Goal: Information Seeking & Learning: Find specific fact

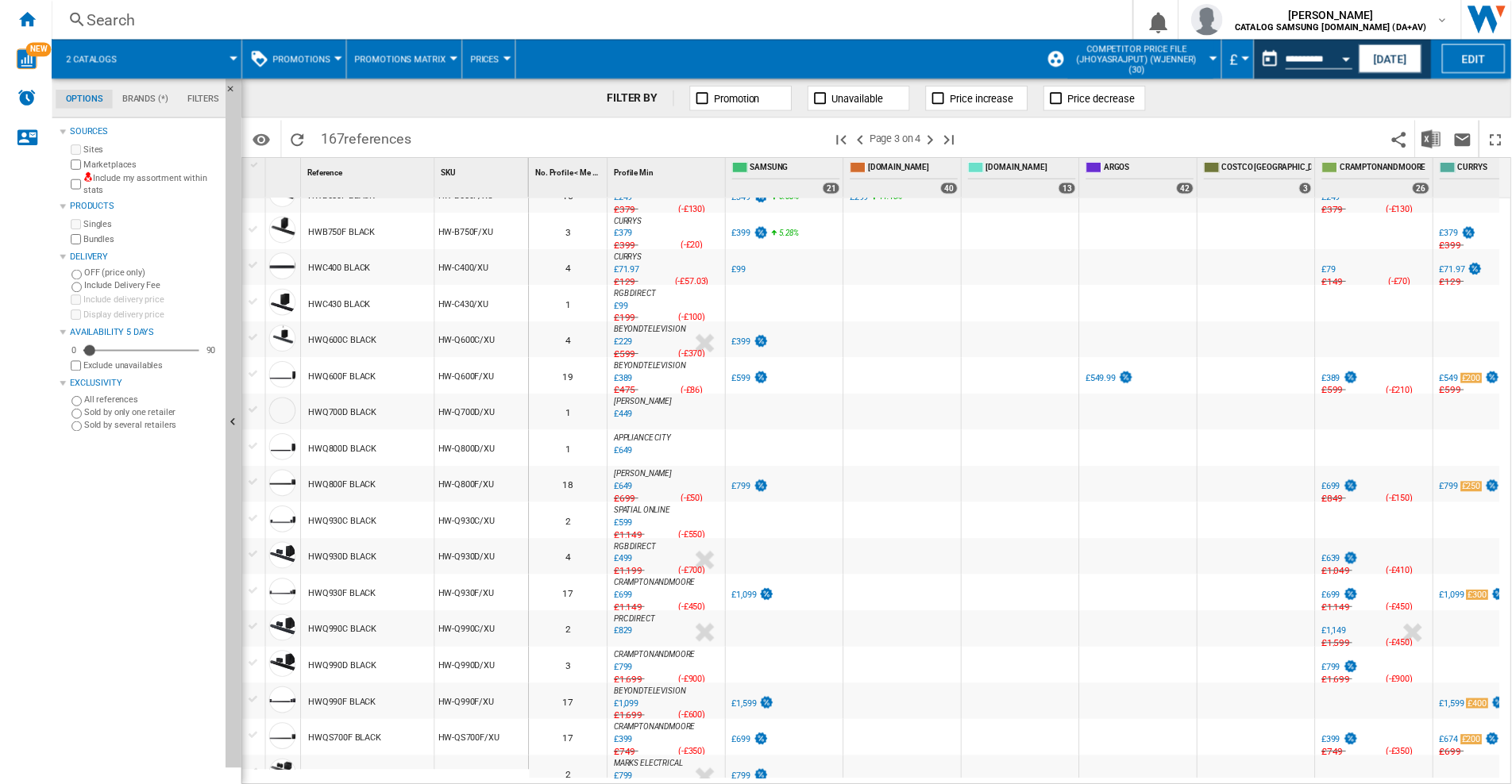
scroll to position [556, 0]
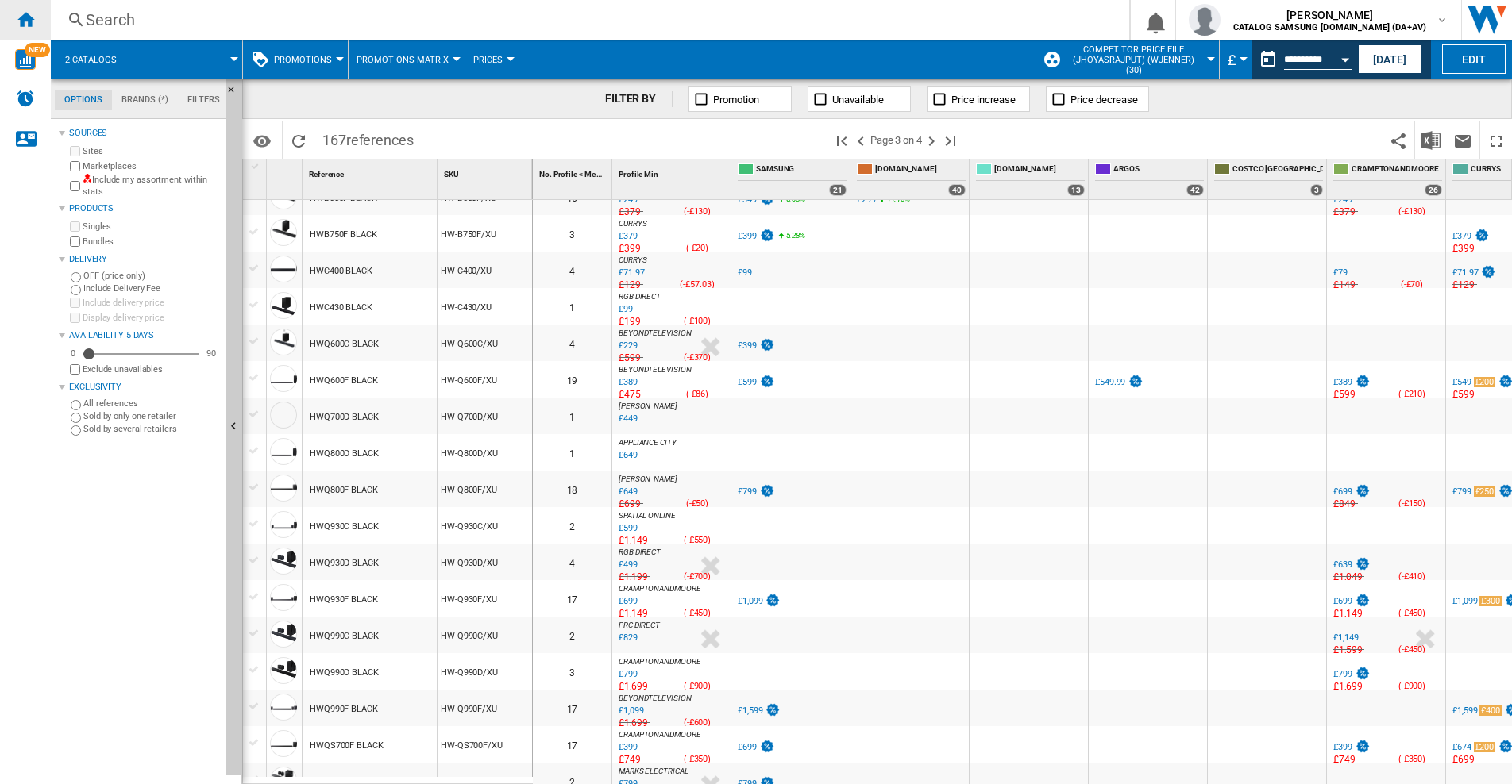
click at [28, 18] on ng-md-icon "Home" at bounding box center [25, 19] width 19 height 19
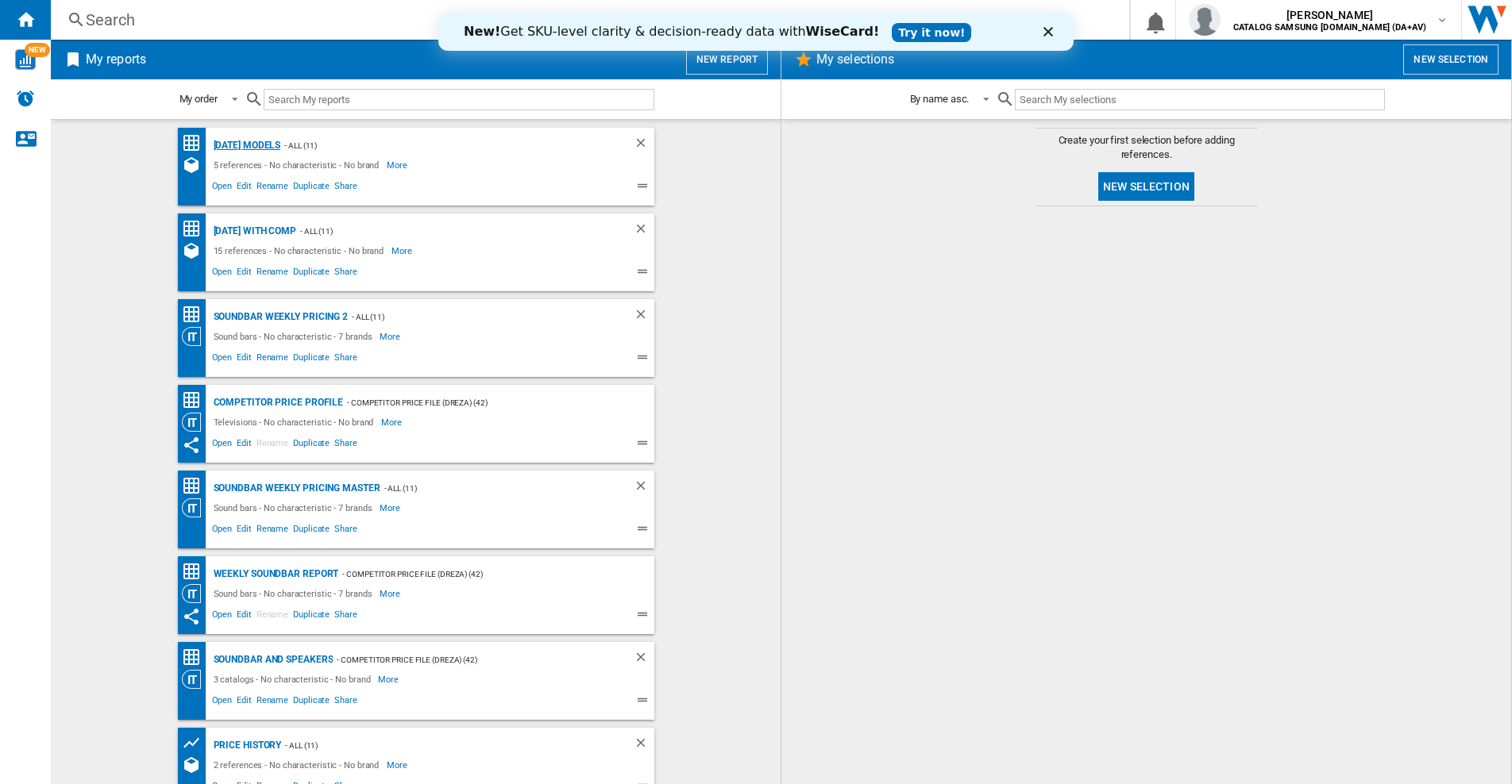
click at [252, 140] on div "Boxing Day Models" at bounding box center [245, 146] width 72 height 20
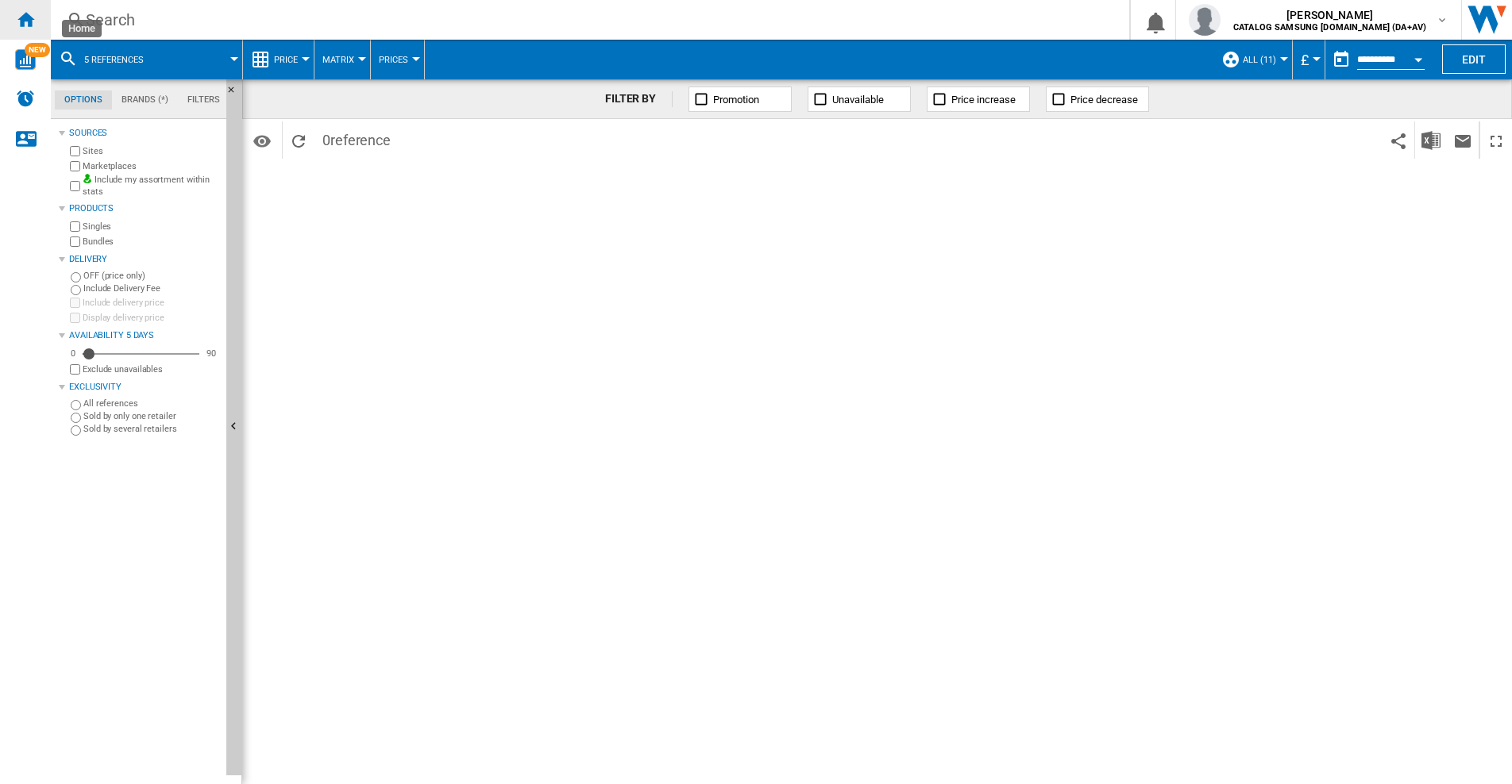
click at [37, 23] on div "Home" at bounding box center [25, 20] width 51 height 40
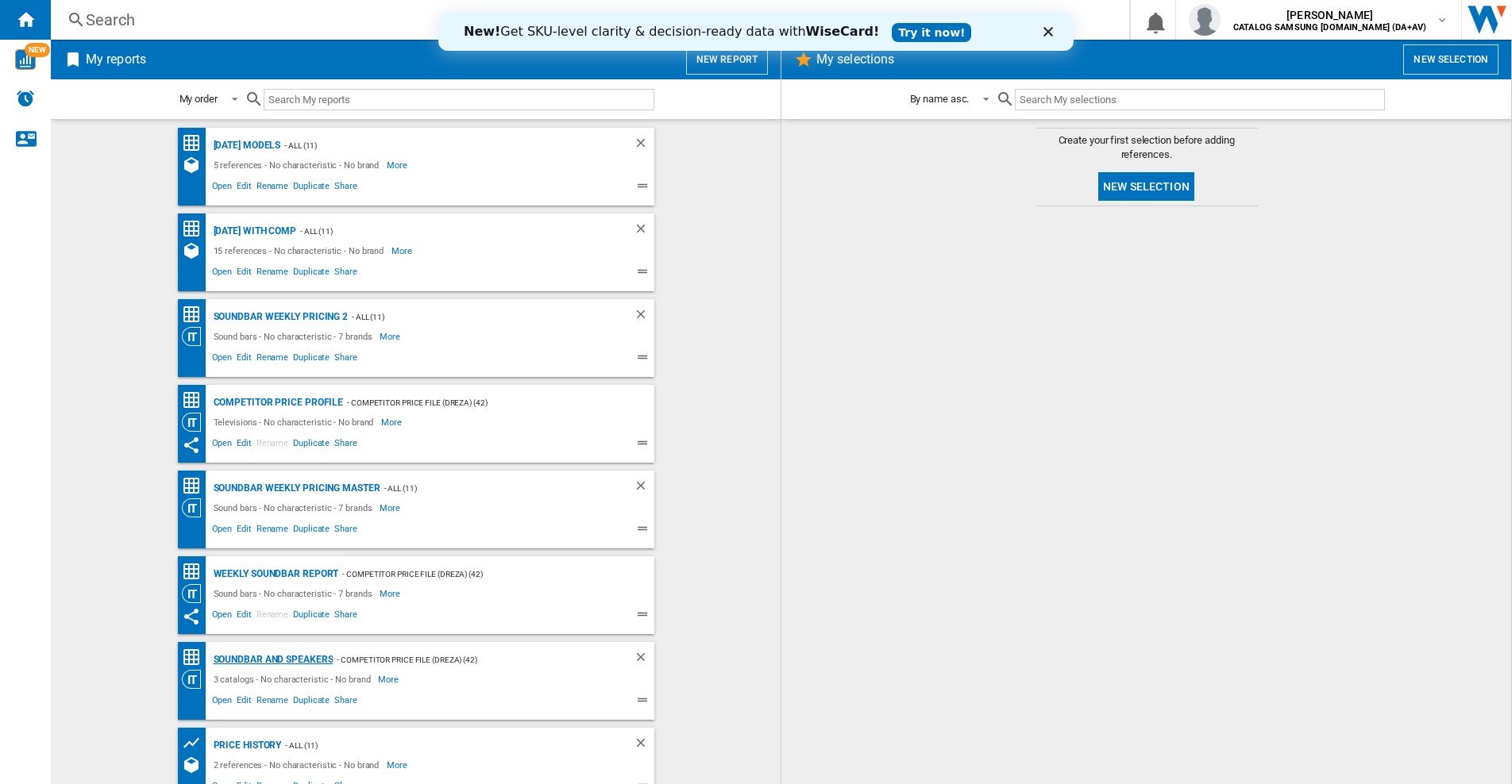
click at [253, 663] on div "Soundbar and Speakers" at bounding box center [272, 659] width 124 height 20
click at [1142, 180] on button "New selection" at bounding box center [1146, 186] width 96 height 28
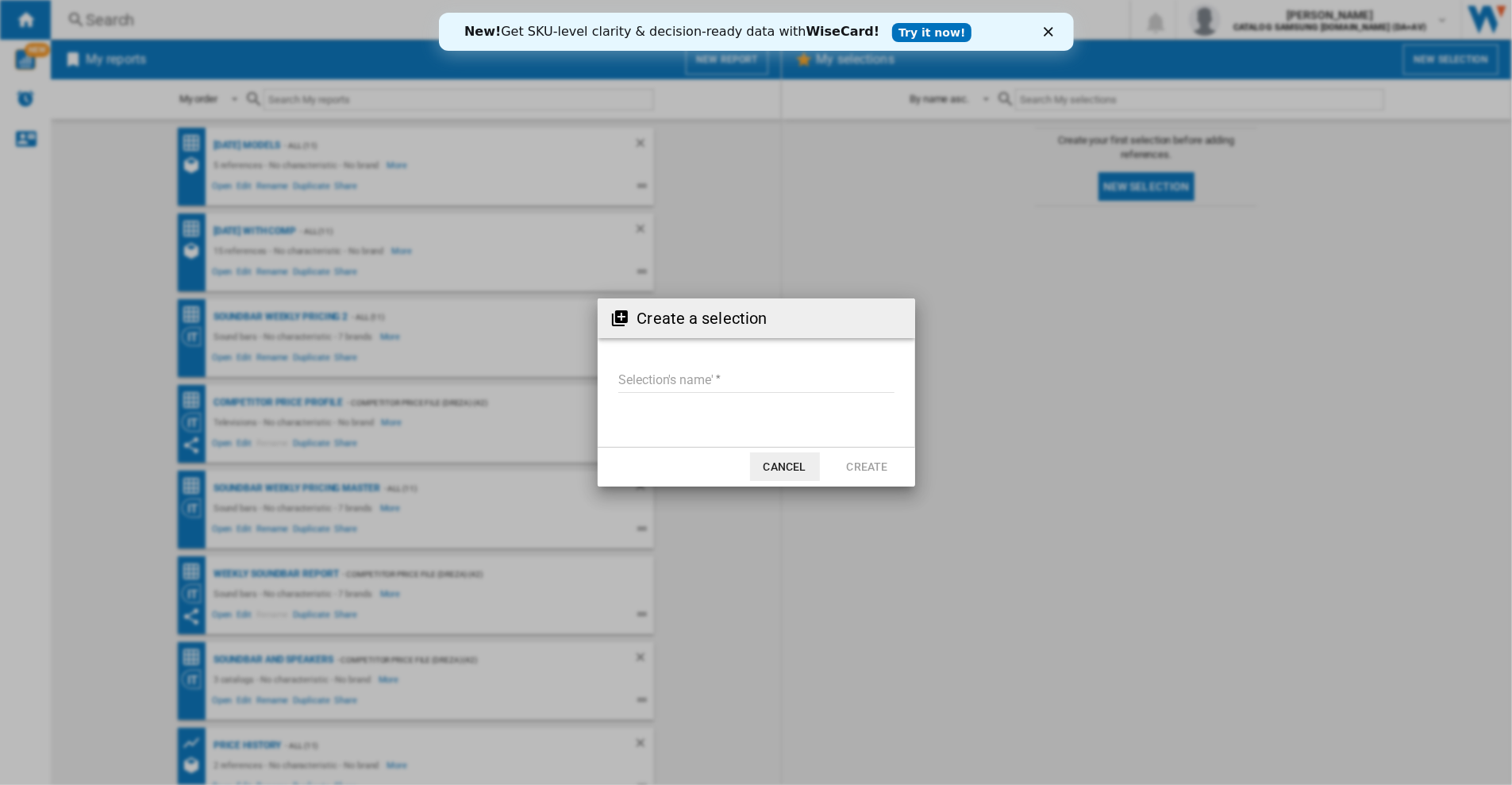
click at [636, 382] on input "Selection's name'" at bounding box center [756, 381] width 277 height 24
type input "**********"
click at [871, 470] on button "Create" at bounding box center [867, 466] width 70 height 28
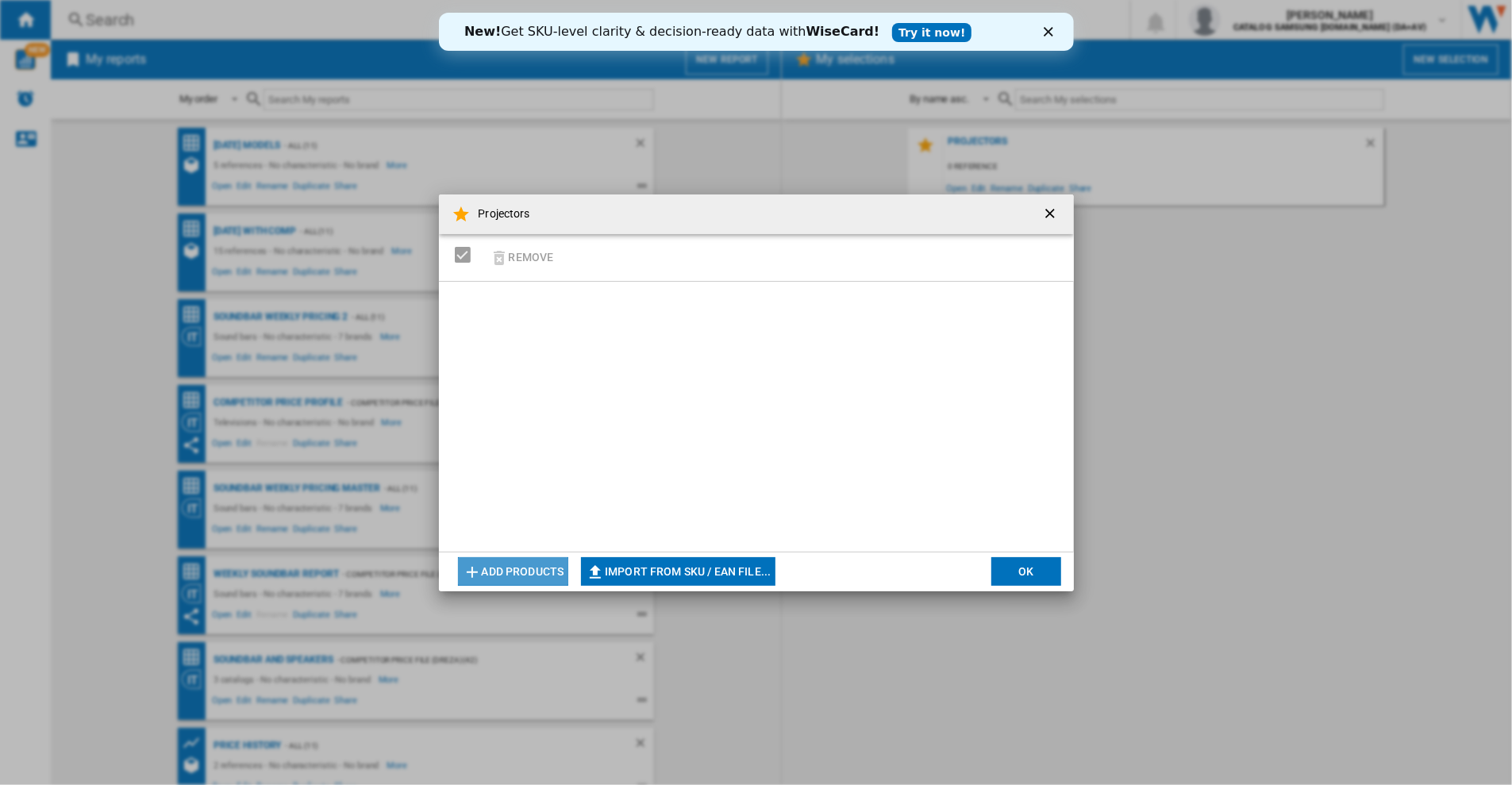
click at [488, 573] on button "Add products" at bounding box center [513, 571] width 111 height 28
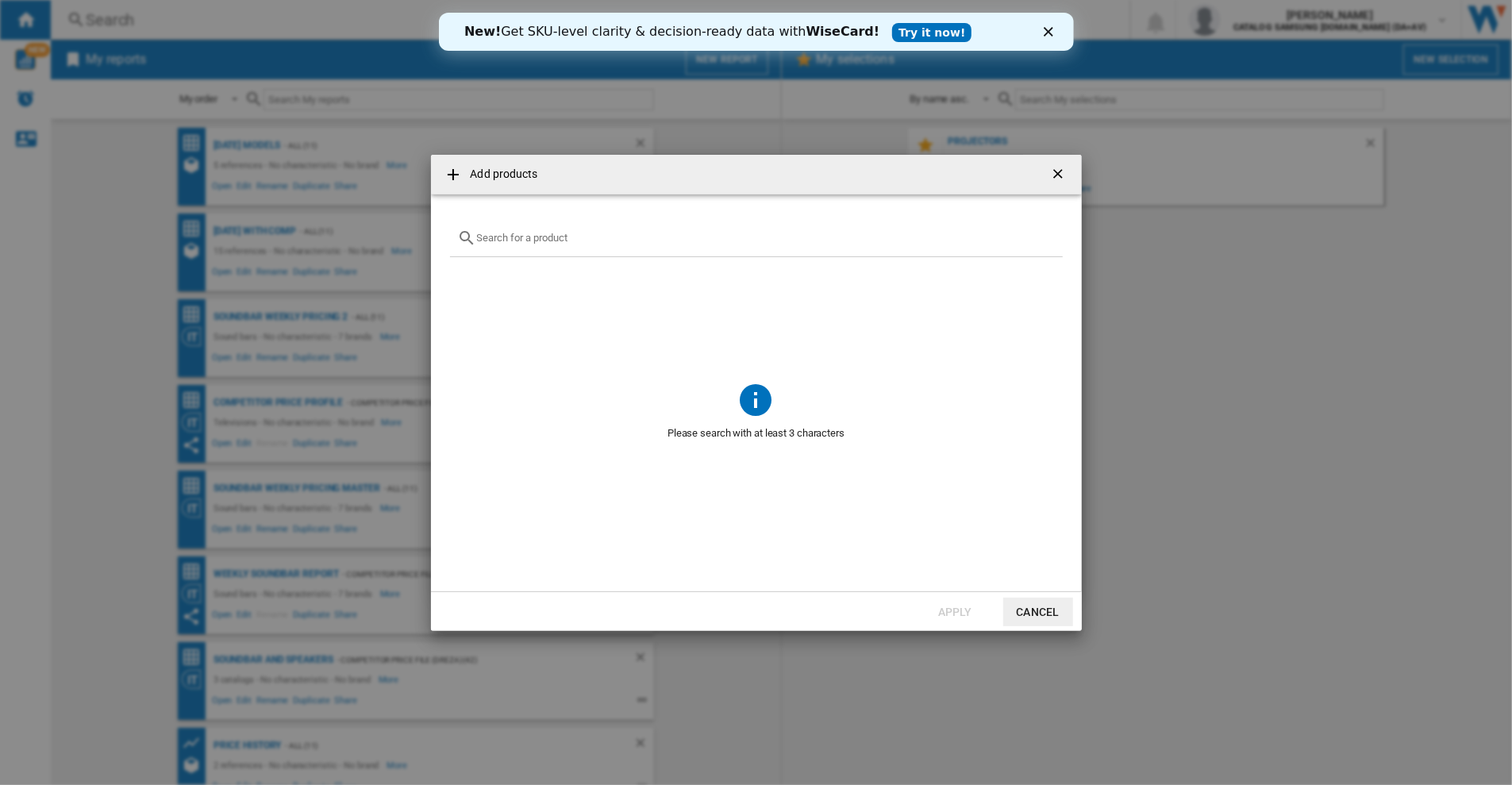
click at [517, 234] on input "text" at bounding box center [766, 238] width 578 height 12
type input "Samsung premiere 5"
click at [1046, 33] on polygon "Close" at bounding box center [1047, 31] width 9 height 9
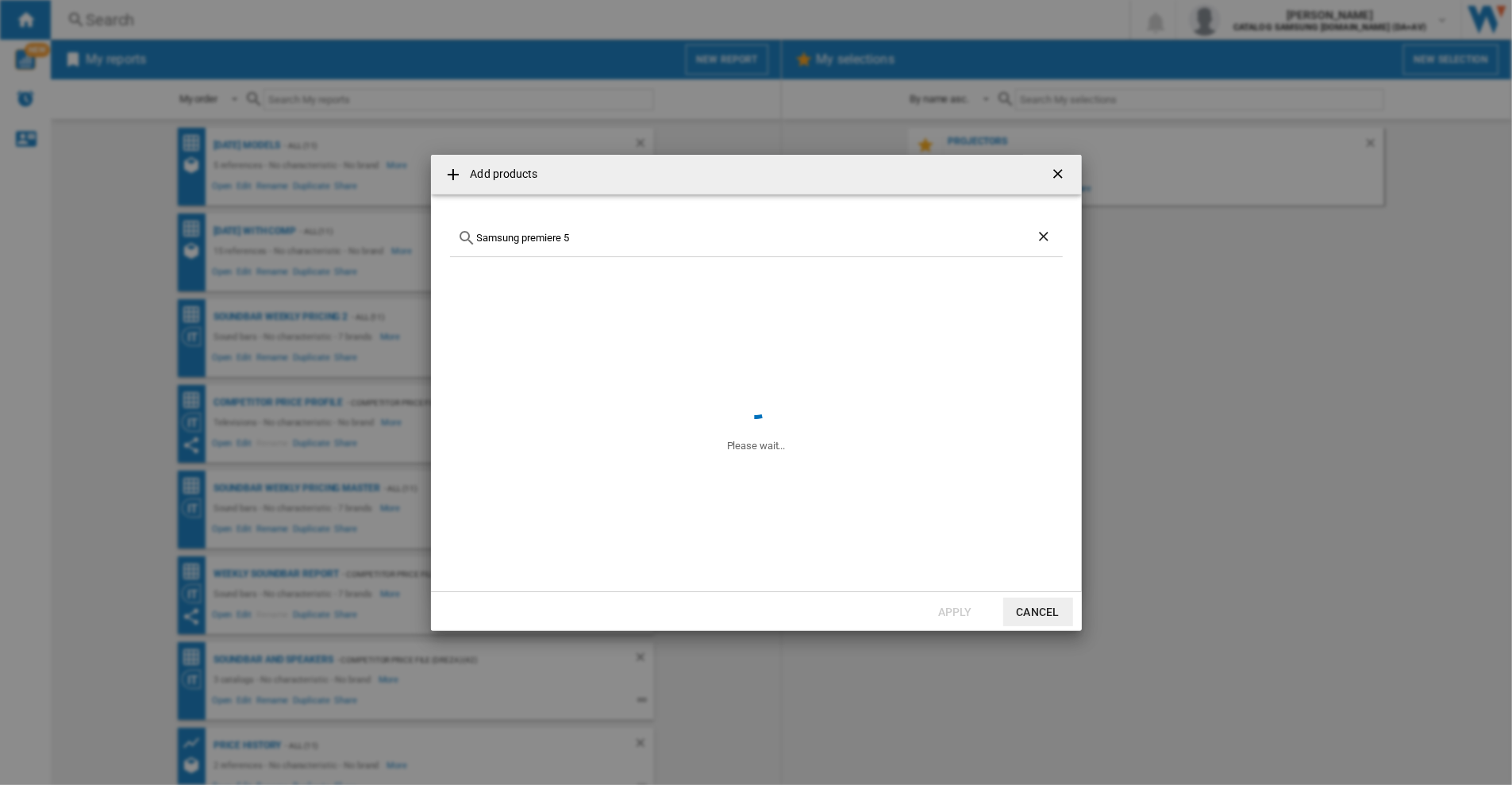
click at [1049, 234] on ng-md-icon "Clear search" at bounding box center [1045, 238] width 19 height 19
click at [1059, 172] on ng-md-icon "getI18NText('BUTTONS.CLOSE_DIALOG')" at bounding box center [1060, 176] width 19 height 19
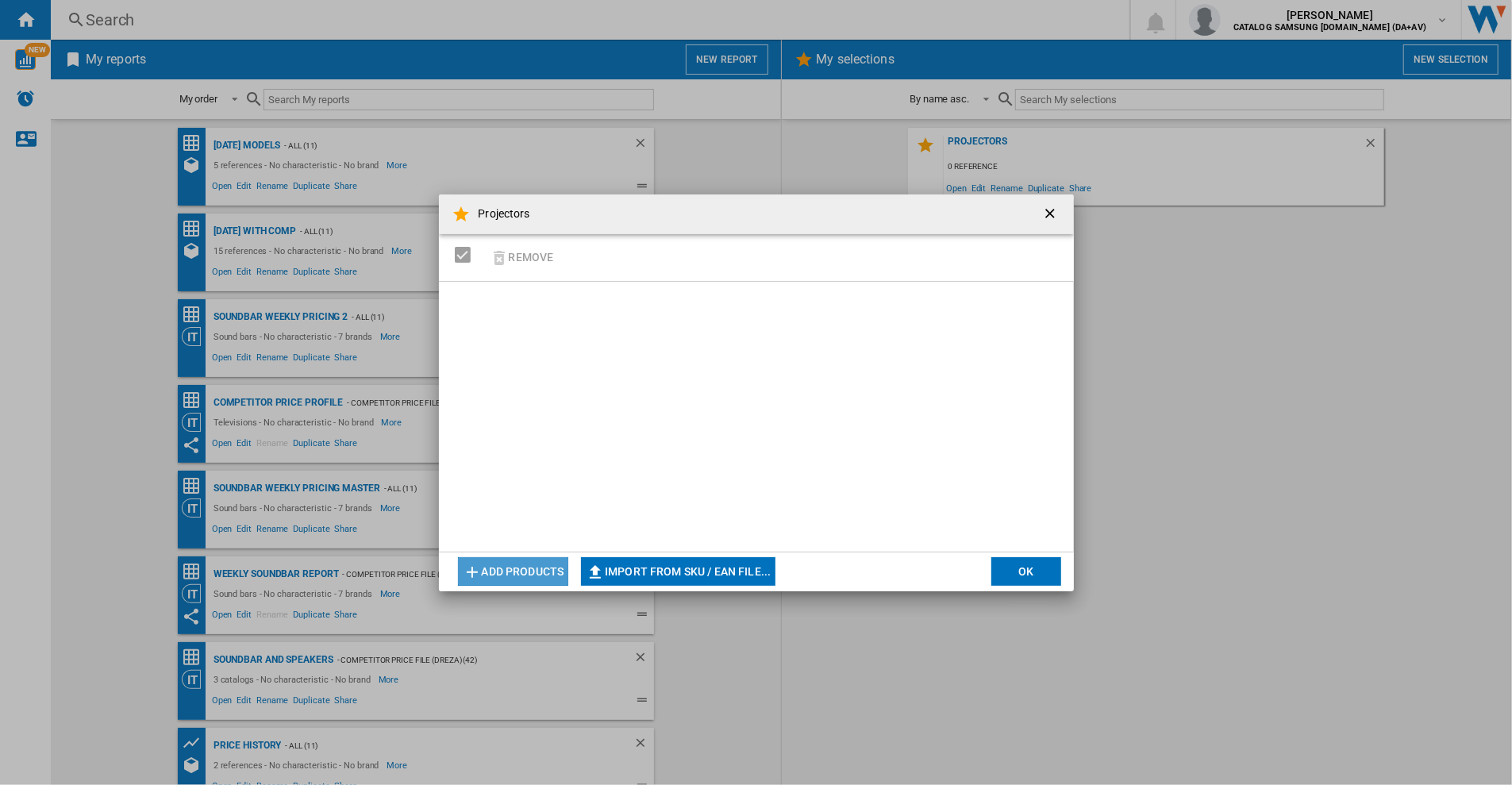
click at [488, 566] on button "Add products" at bounding box center [513, 571] width 111 height 28
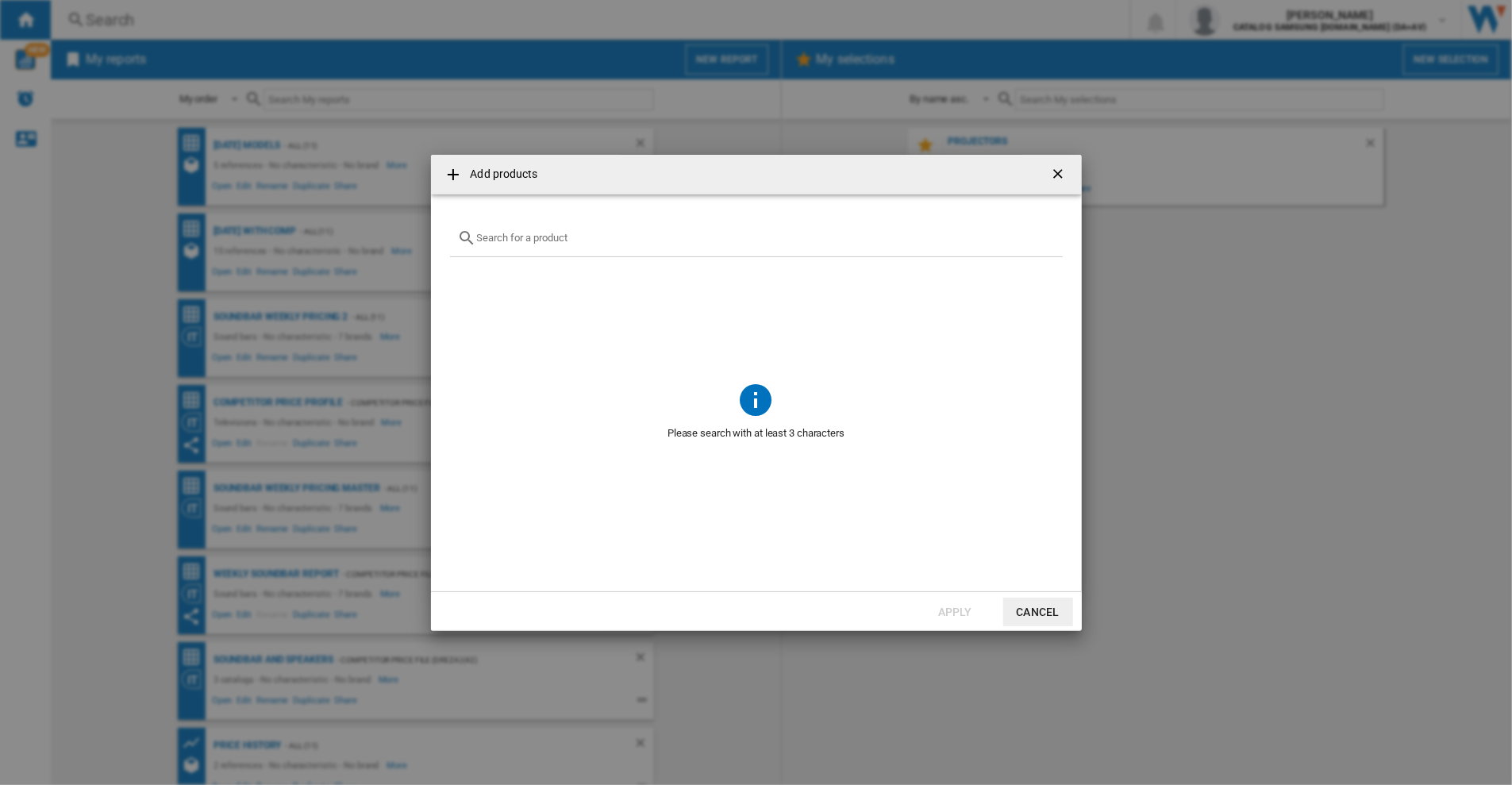
click at [1034, 602] on button "Cancel" at bounding box center [1037, 612] width 70 height 28
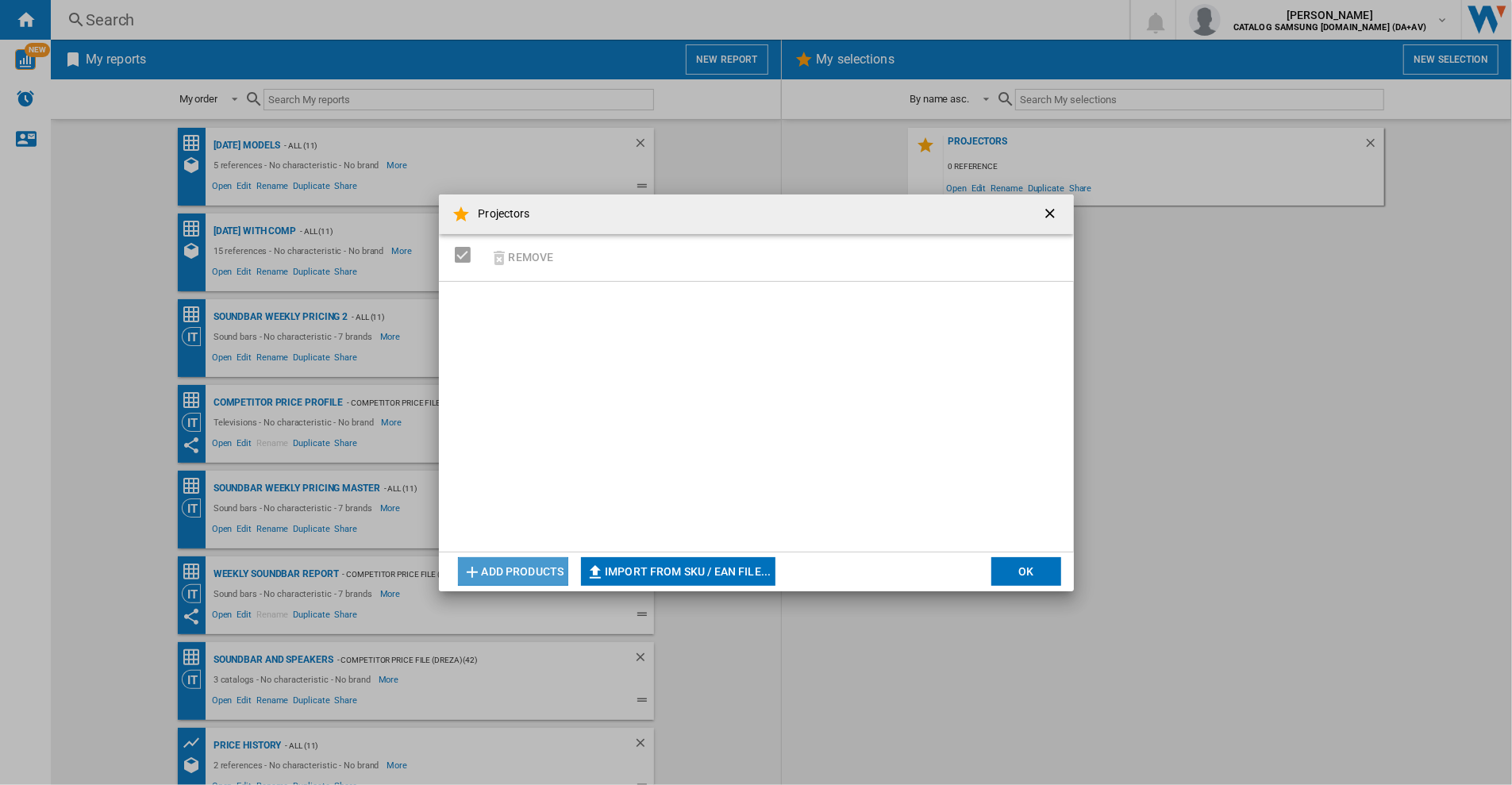
click at [522, 568] on button "Add products" at bounding box center [513, 571] width 111 height 28
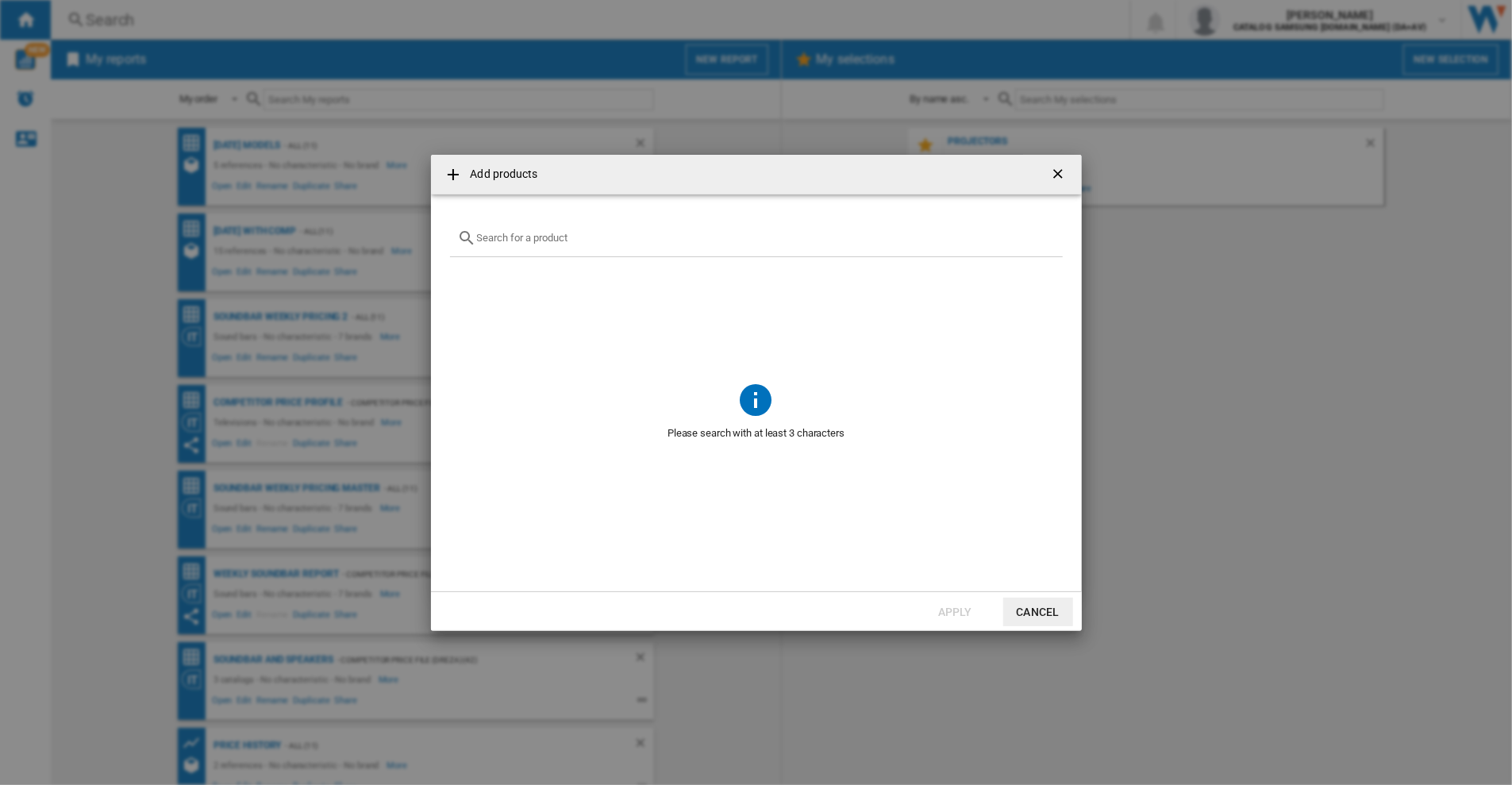
click at [1046, 610] on button "Cancel" at bounding box center [1037, 612] width 70 height 28
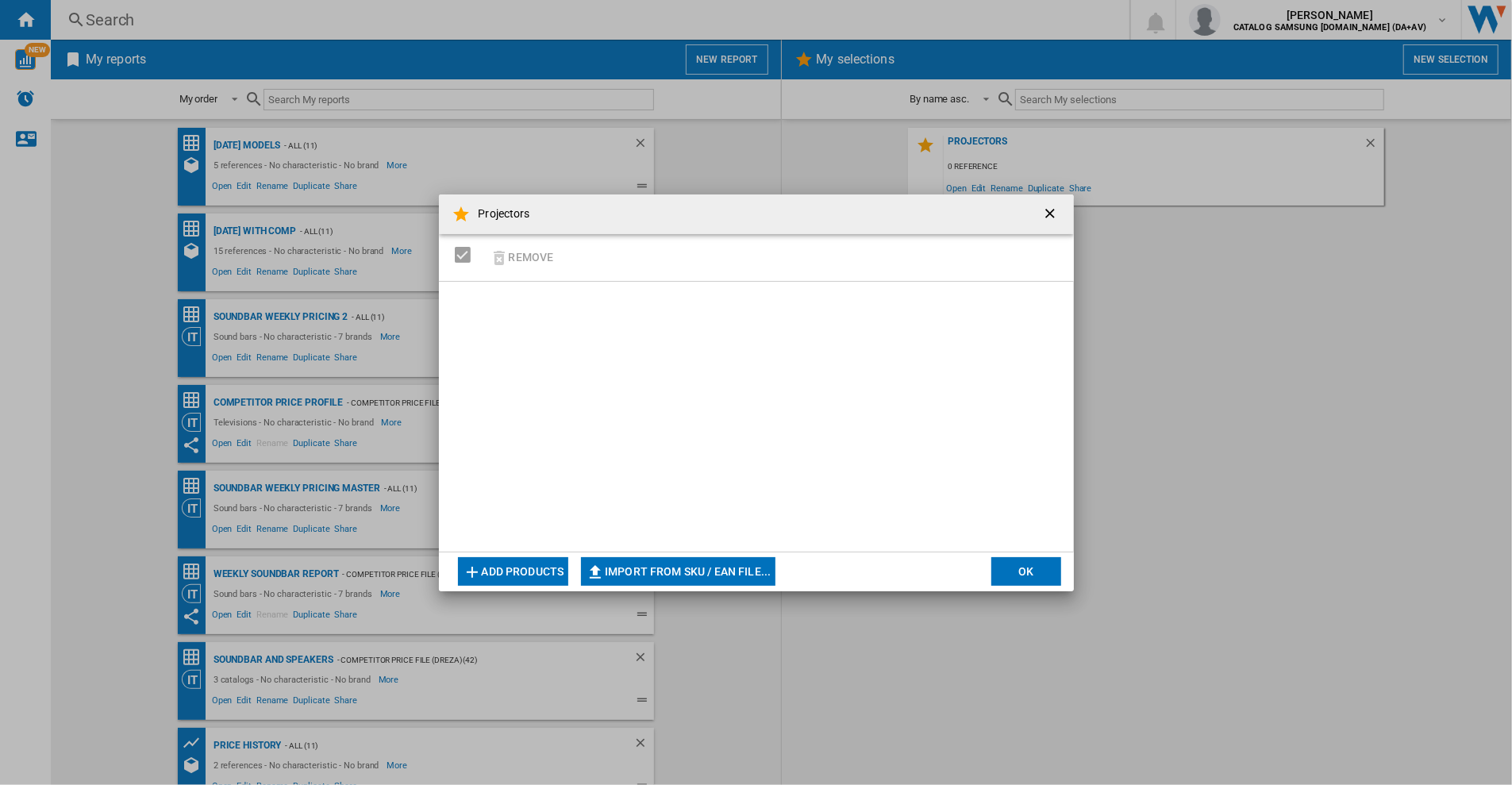
click at [1054, 212] on ng-md-icon "getI18NText('BUTTONS.CLOSE_DIALOG')" at bounding box center [1052, 215] width 19 height 19
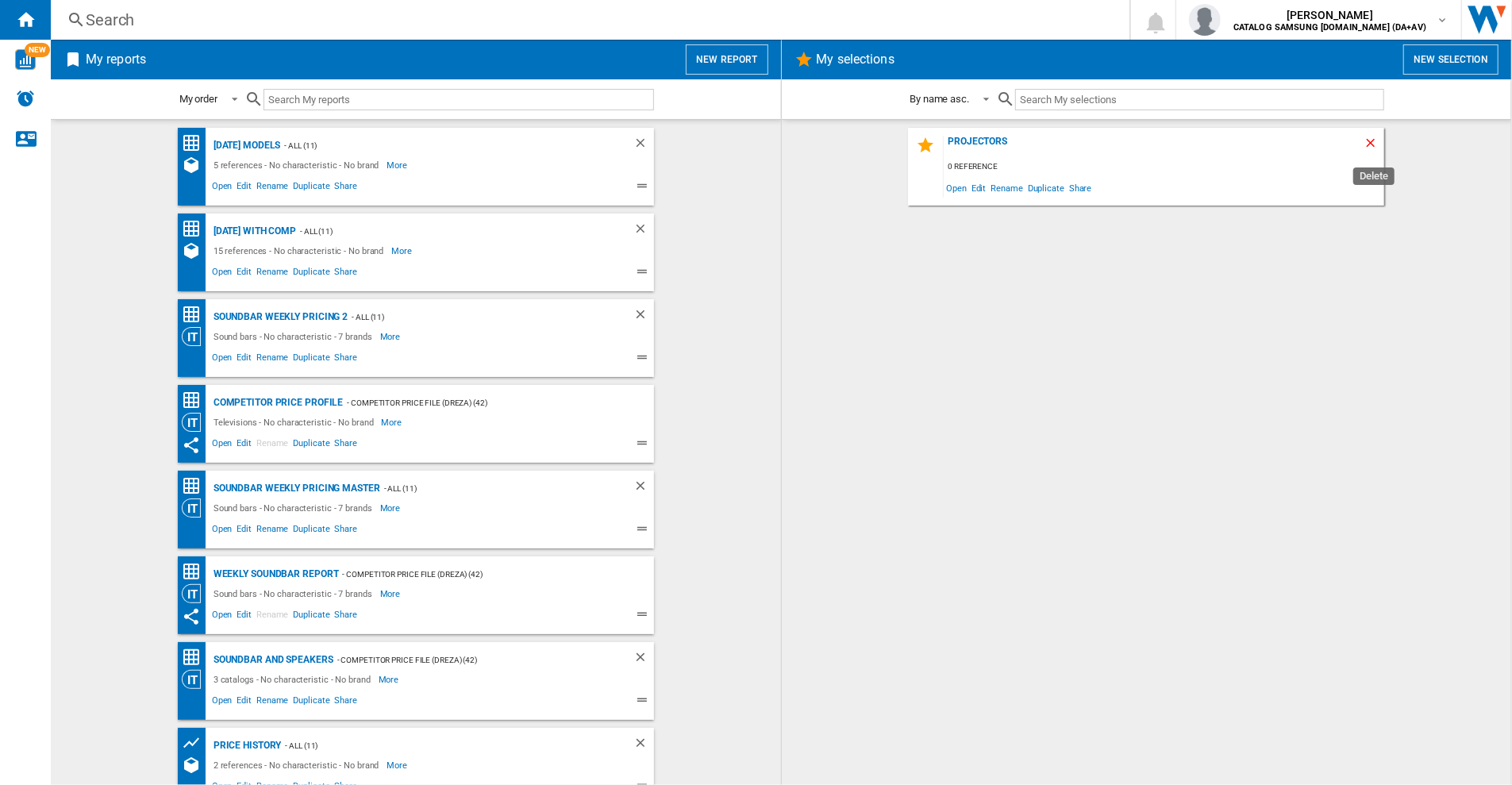
click at [1376, 136] on ng-md-icon "Delete" at bounding box center [1373, 146] width 19 height 19
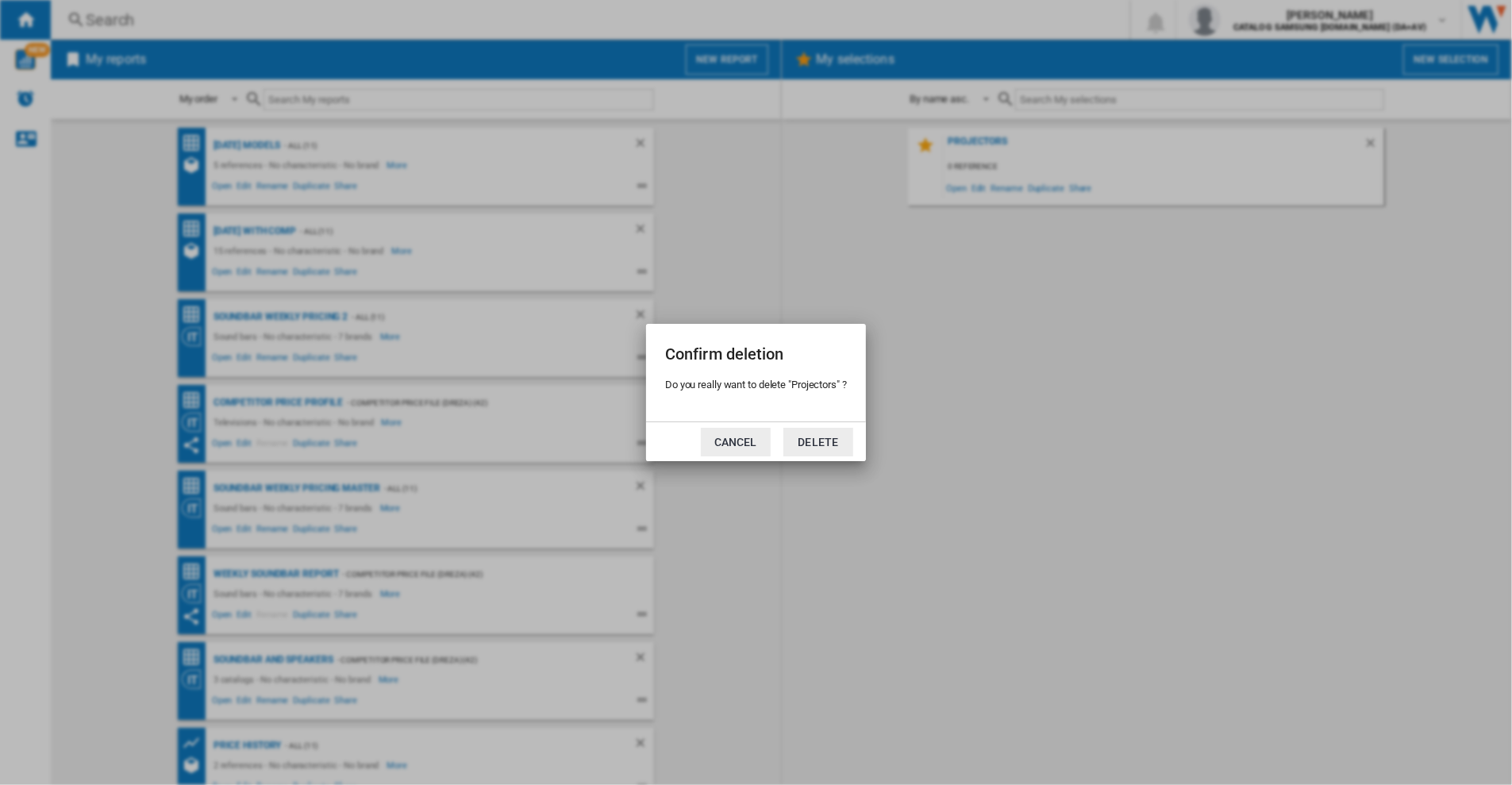
click at [712, 444] on button "Cancel" at bounding box center [735, 442] width 70 height 28
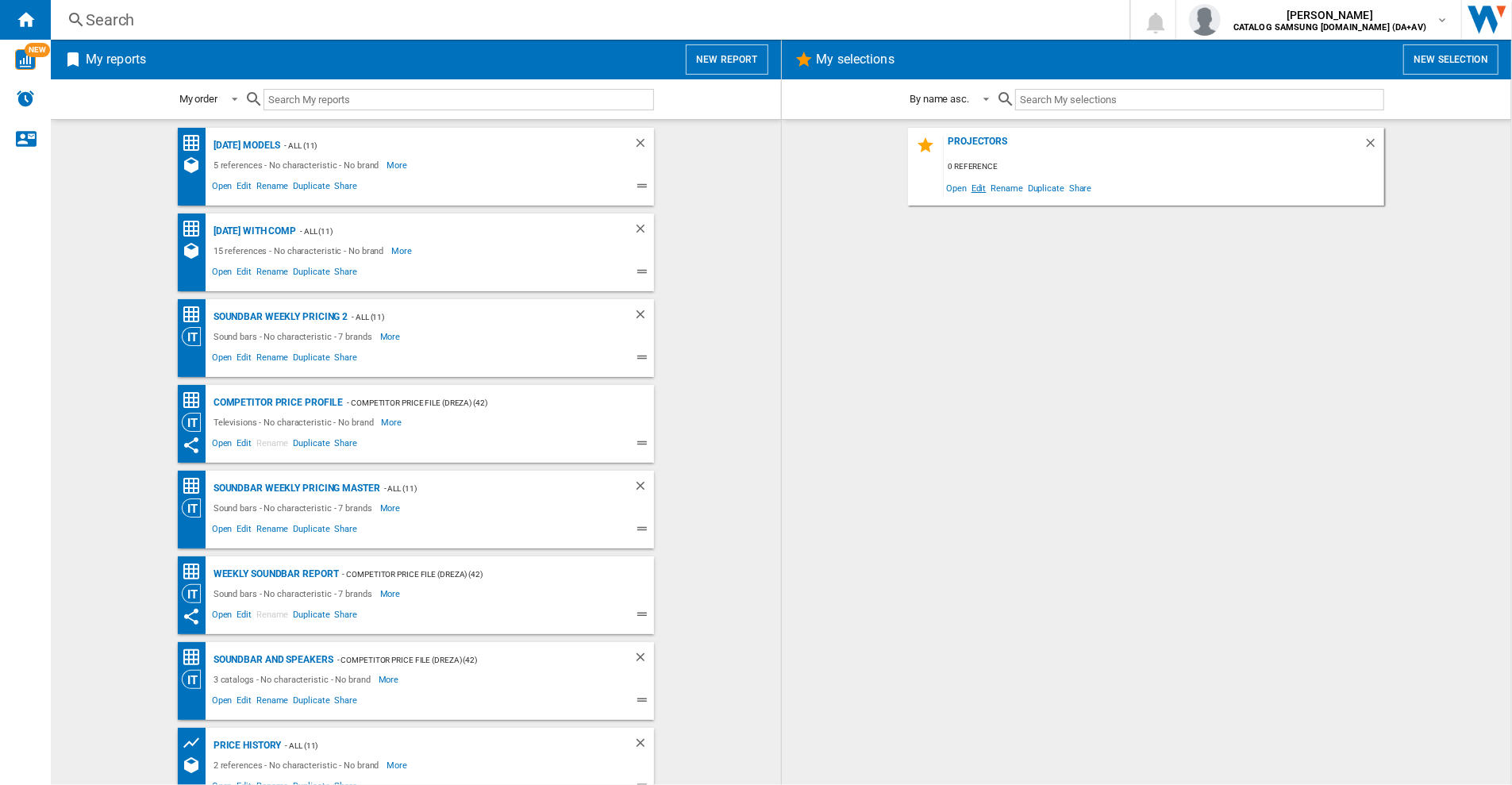
click at [982, 190] on span "Edit" at bounding box center [979, 187] width 20 height 22
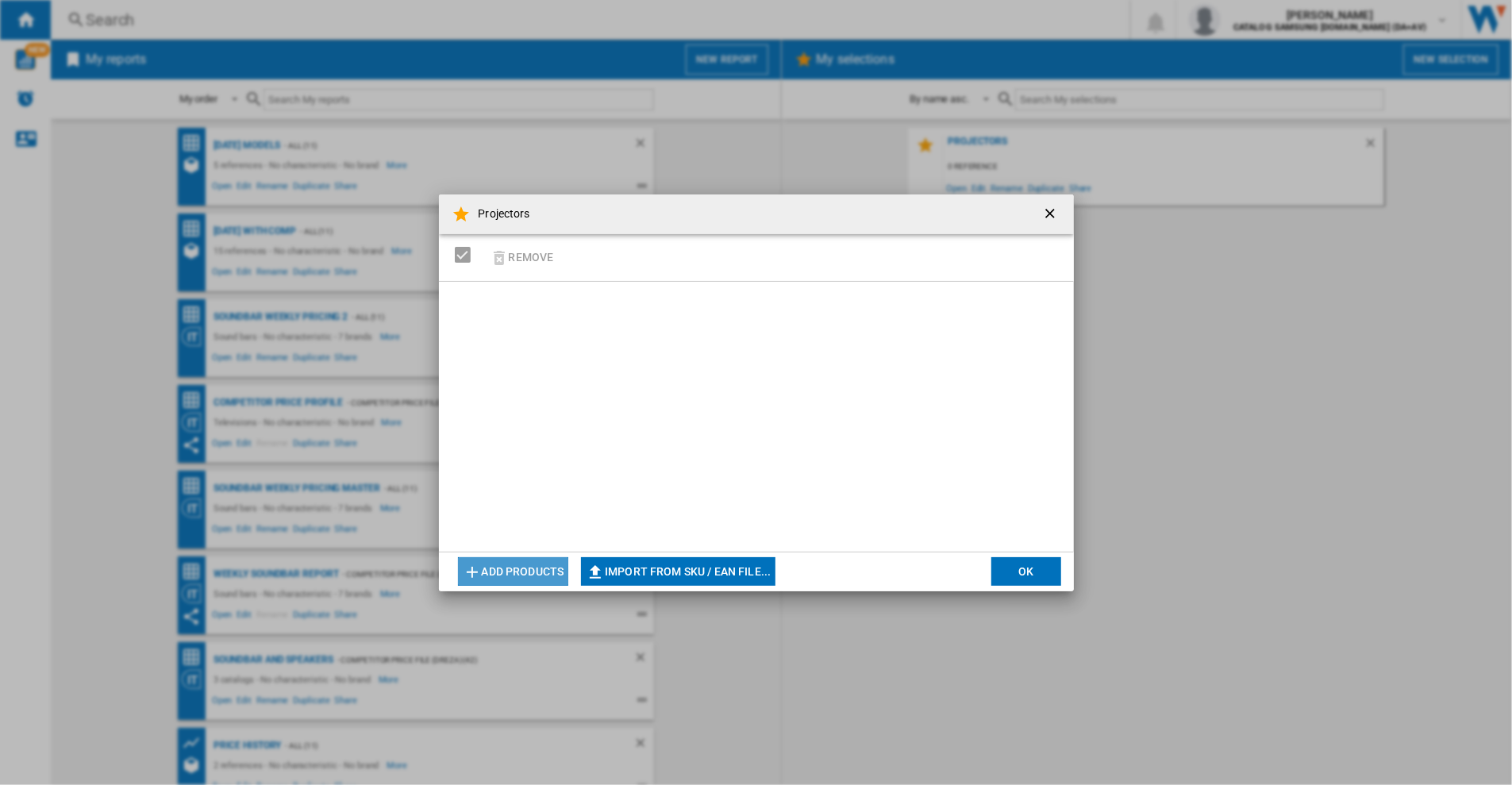
click at [524, 567] on button "Add products" at bounding box center [513, 571] width 111 height 28
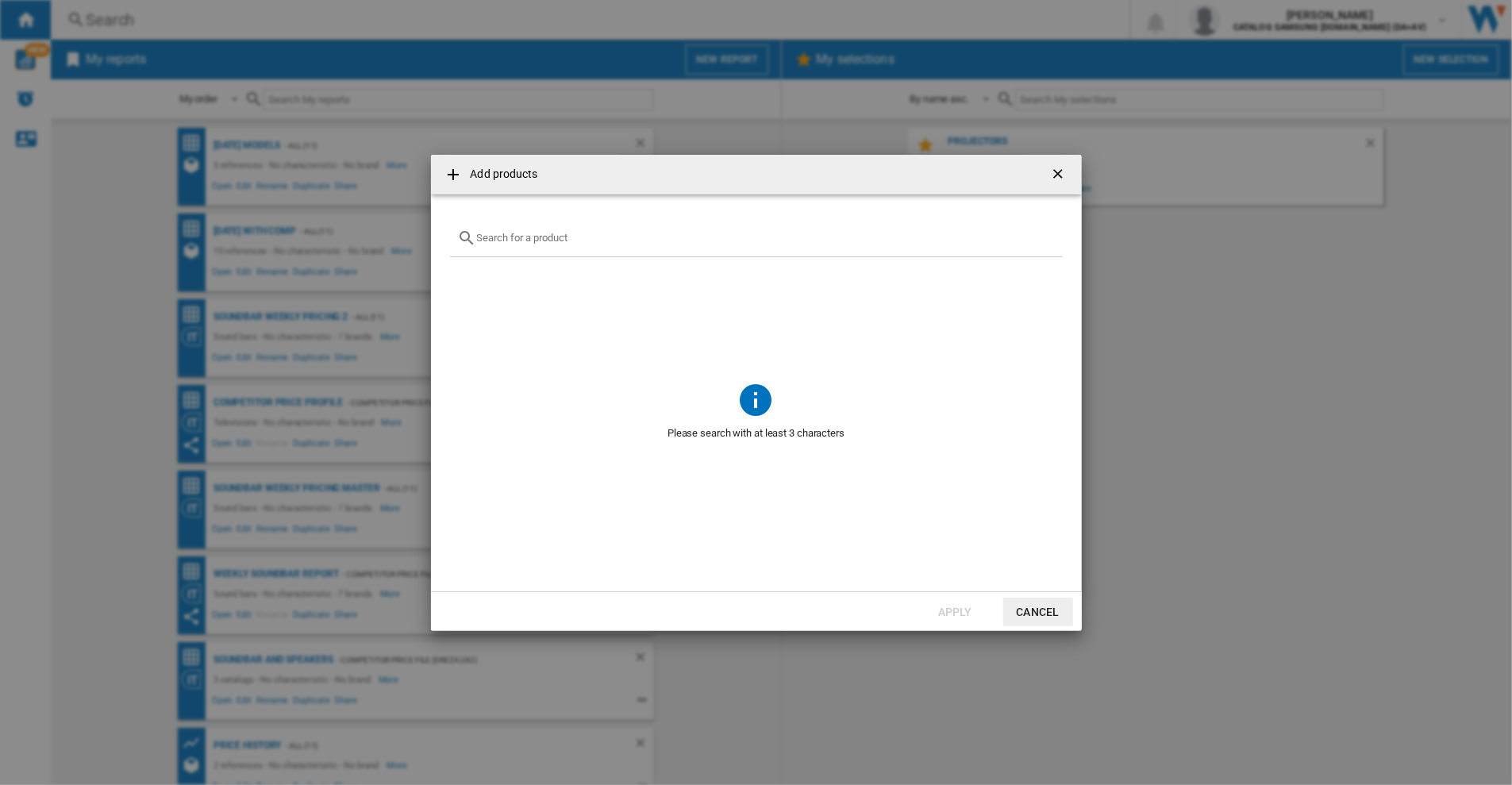
click at [1062, 171] on ng-md-icon "getI18NText('BUTTONS.CLOSE_DIALOG')" at bounding box center [1060, 176] width 19 height 19
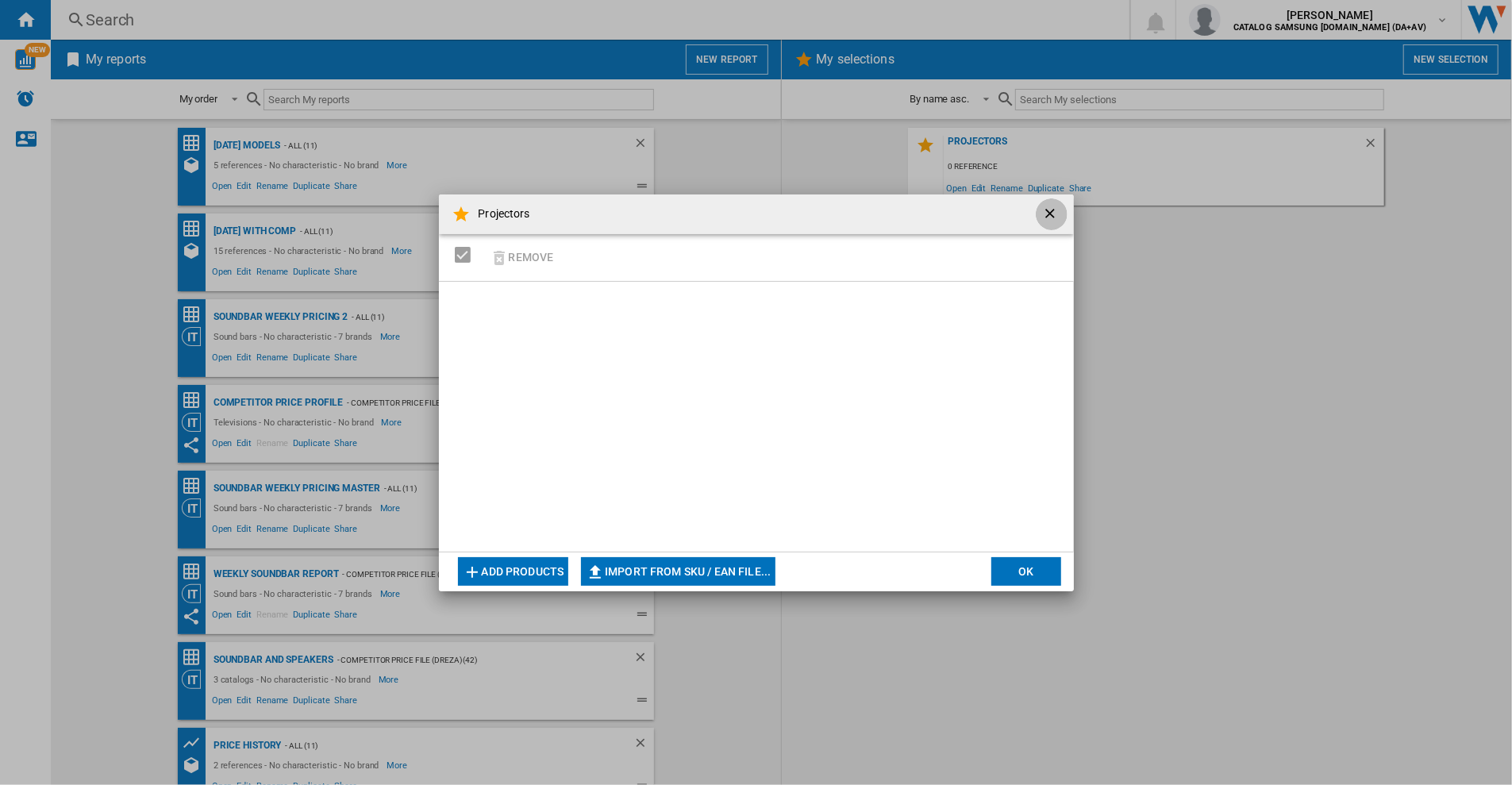
click at [1055, 204] on button "{{::selection.title}} {{::getI18NText('BUTTONS.REMOVE')}} ..." at bounding box center [1051, 214] width 32 height 32
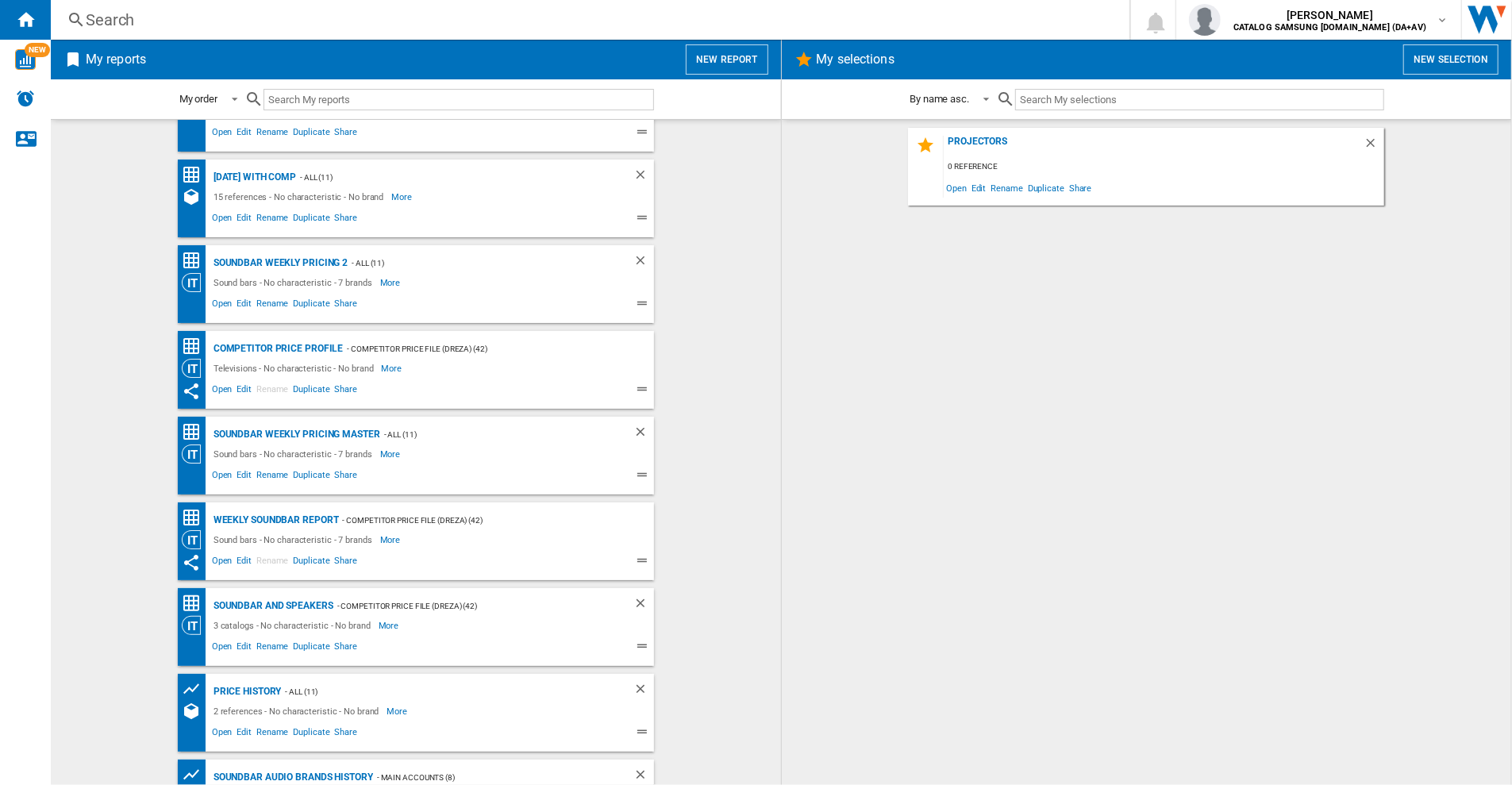
scroll to position [52, 0]
click at [272, 177] on div "Boxing day with comp" at bounding box center [252, 179] width 86 height 20
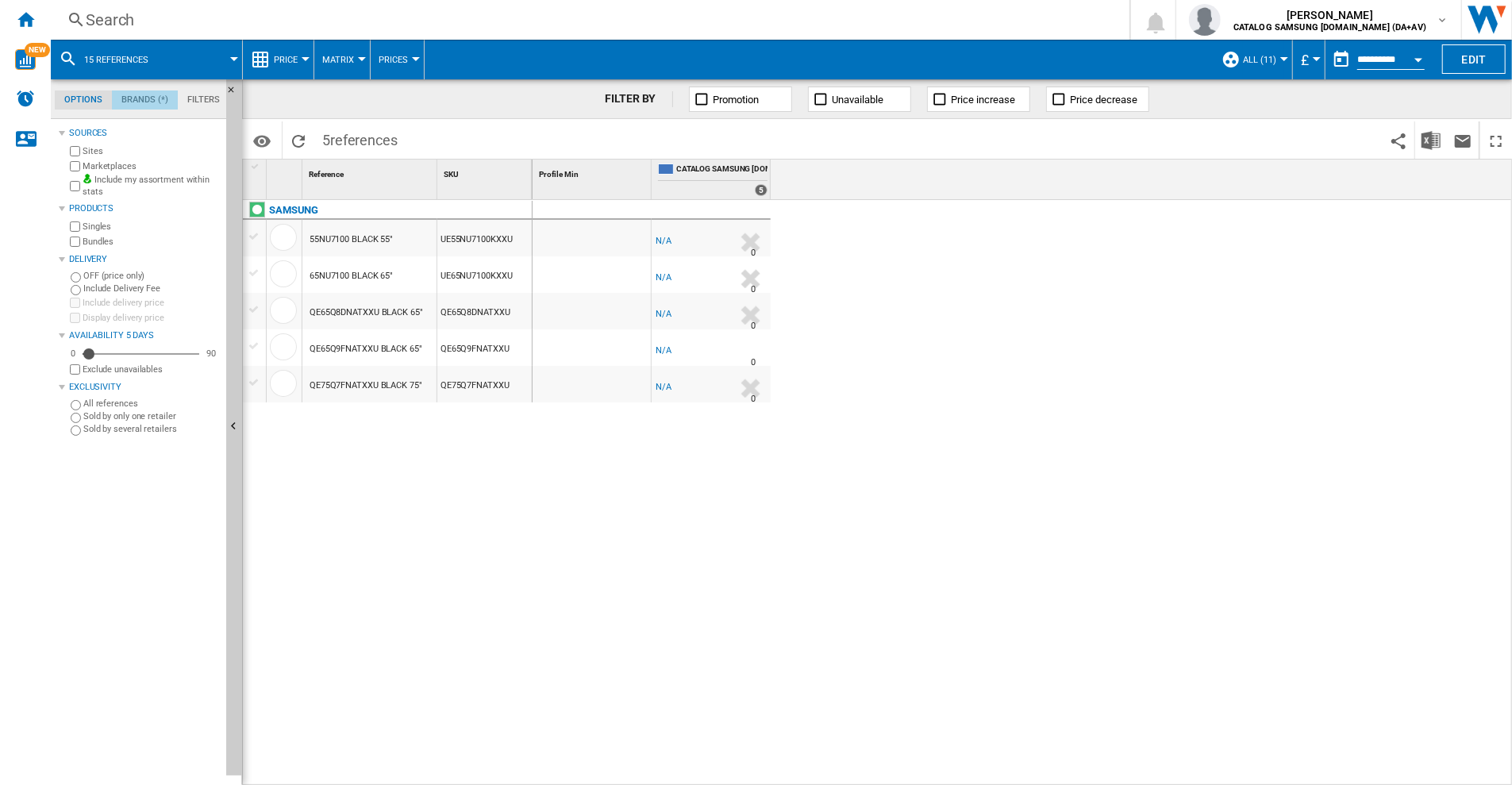
click at [136, 98] on md-tab-item "Brands (*)" at bounding box center [145, 100] width 65 height 19
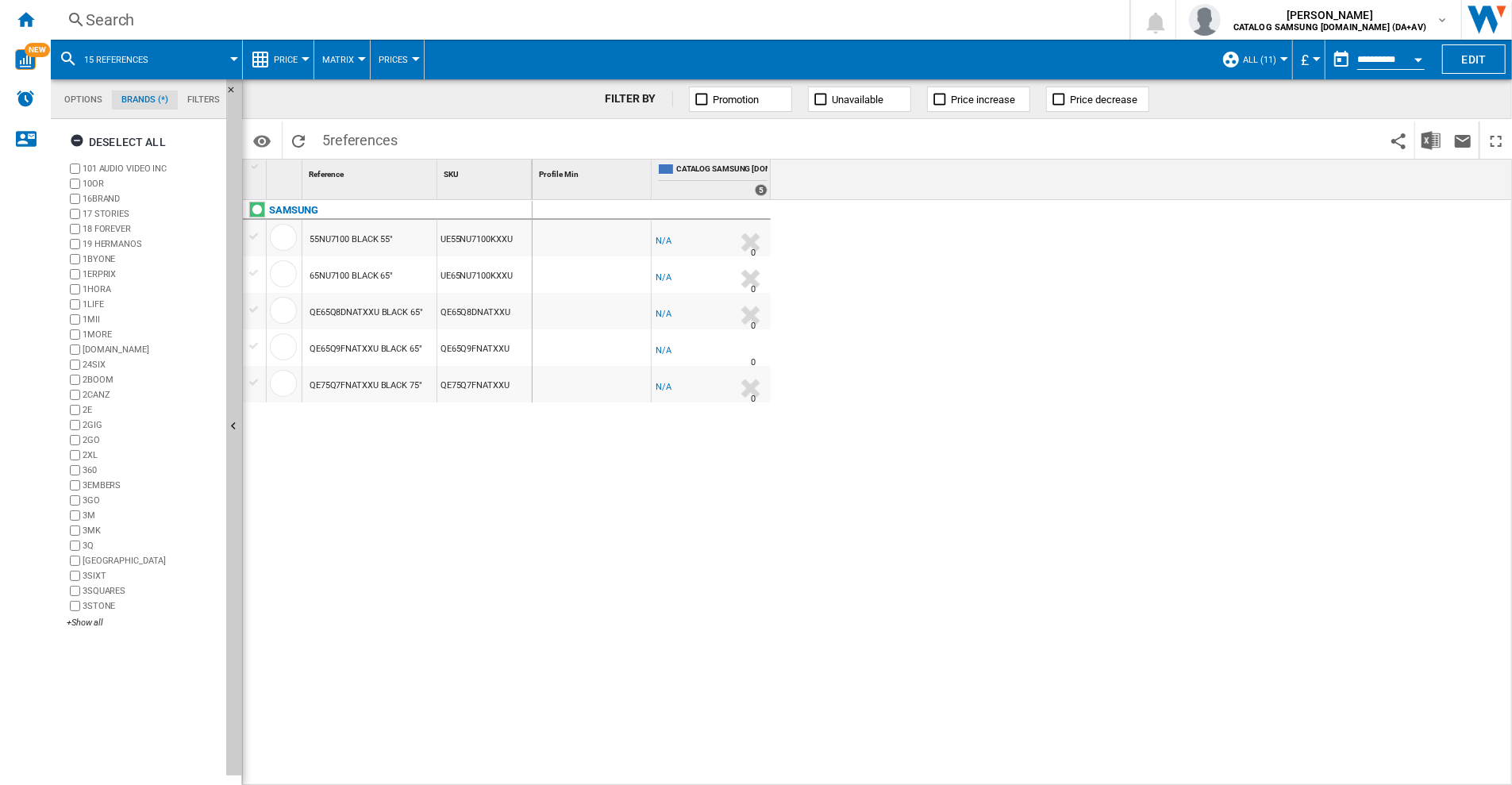
scroll to position [60, 0]
click at [194, 97] on md-tab-item "Filters" at bounding box center [203, 100] width 52 height 19
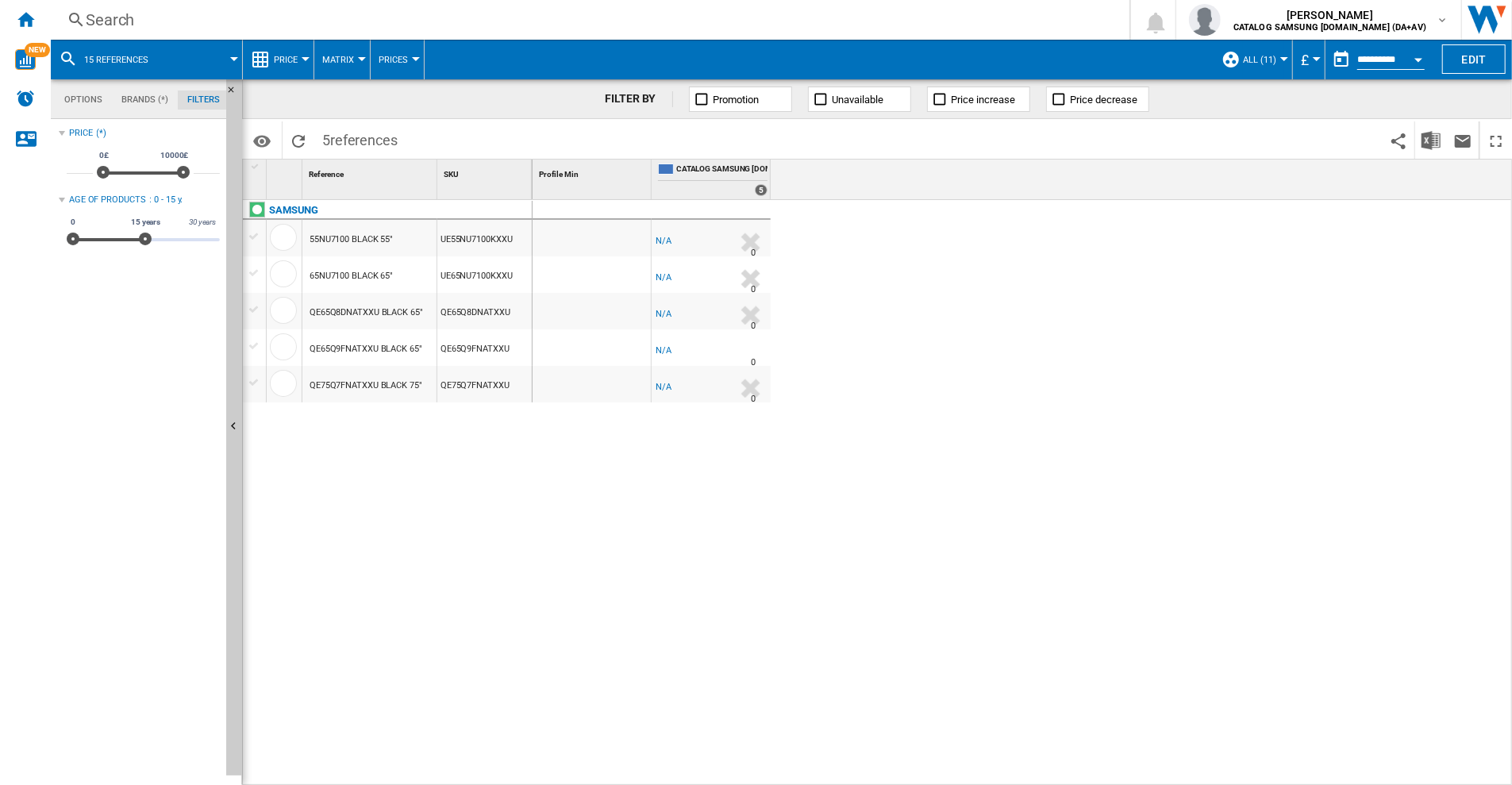
click at [90, 93] on md-tab-item "Options" at bounding box center [84, 100] width 57 height 19
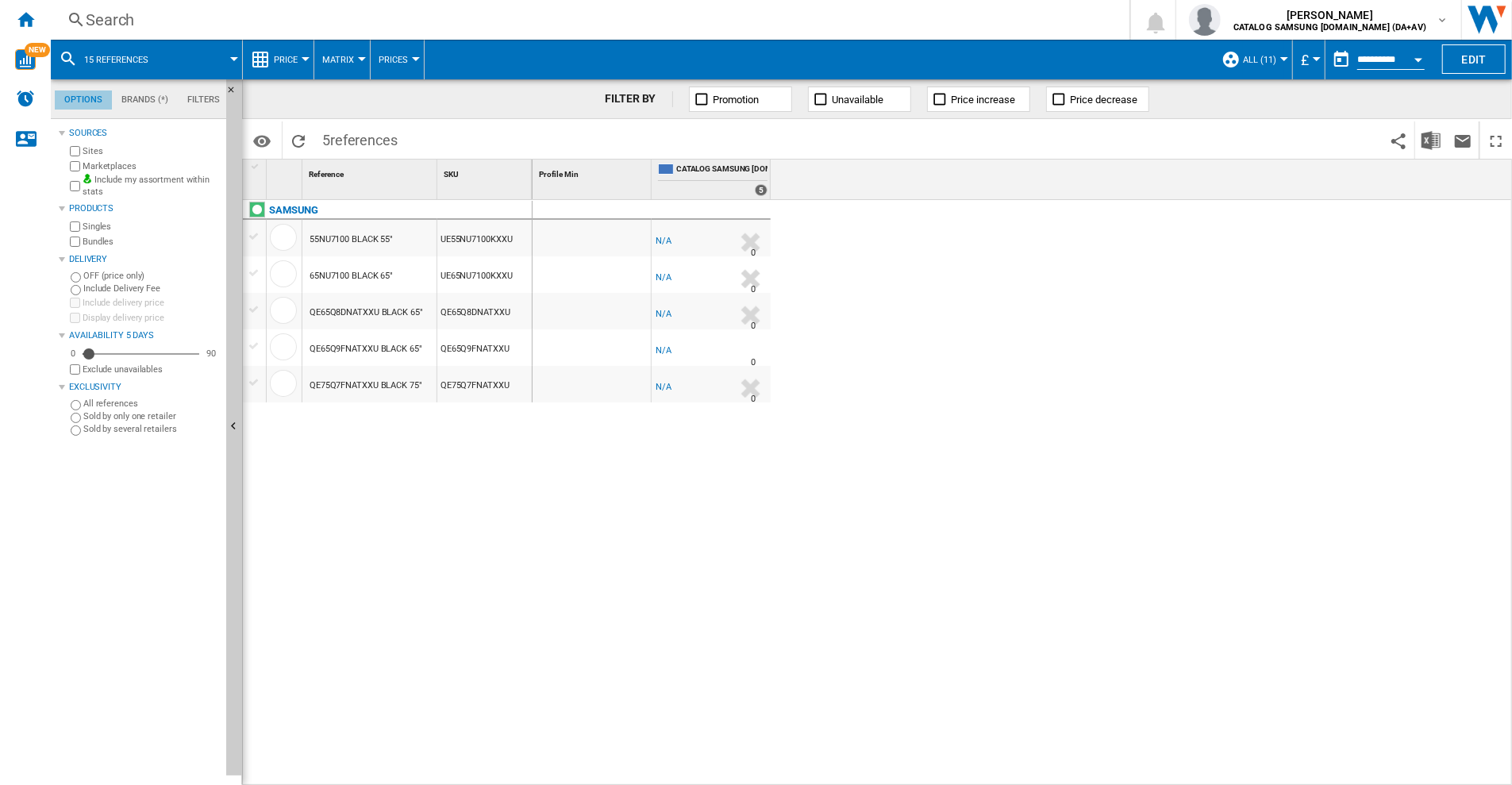
scroll to position [18, 0]
click at [1472, 59] on button "Edit" at bounding box center [1474, 59] width 64 height 29
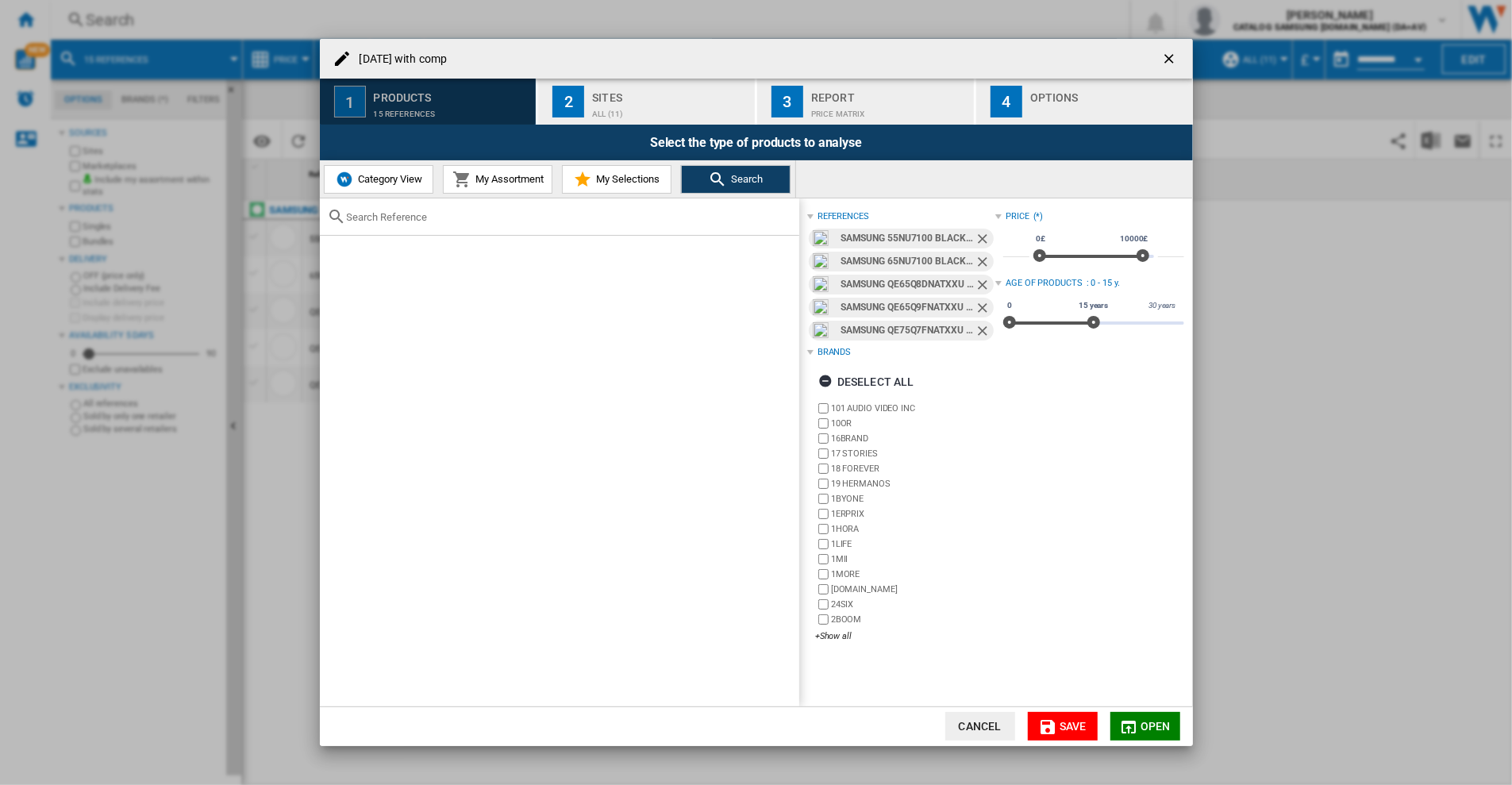
click at [406, 107] on div "15 references" at bounding box center [451, 109] width 156 height 16
click at [385, 180] on span "Category View" at bounding box center [388, 179] width 68 height 12
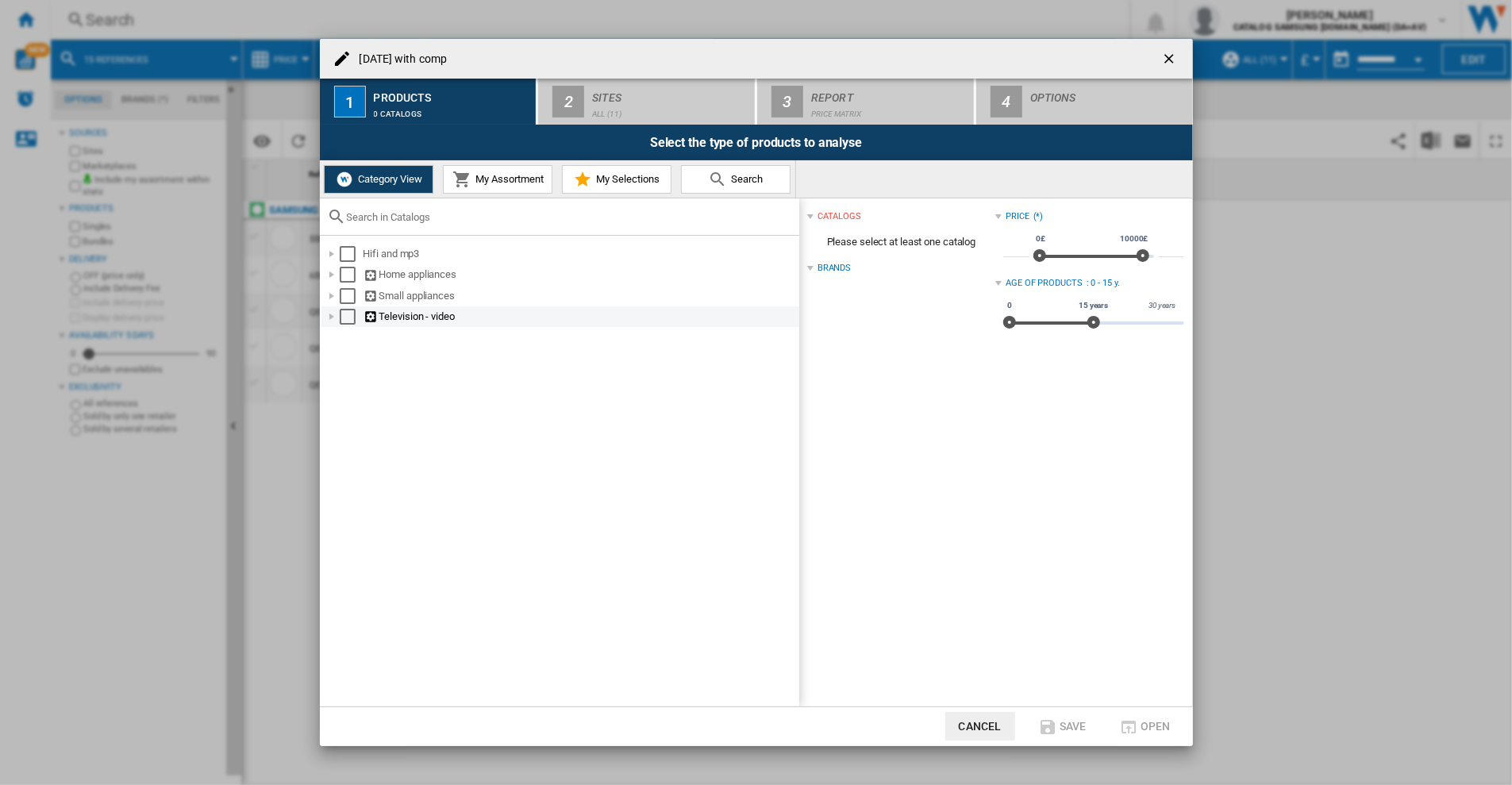
click at [331, 313] on div at bounding box center [332, 316] width 16 height 16
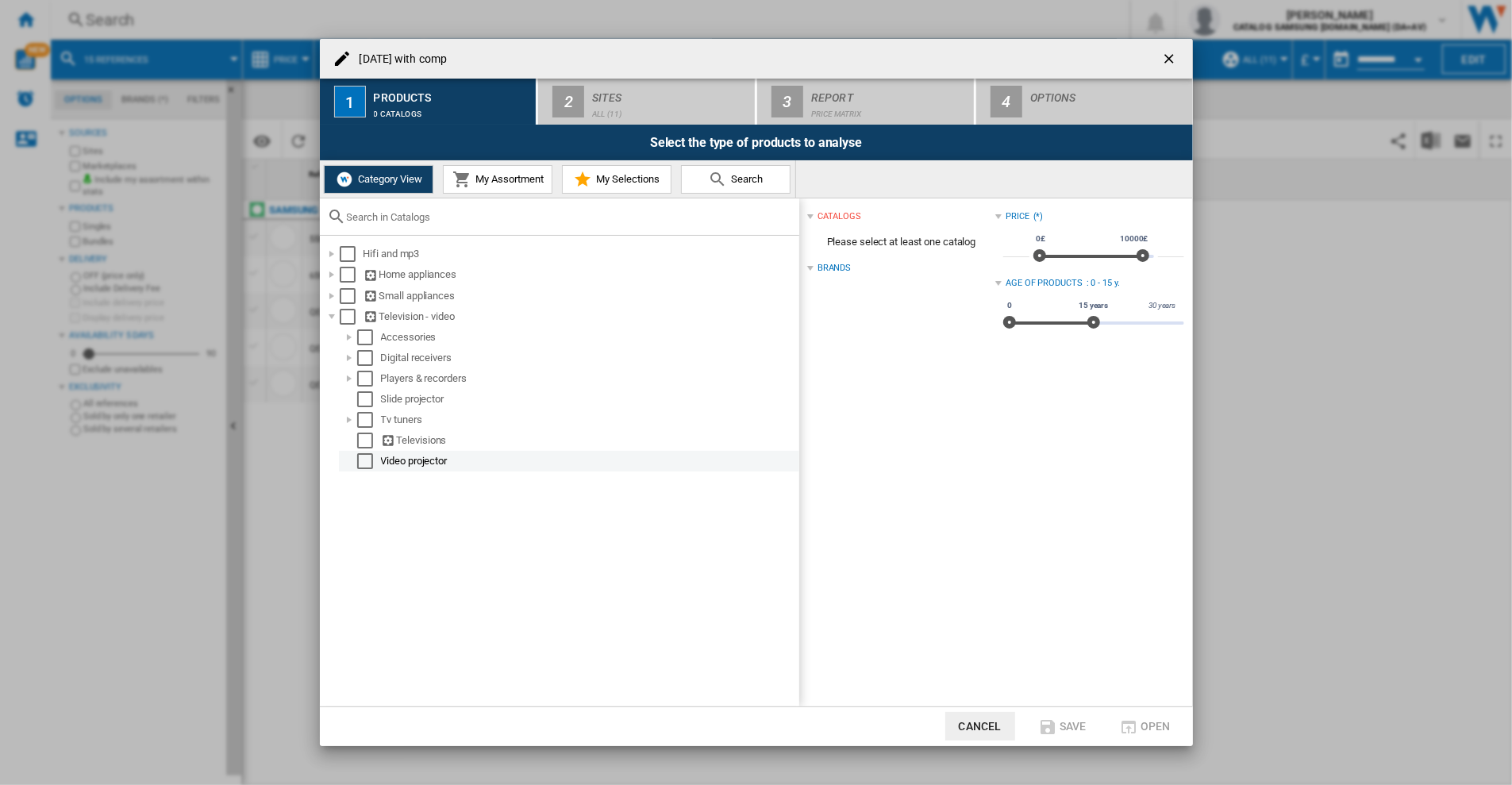
click at [358, 464] on div "Select" at bounding box center [365, 461] width 16 height 16
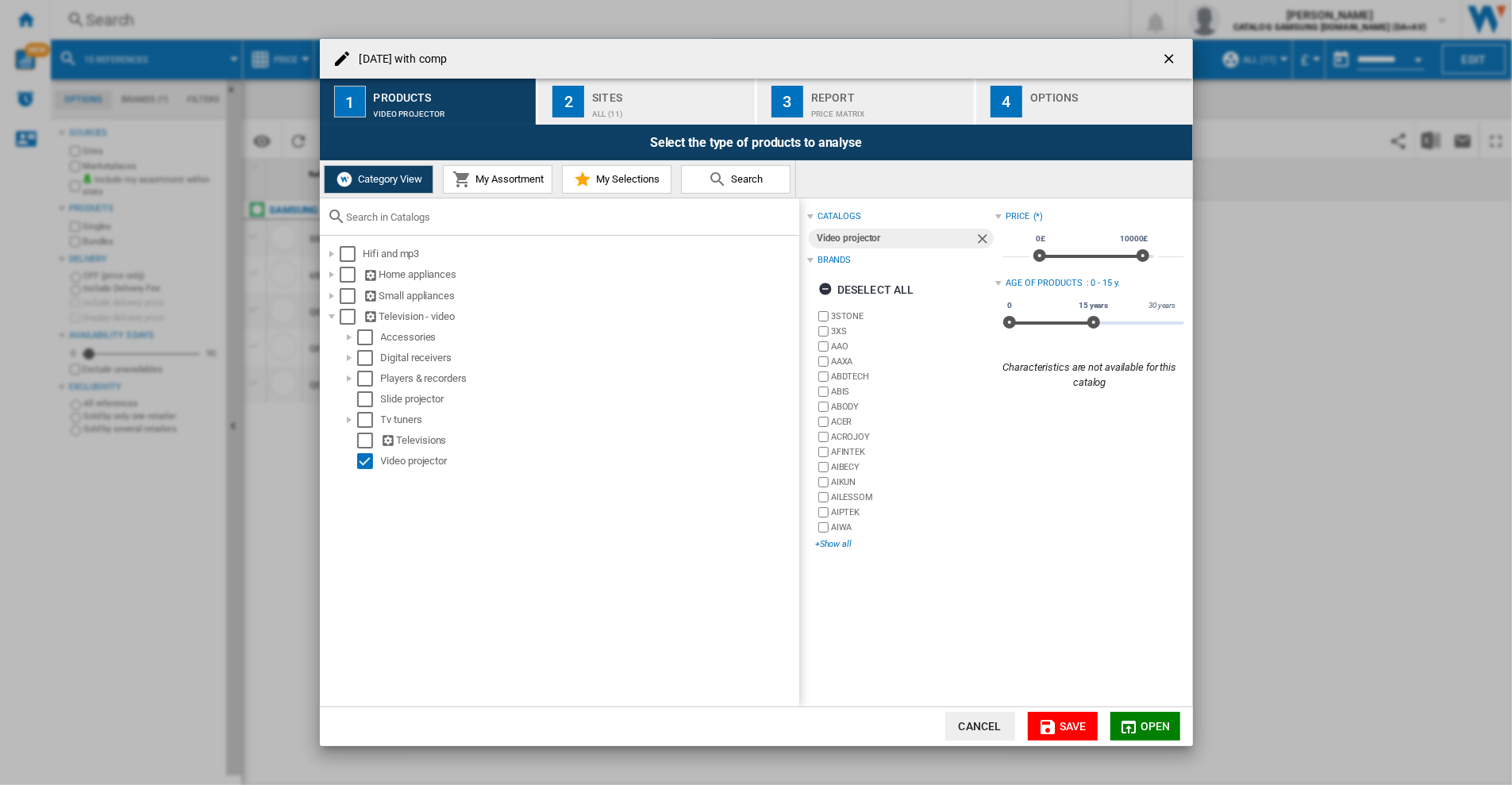
click at [824, 544] on div "+Show all" at bounding box center [905, 545] width 180 height 12
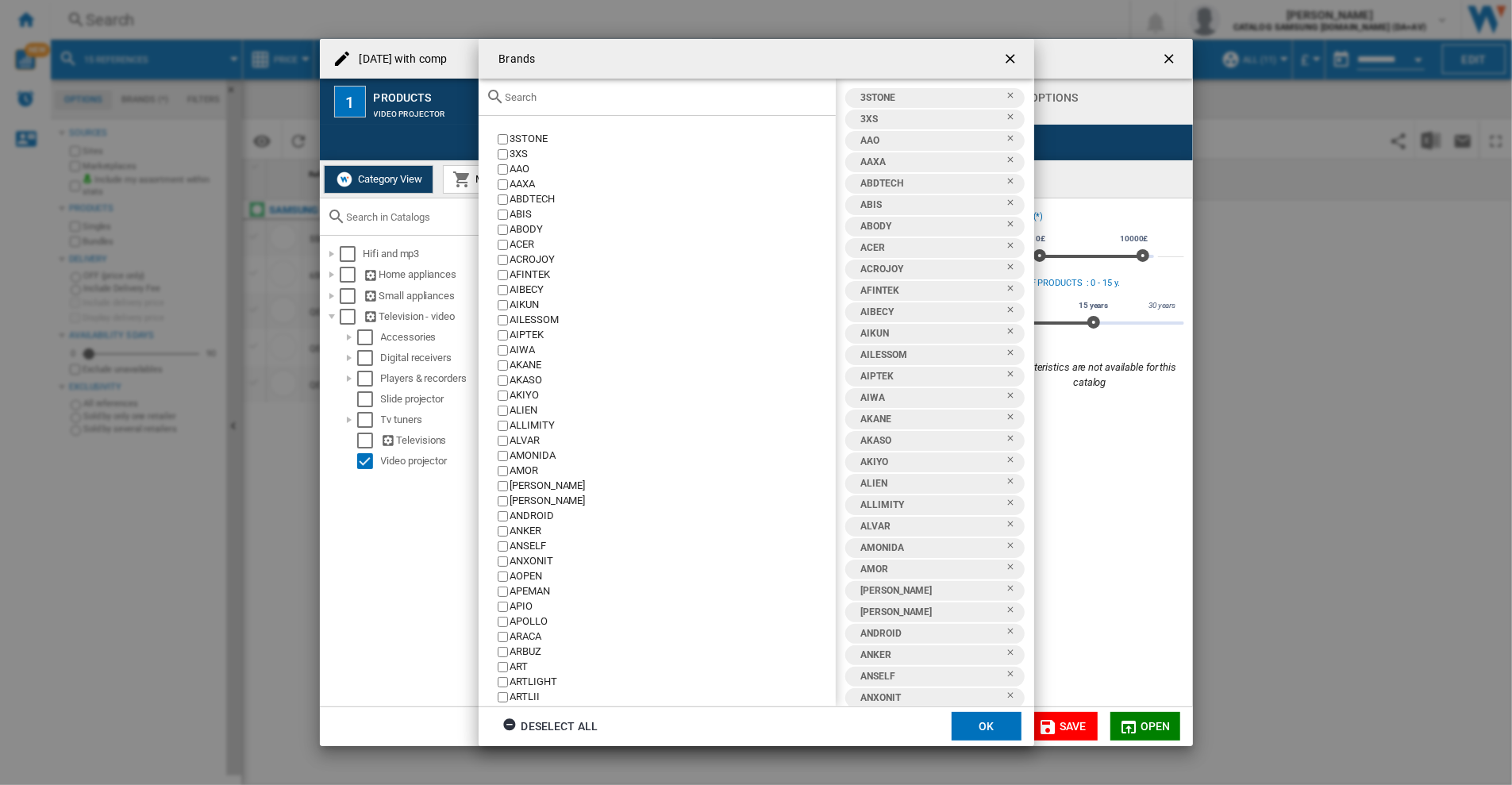
click at [981, 736] on button "OK" at bounding box center [986, 726] width 70 height 28
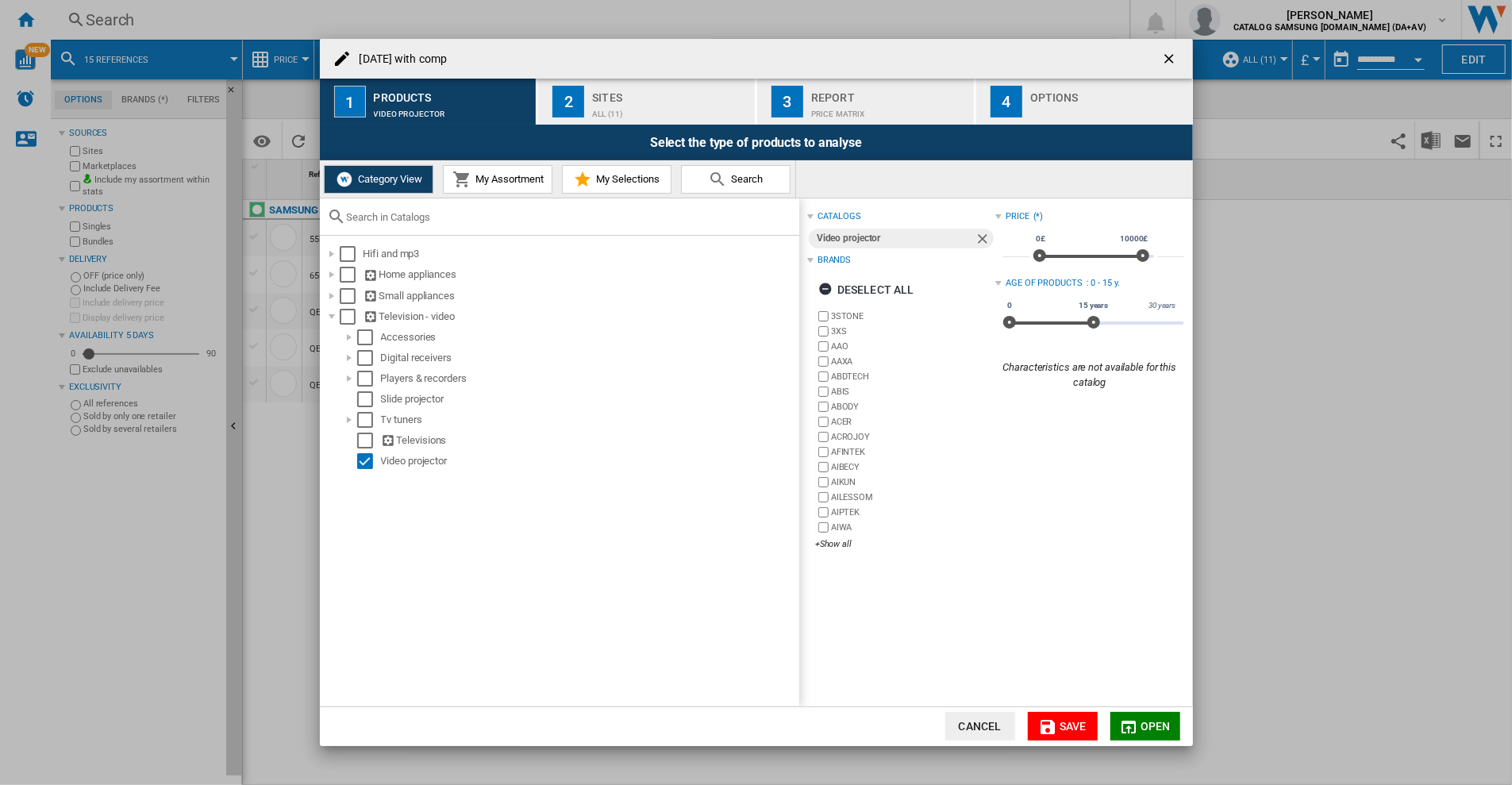
click at [592, 96] on div "Sites" at bounding box center [669, 93] width 156 height 16
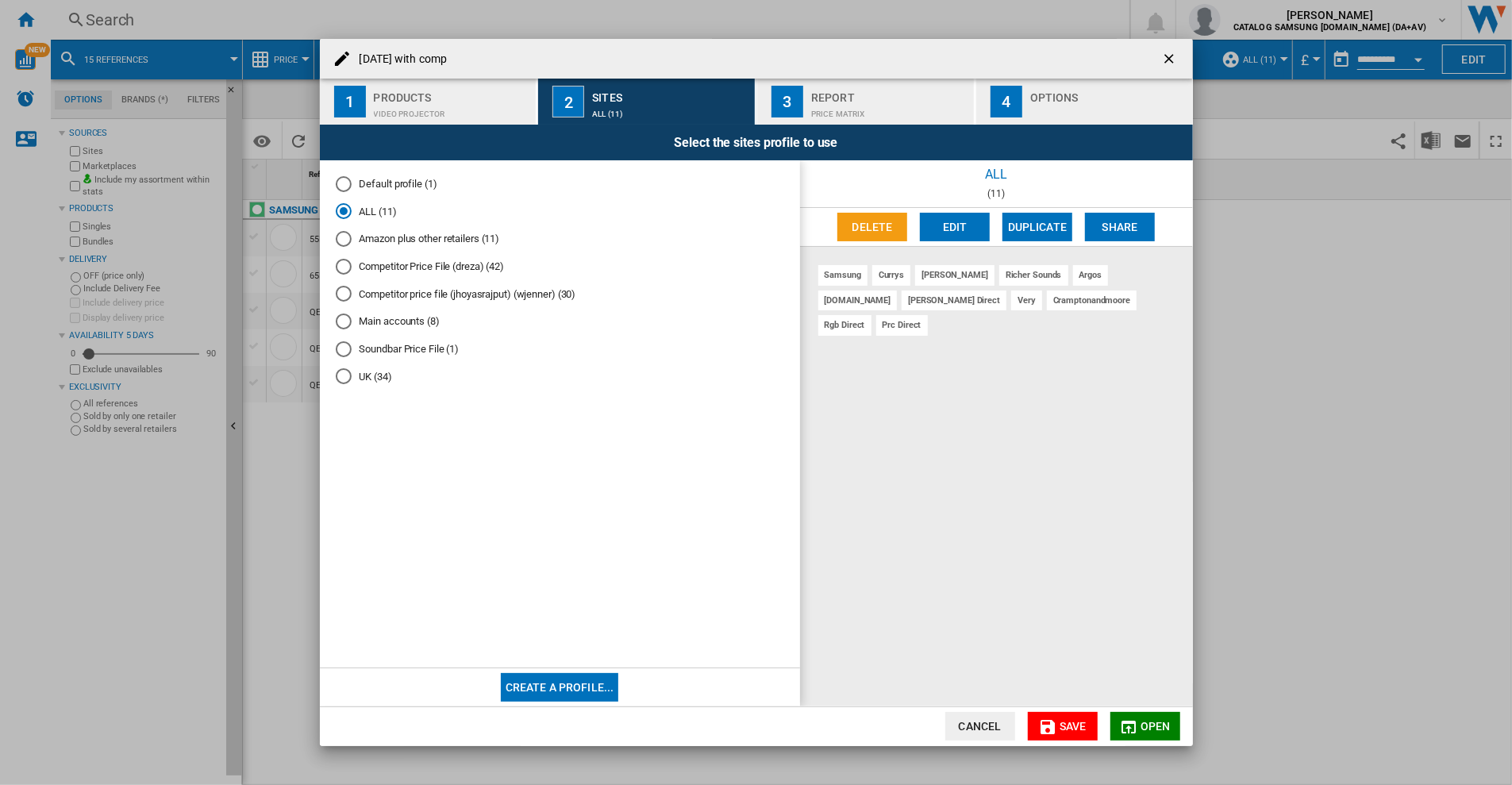
click at [340, 263] on div "Competitor Price File (dreza) (42)" at bounding box center [344, 266] width 16 height 16
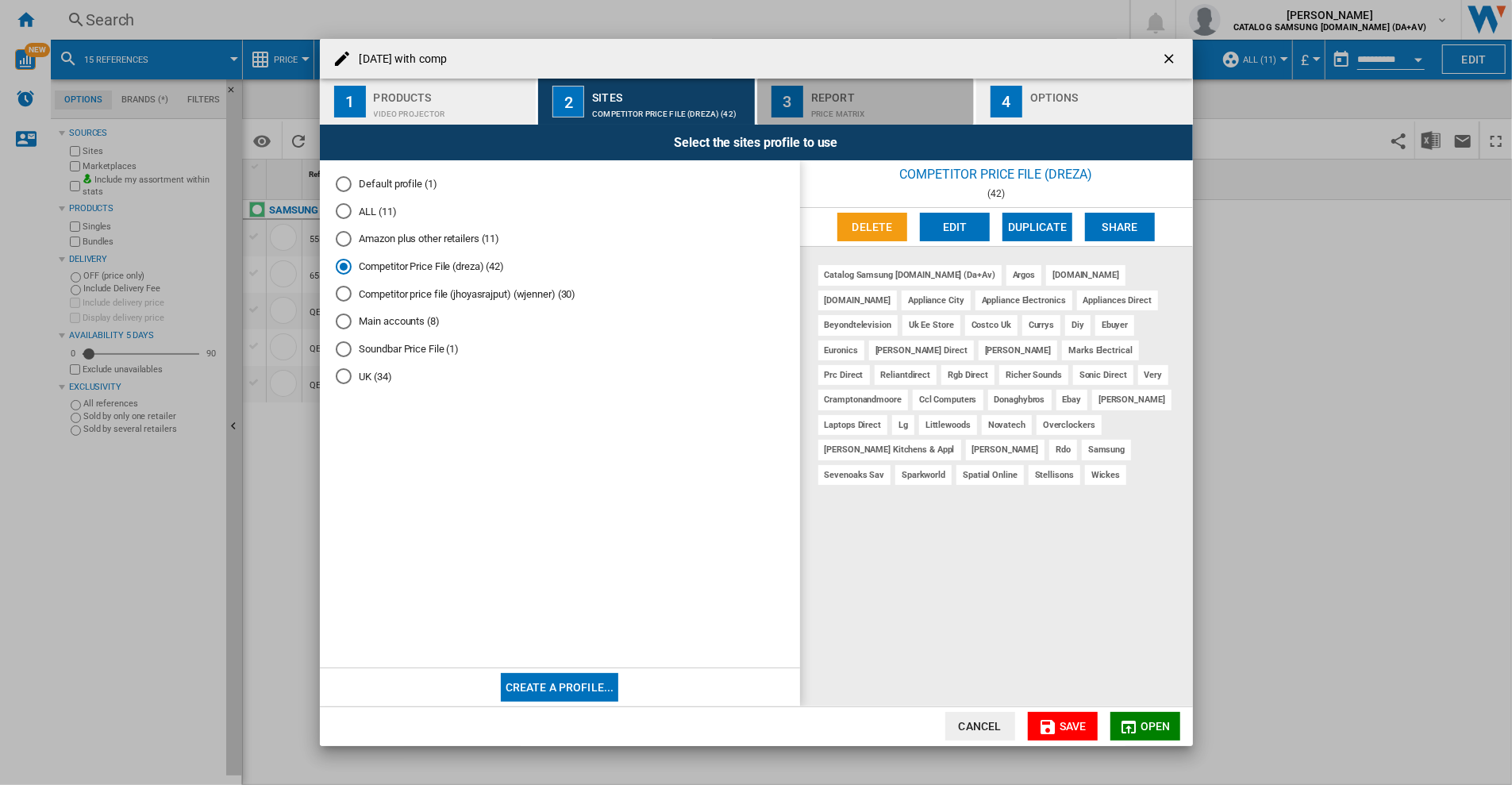
click at [856, 106] on div "Price Matrix" at bounding box center [888, 109] width 156 height 16
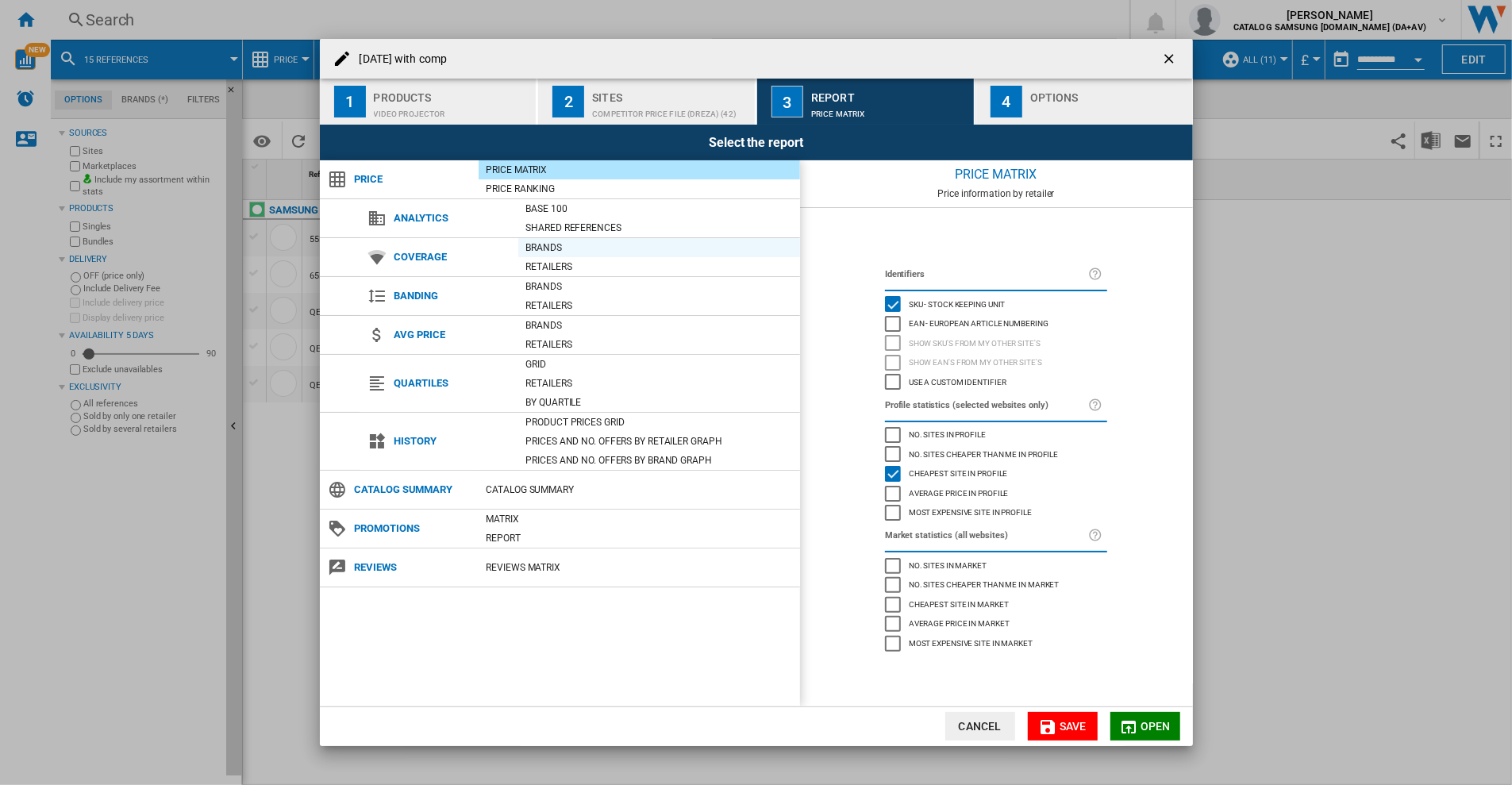
click at [535, 244] on div "Brands" at bounding box center [659, 247] width 282 height 16
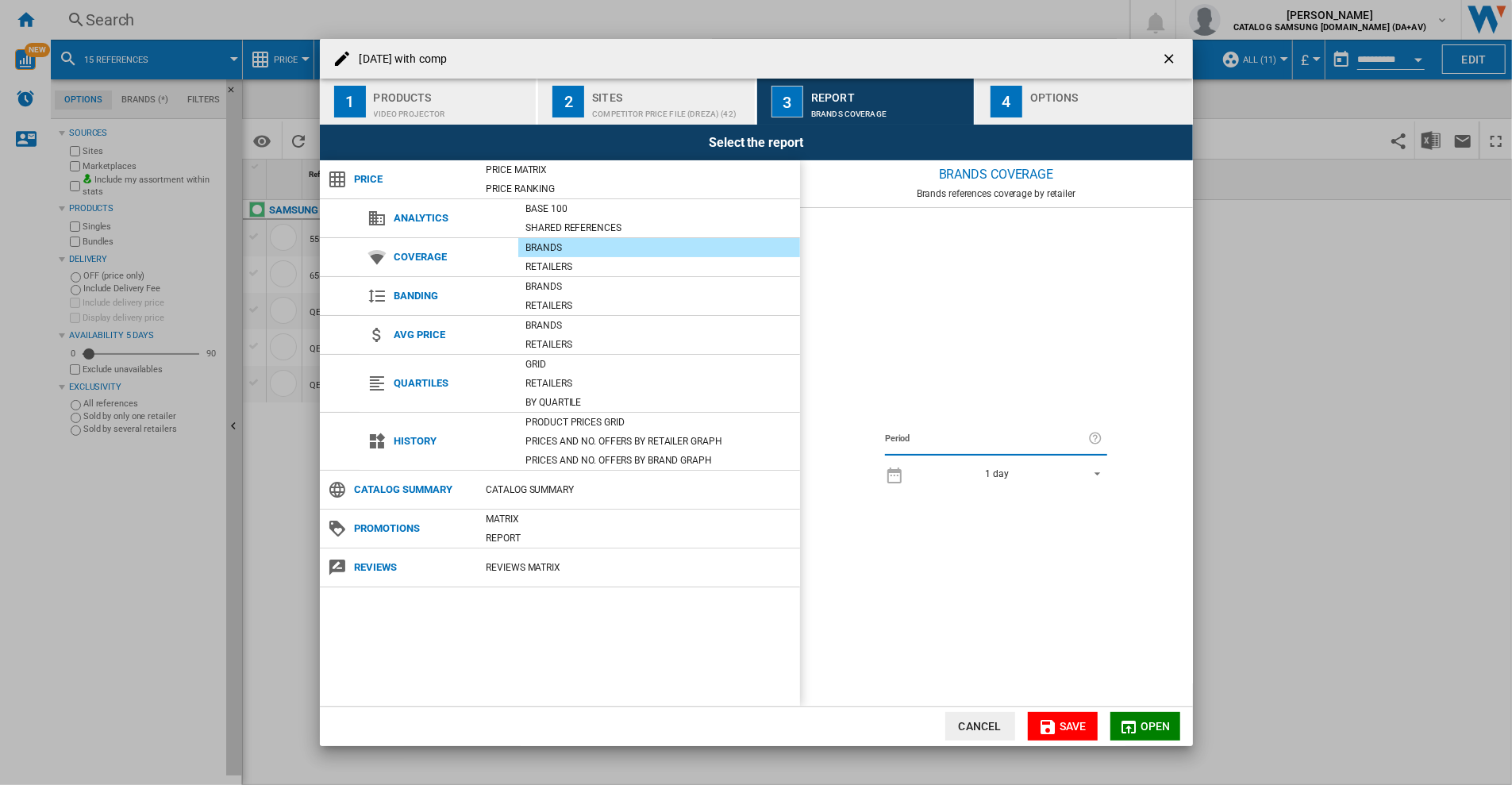
click at [439, 55] on h4 "Boxing day with comp" at bounding box center [399, 59] width 96 height 16
drag, startPoint x: 359, startPoint y: 59, endPoint x: 499, endPoint y: 62, distance: 140.0
click at [499, 62] on div "Boxing day with comp" at bounding box center [756, 59] width 873 height 40
copy h4 "Boxing day with comp"
click at [338, 58] on ng-md-icon at bounding box center [342, 59] width 19 height 19
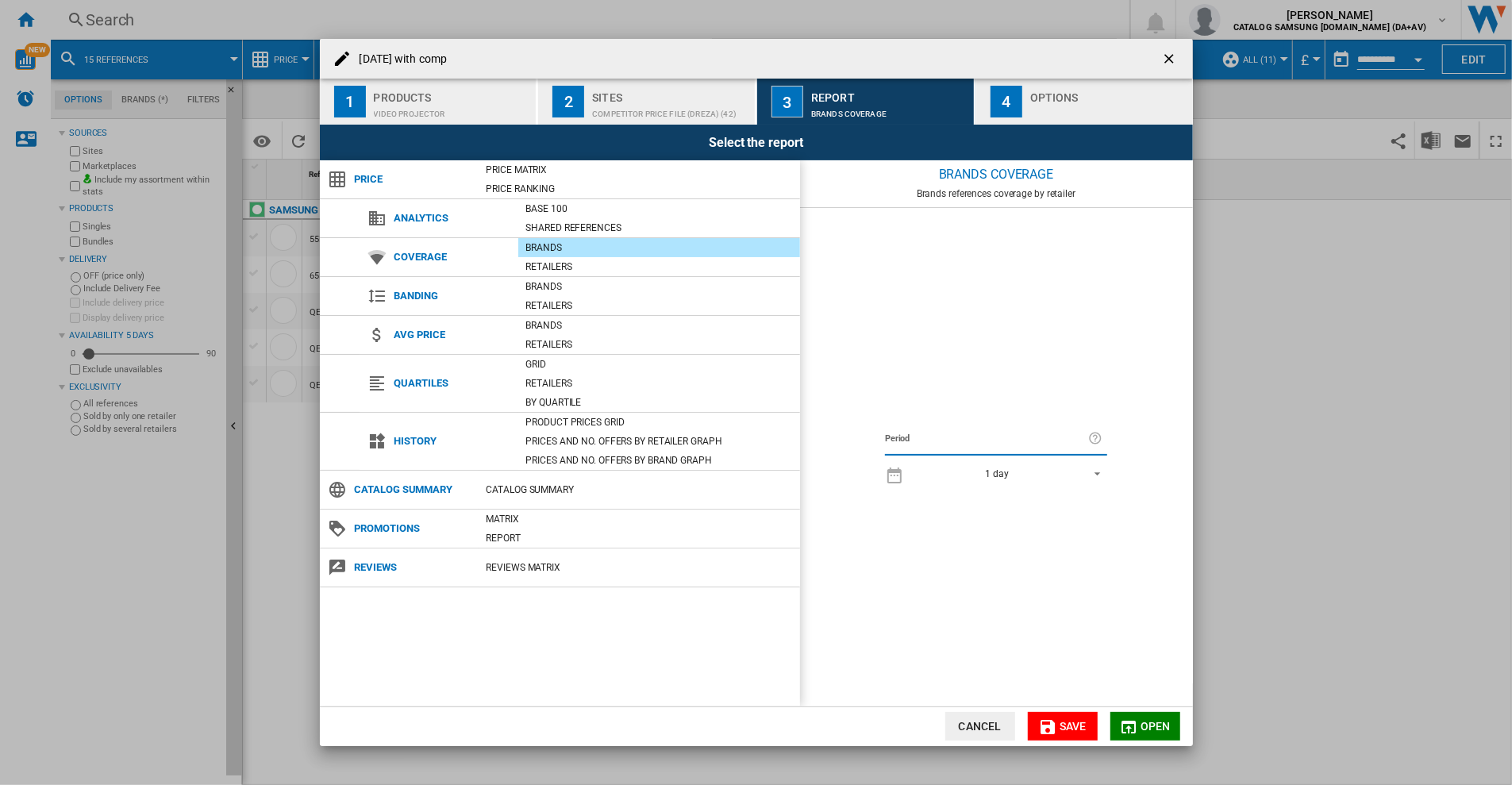
click at [345, 58] on ng-md-icon at bounding box center [342, 59] width 19 height 19
click at [383, 64] on h4 "Boxing day with comp" at bounding box center [399, 59] width 96 height 16
click at [336, 57] on ng-md-icon at bounding box center [342, 59] width 19 height 19
click at [398, 61] on h4 "Boxing day with comp" at bounding box center [399, 59] width 96 height 16
click at [333, 54] on ng-md-icon at bounding box center [342, 59] width 19 height 19
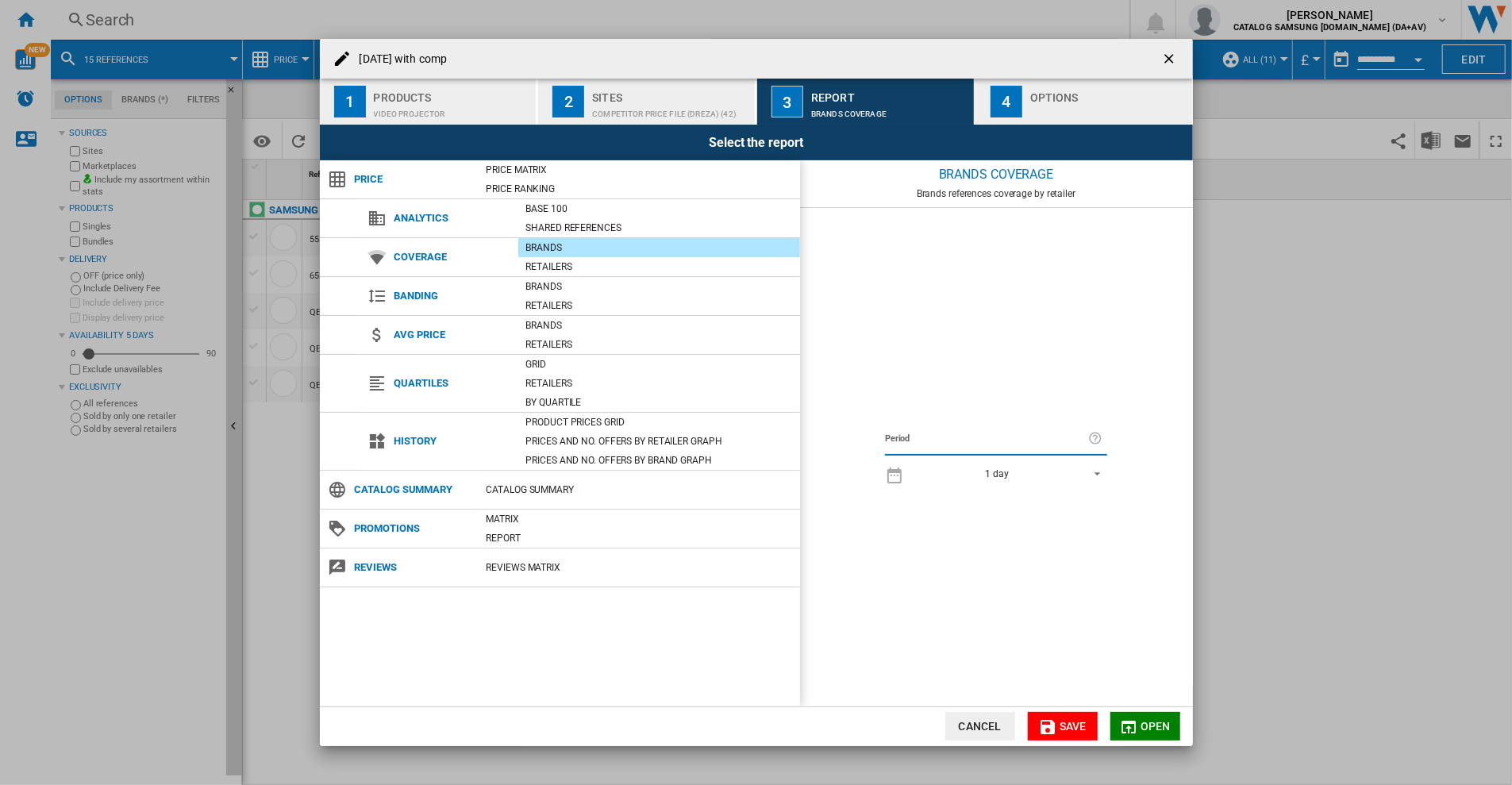
click at [335, 55] on ng-md-icon at bounding box center [342, 59] width 19 height 19
drag, startPoint x: 335, startPoint y: 55, endPoint x: 532, endPoint y: 65, distance: 197.3
click at [544, 64] on div "Boxing day with comp" at bounding box center [756, 59] width 873 height 40
click at [428, 65] on h4 "Boxing day with comp" at bounding box center [399, 59] width 96 height 16
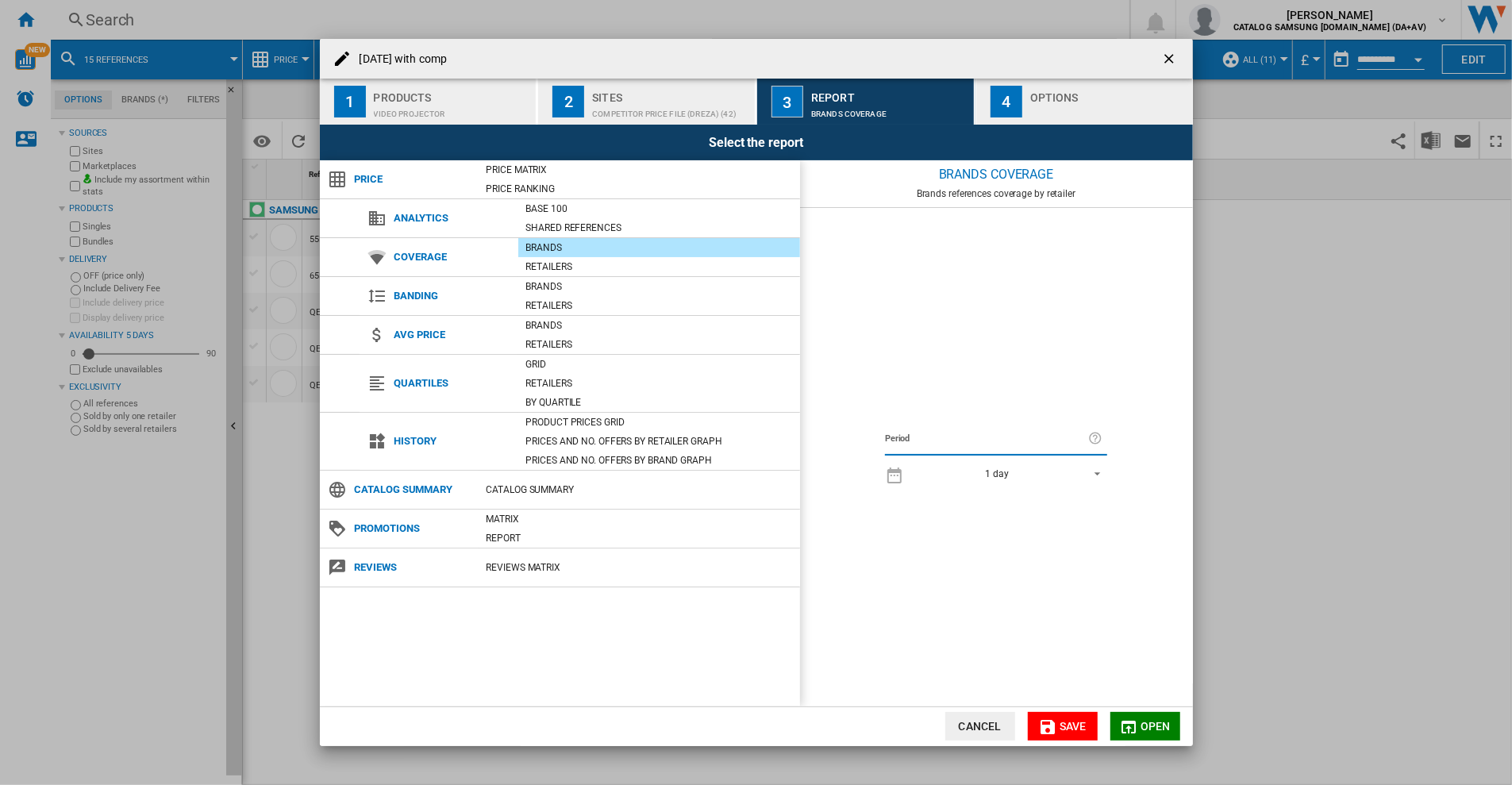
click at [426, 65] on h4 "Boxing day with comp" at bounding box center [399, 59] width 96 height 16
click at [347, 58] on ng-md-icon at bounding box center [342, 59] width 19 height 19
click at [497, 632] on div "Price Price Matrix Price Ranking Analytics Base 100 Shared references Coverage …" at bounding box center [559, 433] width 480 height 545
click at [1063, 97] on div "Options" at bounding box center [1108, 93] width 156 height 16
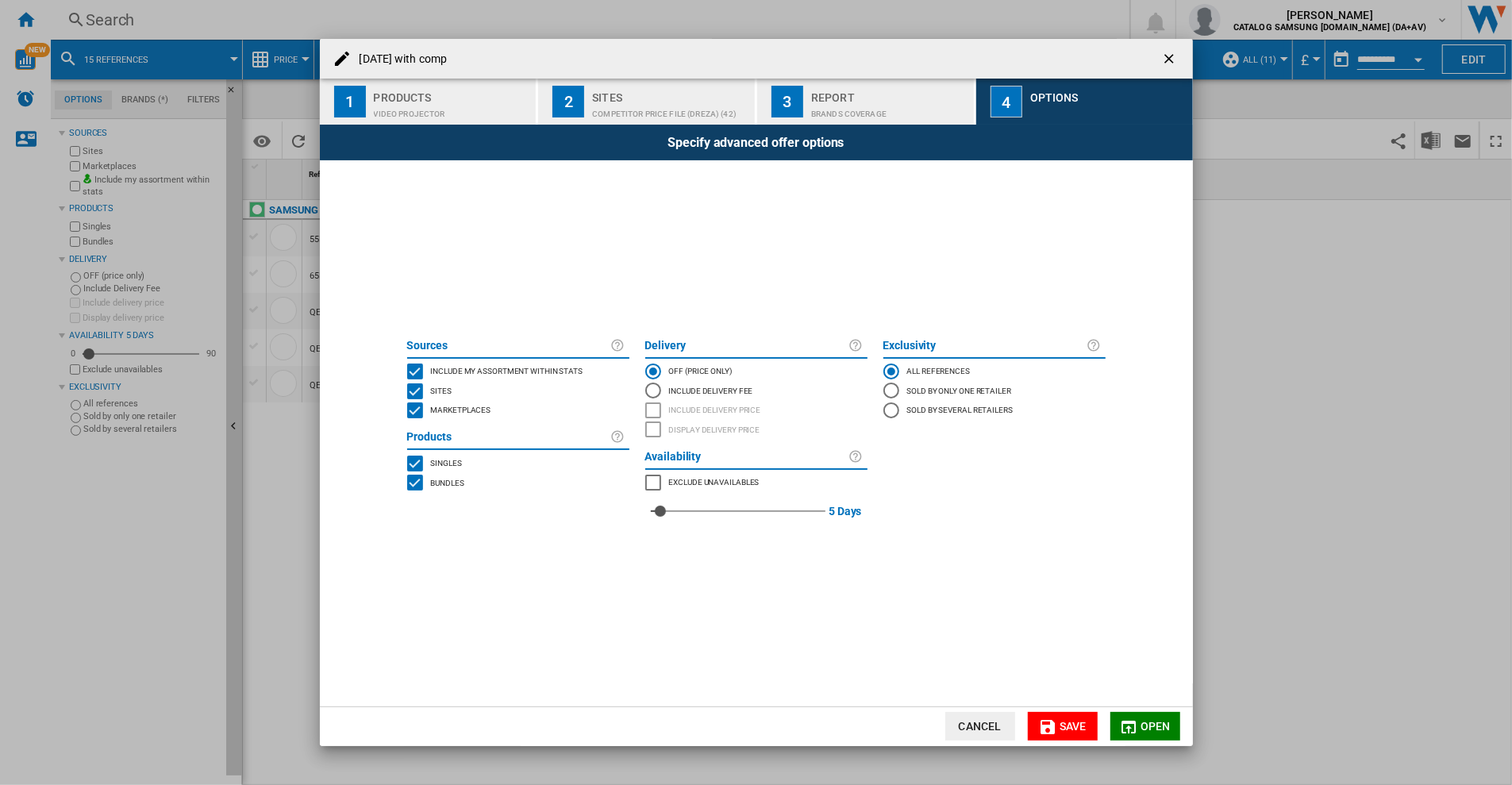
click at [443, 58] on h4 "Boxing day with comp" at bounding box center [399, 59] width 96 height 16
click at [478, 65] on div "Boxing day with comp" at bounding box center [756, 59] width 873 height 40
click at [338, 61] on ng-md-icon at bounding box center [342, 59] width 19 height 19
click at [345, 53] on ng-md-icon at bounding box center [342, 59] width 19 height 19
click at [335, 64] on ng-md-icon at bounding box center [342, 59] width 19 height 19
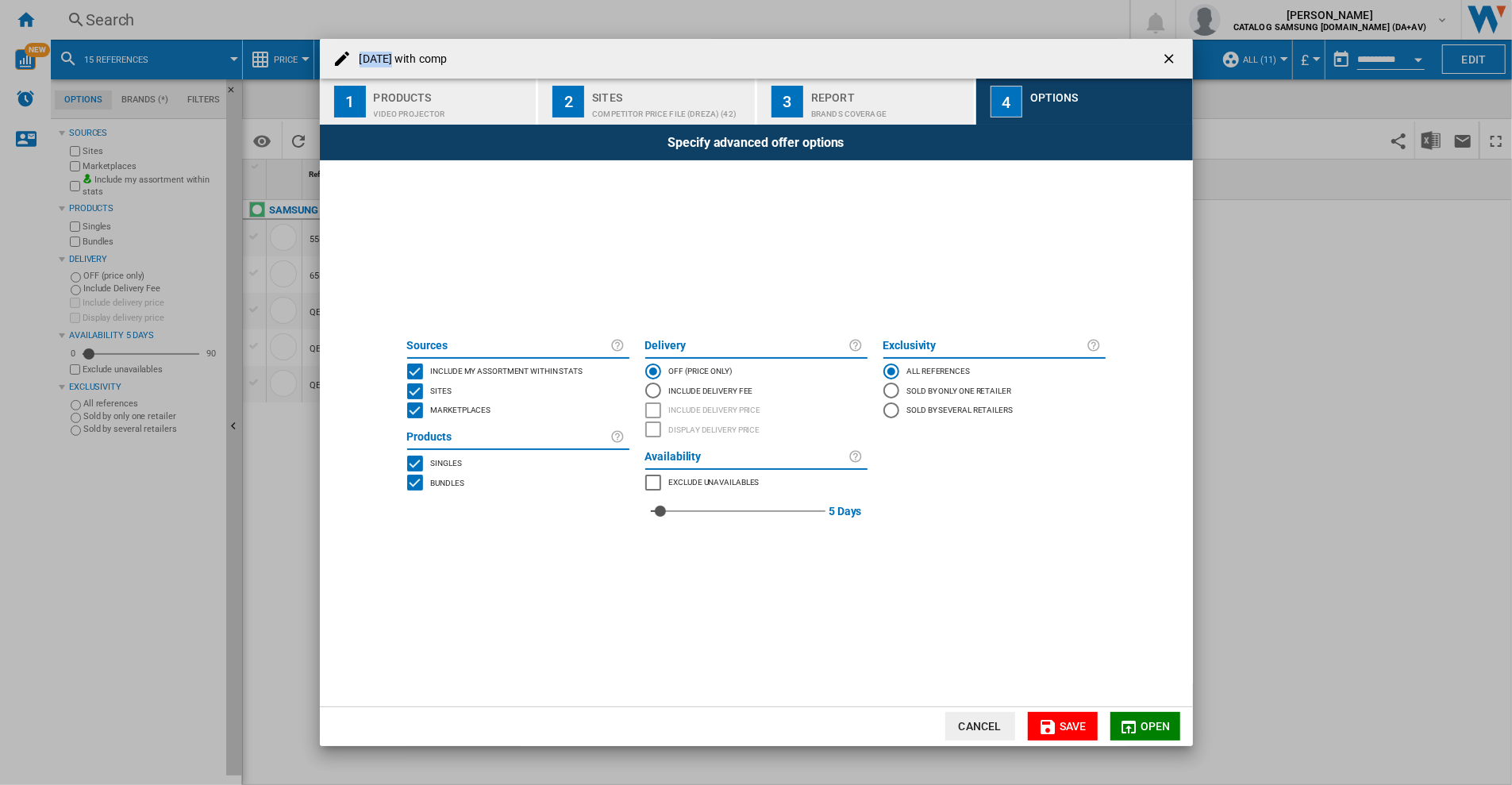
click at [336, 64] on ng-md-icon at bounding box center [342, 59] width 19 height 19
click at [338, 65] on ng-md-icon at bounding box center [342, 59] width 19 height 19
click at [1067, 723] on span "Save" at bounding box center [1073, 726] width 27 height 13
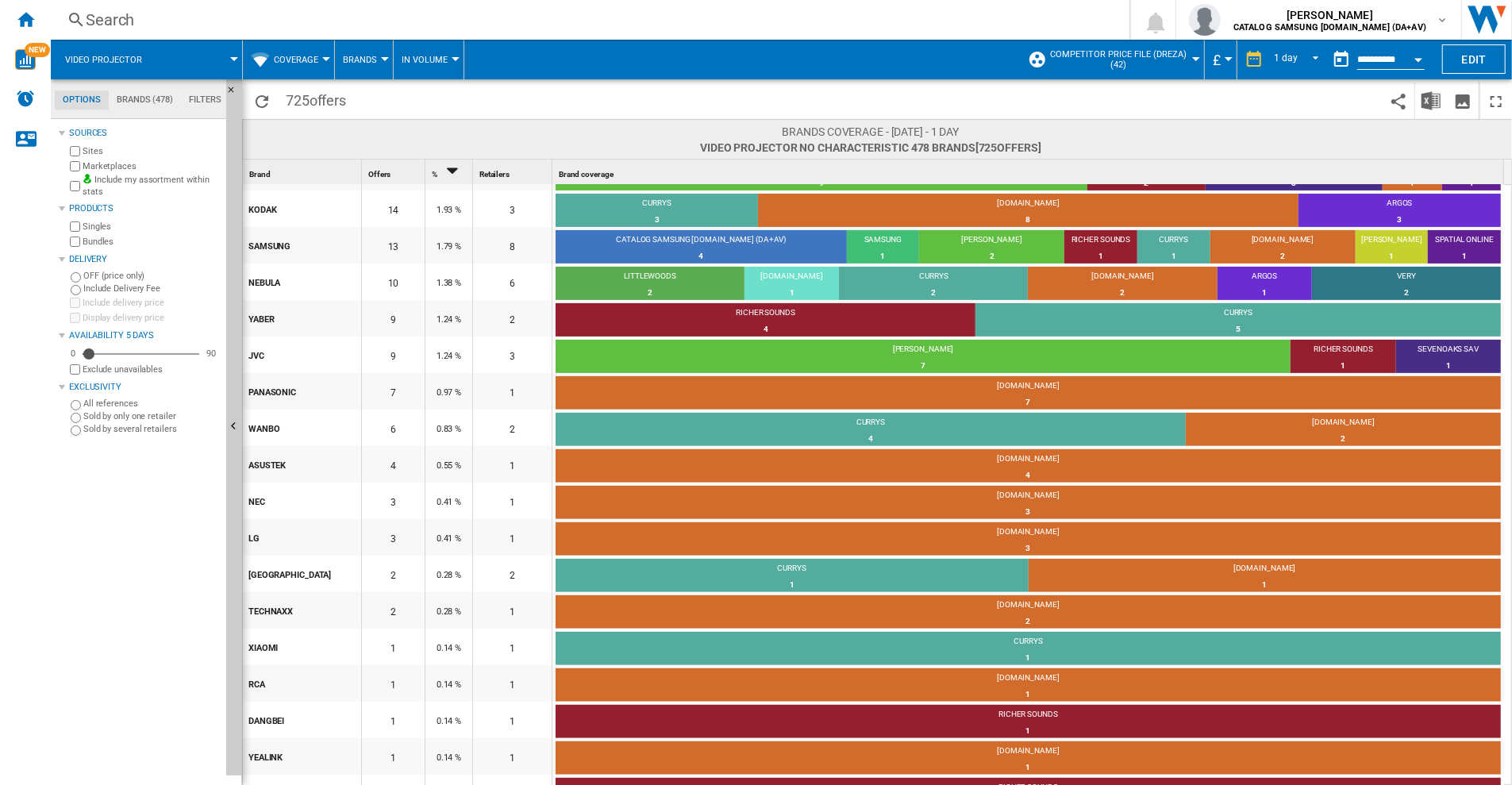
scroll to position [202, 0]
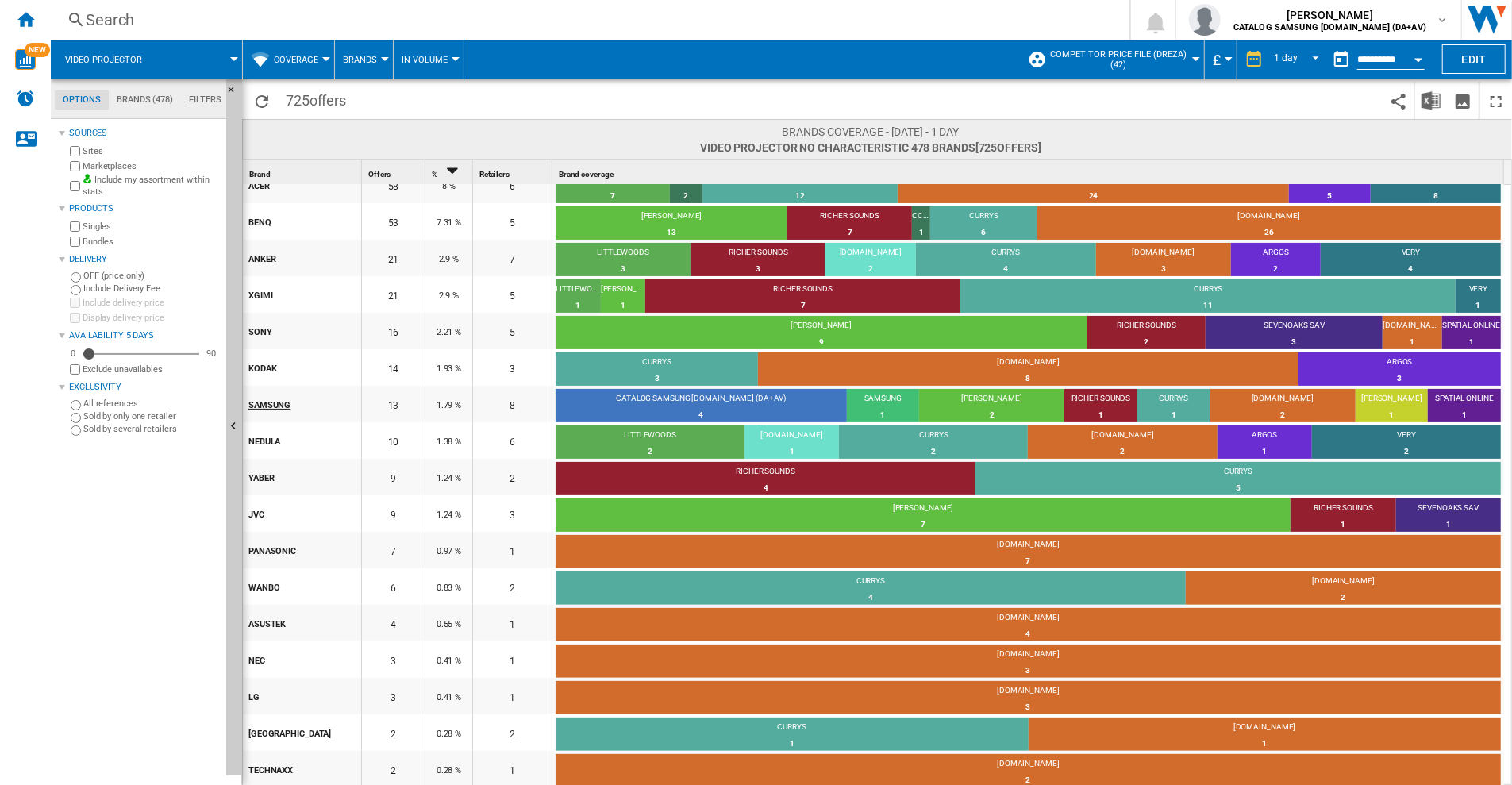
click at [271, 397] on div "SAMSUNG" at bounding box center [304, 404] width 112 height 34
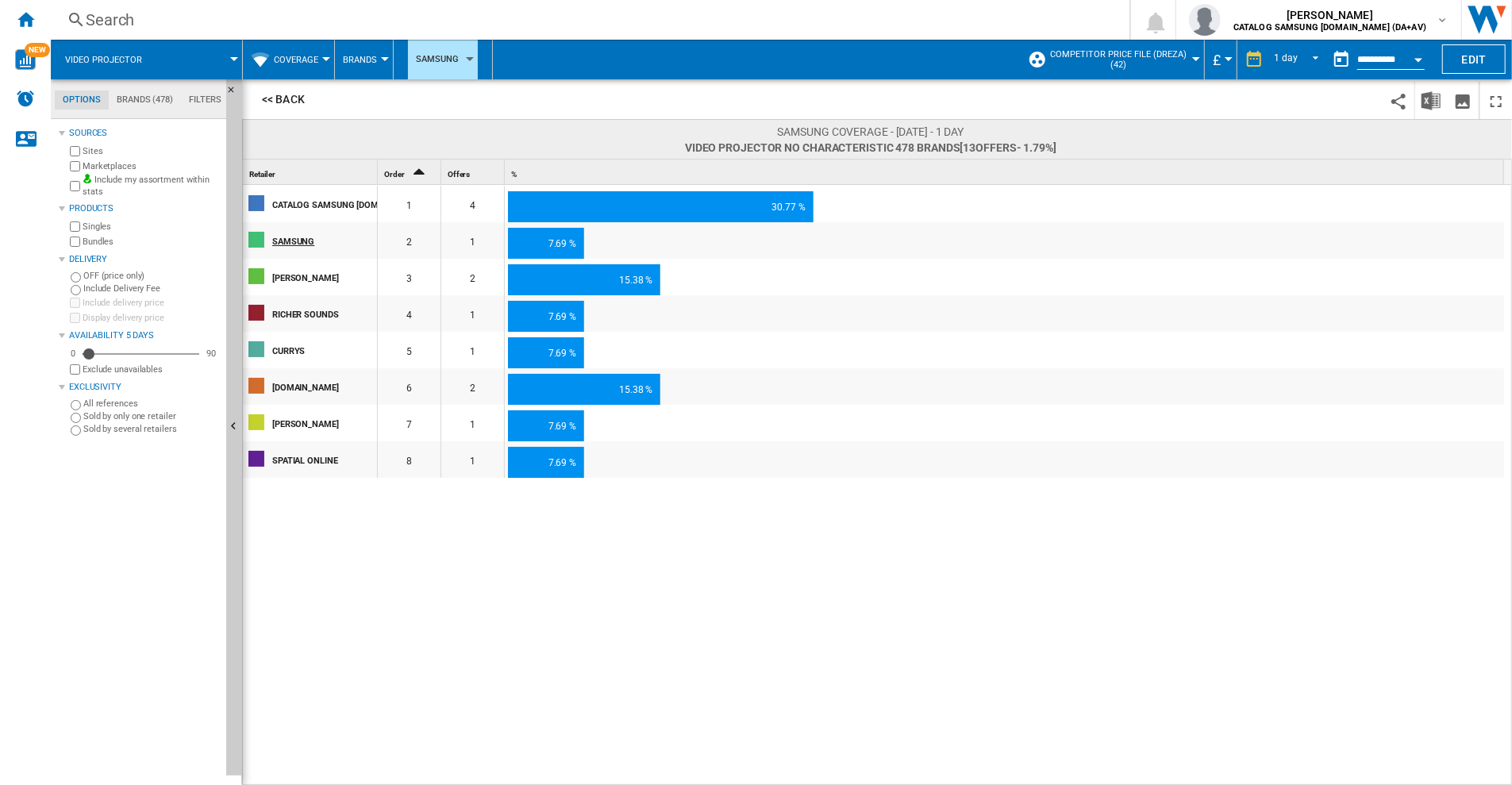
click at [287, 237] on div "SAMSUNG" at bounding box center [324, 240] width 104 height 34
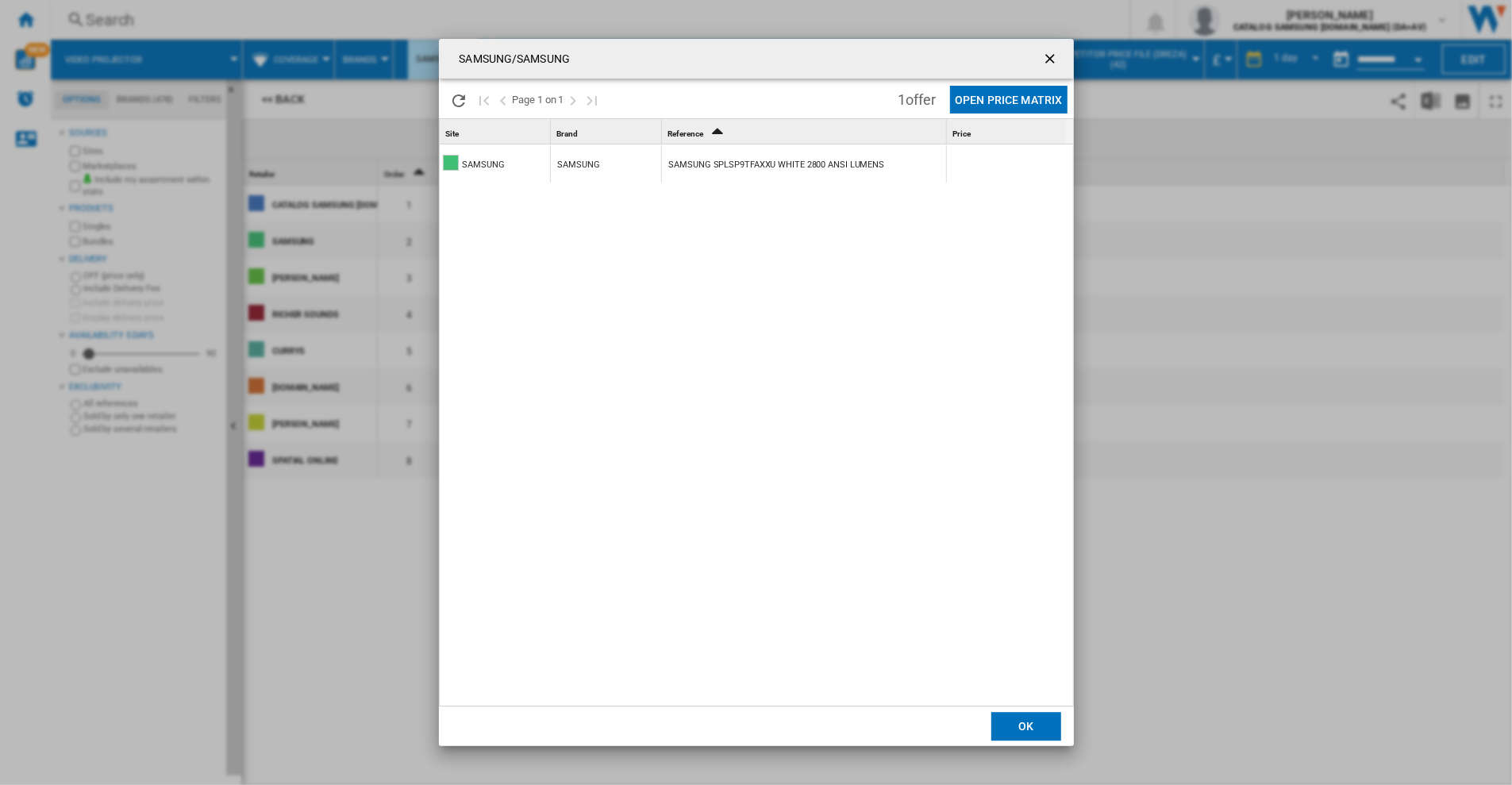
click at [1055, 53] on ng-md-icon "getI18NText('BUTTONS.CLOSE_DIALOG')" at bounding box center [1052, 60] width 19 height 19
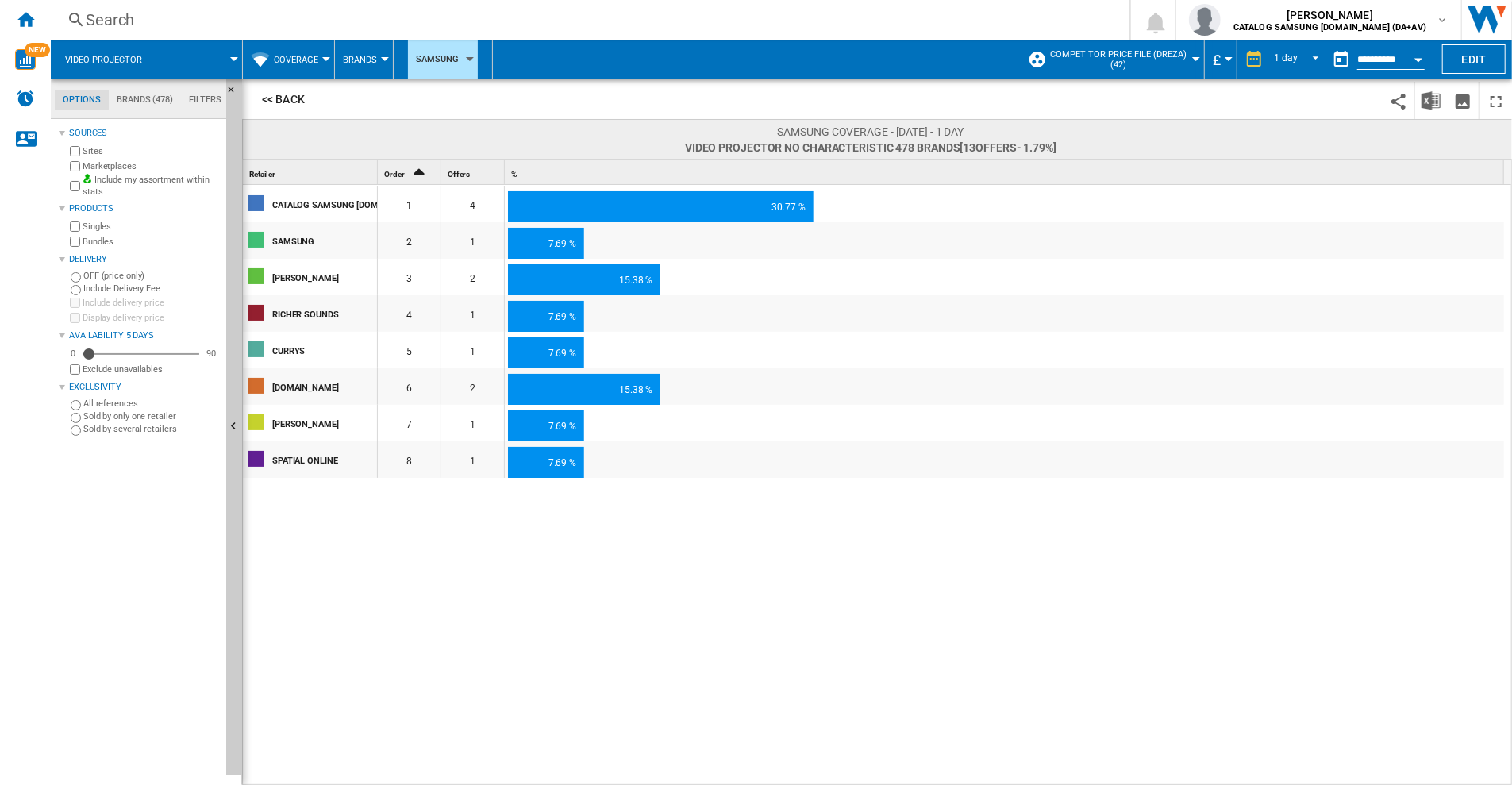
click at [1224, 59] on div "Currency" at bounding box center [1228, 59] width 8 height 4
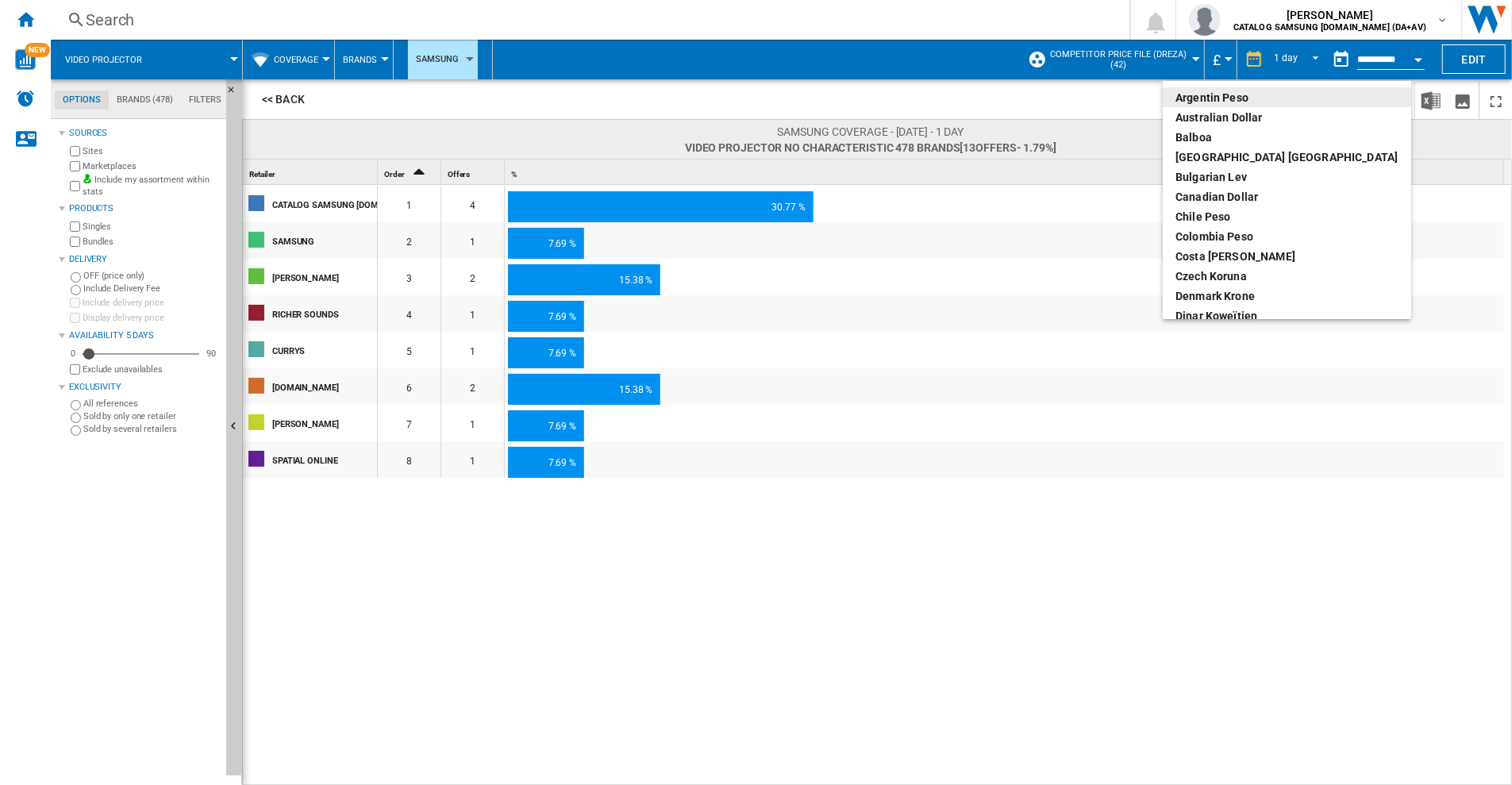
click at [1224, 59] on md-backdrop at bounding box center [756, 392] width 1512 height 785
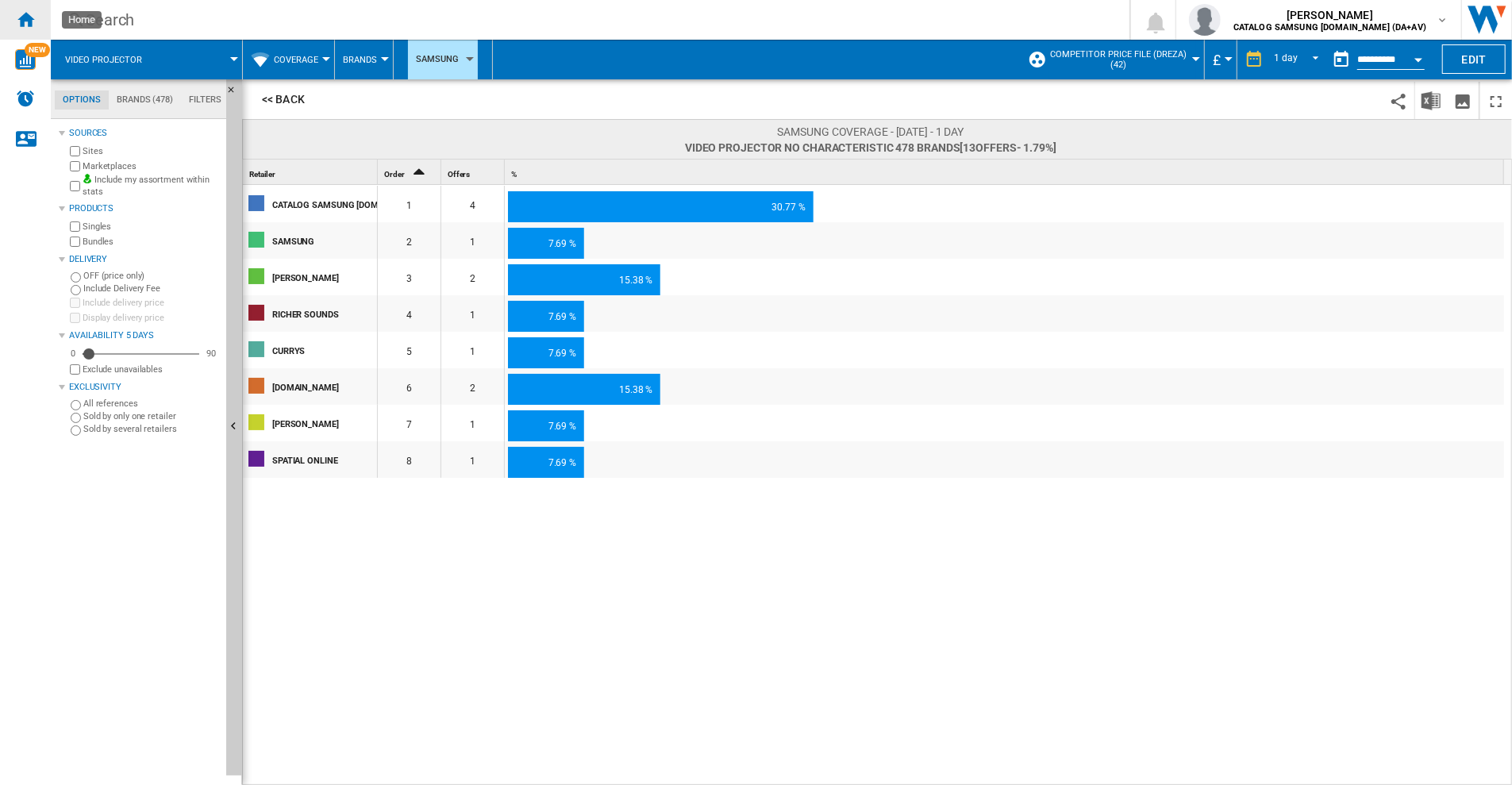
click at [27, 16] on ng-md-icon "Home" at bounding box center [25, 19] width 19 height 19
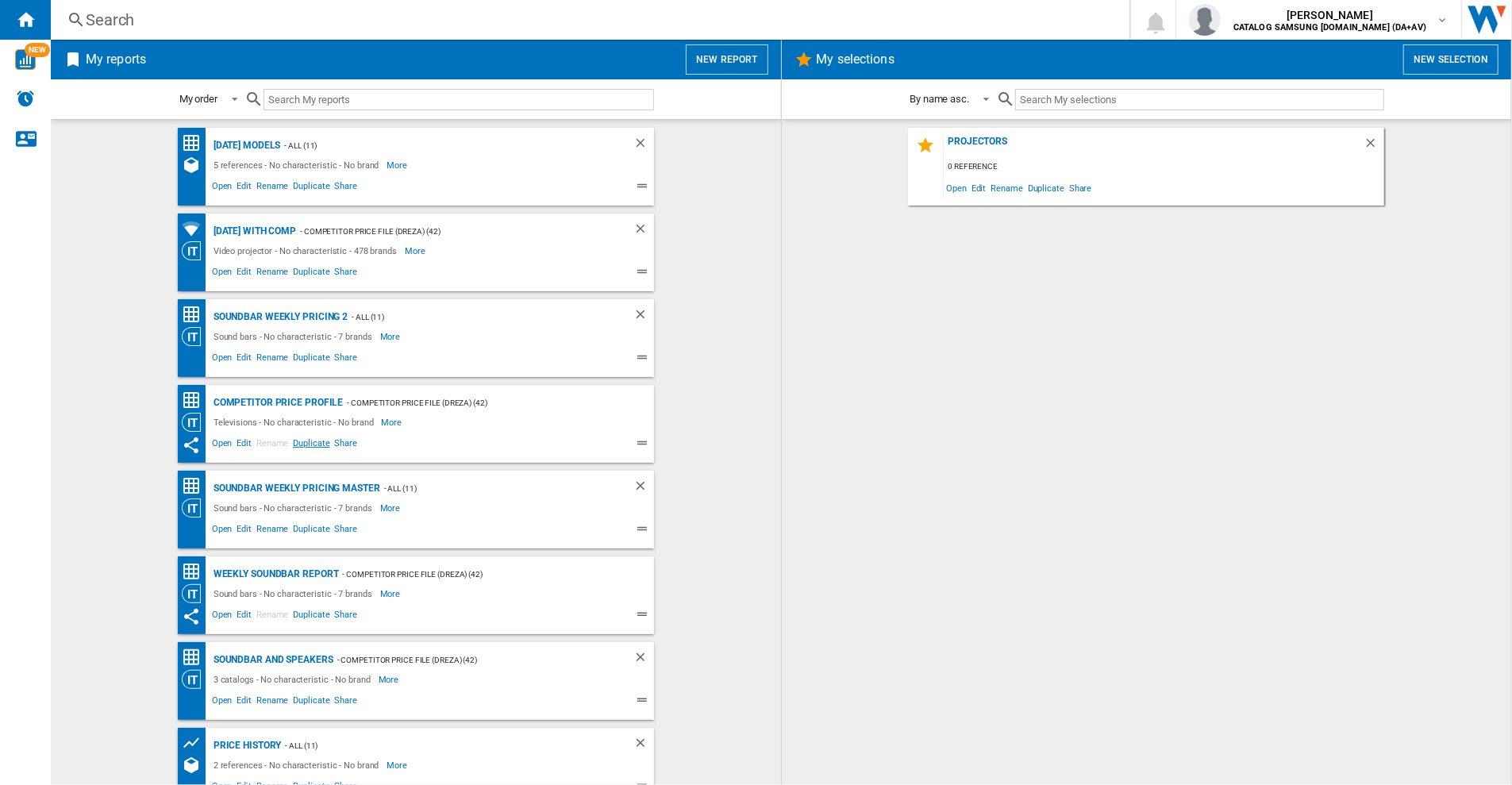
click at [314, 442] on span "Duplicate" at bounding box center [311, 445] width 41 height 19
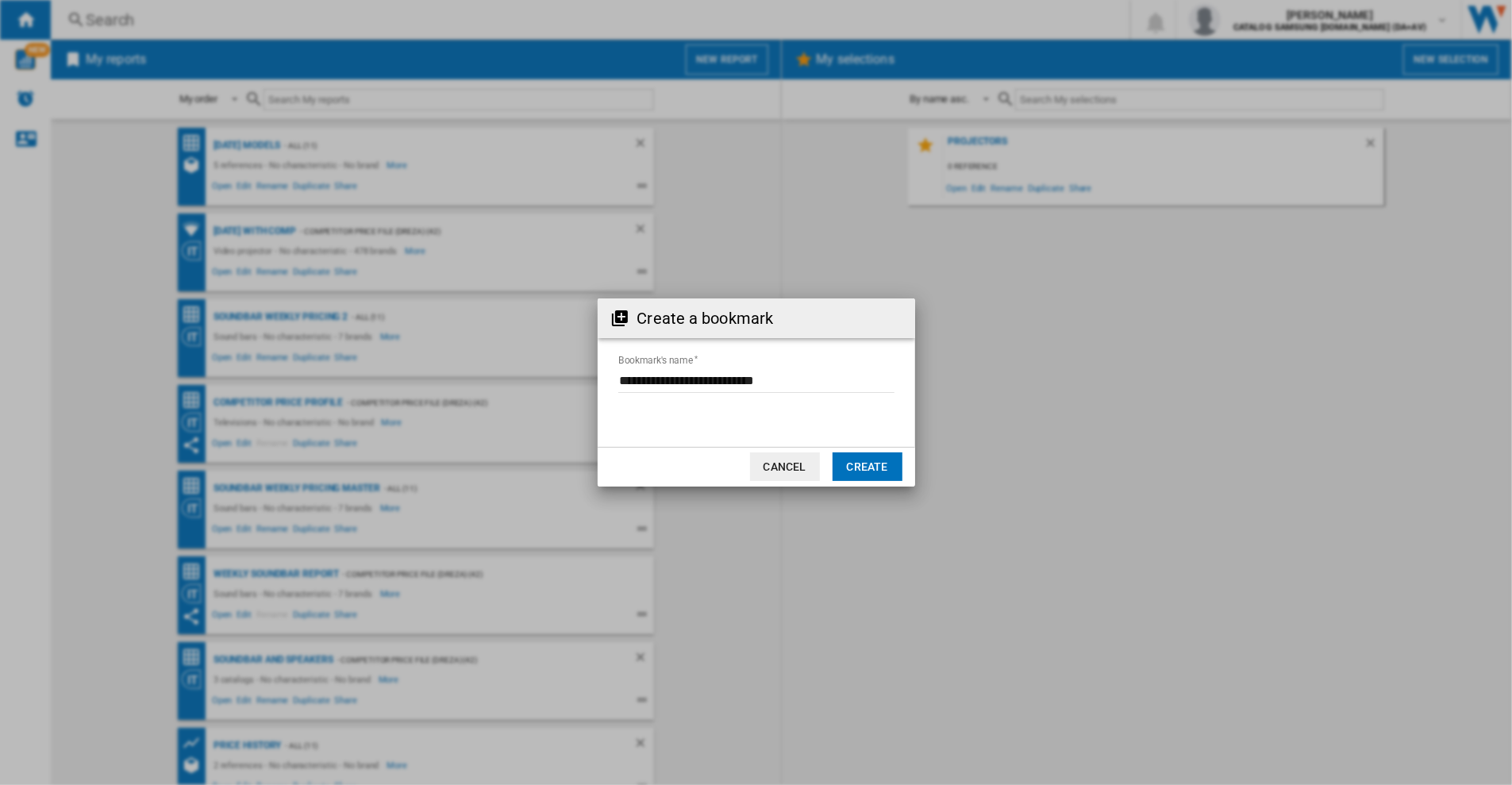
click at [686, 378] on input "Bookmark's name" at bounding box center [756, 381] width 277 height 24
drag, startPoint x: 623, startPoint y: 378, endPoint x: 843, endPoint y: 377, distance: 220.0
click at [843, 377] on input "Bookmark's name" at bounding box center [756, 381] width 277 height 24
type input "**********"
click at [878, 465] on button "Create" at bounding box center [867, 466] width 70 height 28
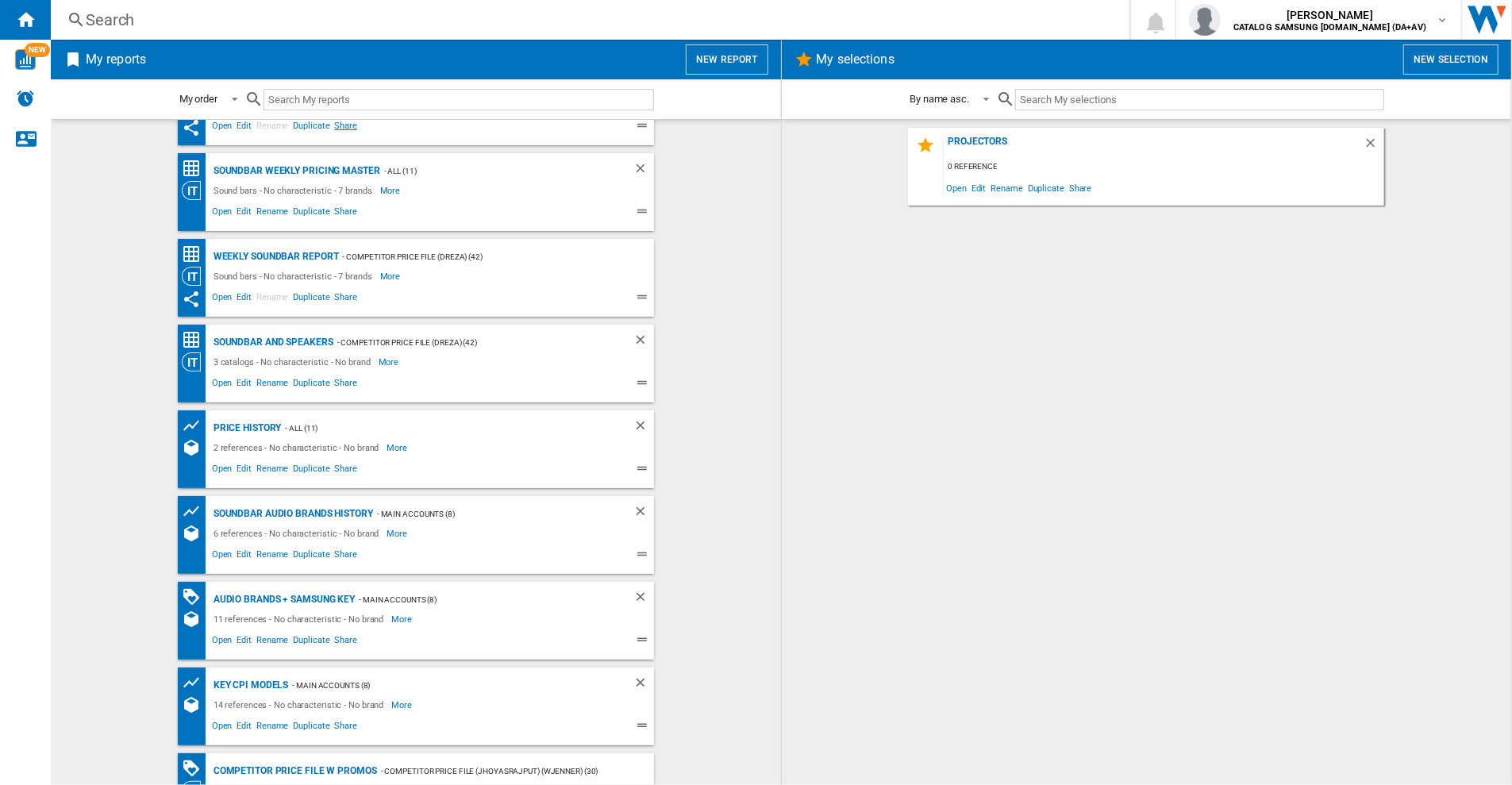
scroll to position [534, 0]
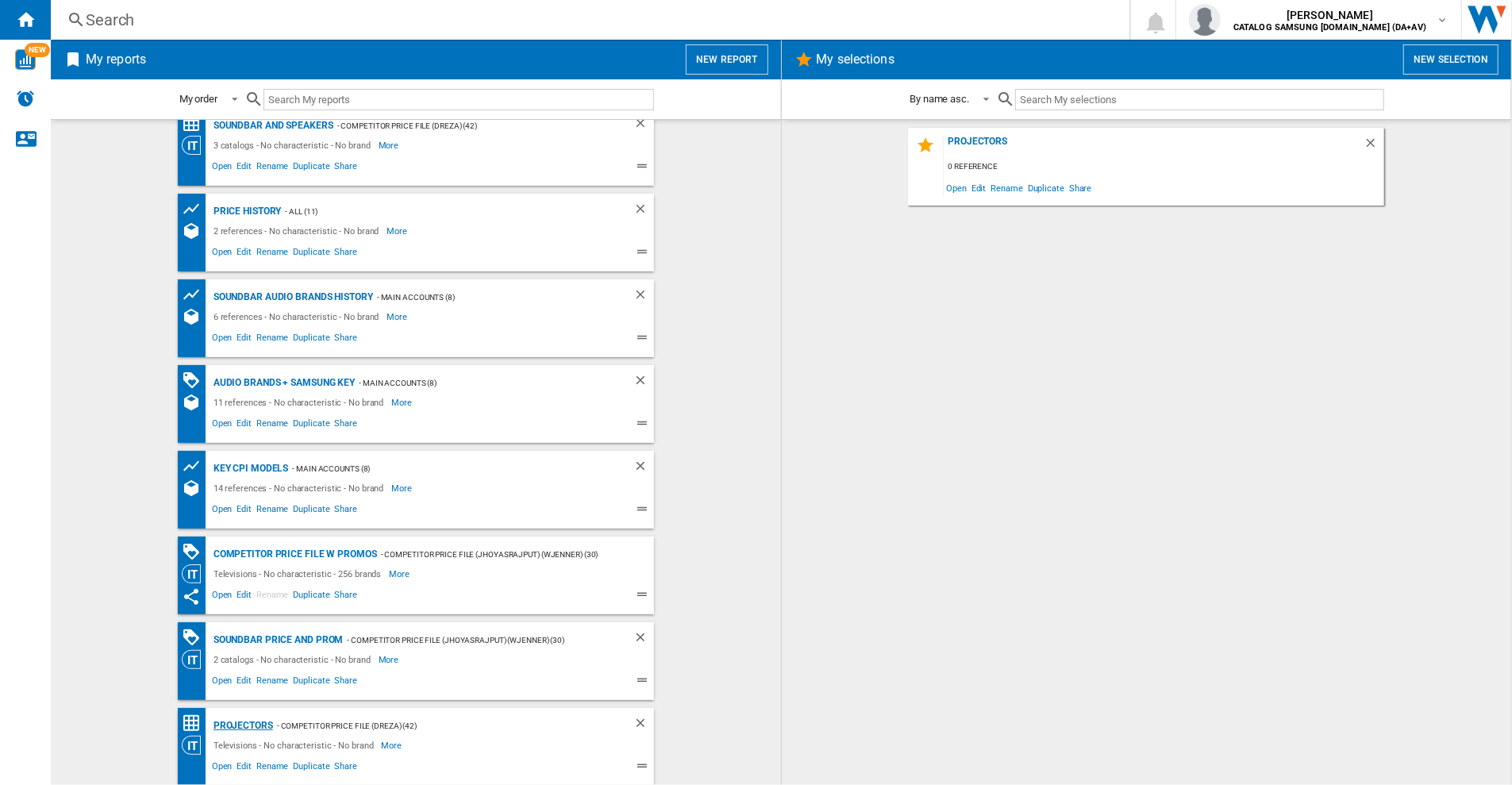
click at [240, 726] on div "Projectors" at bounding box center [241, 726] width 64 height 20
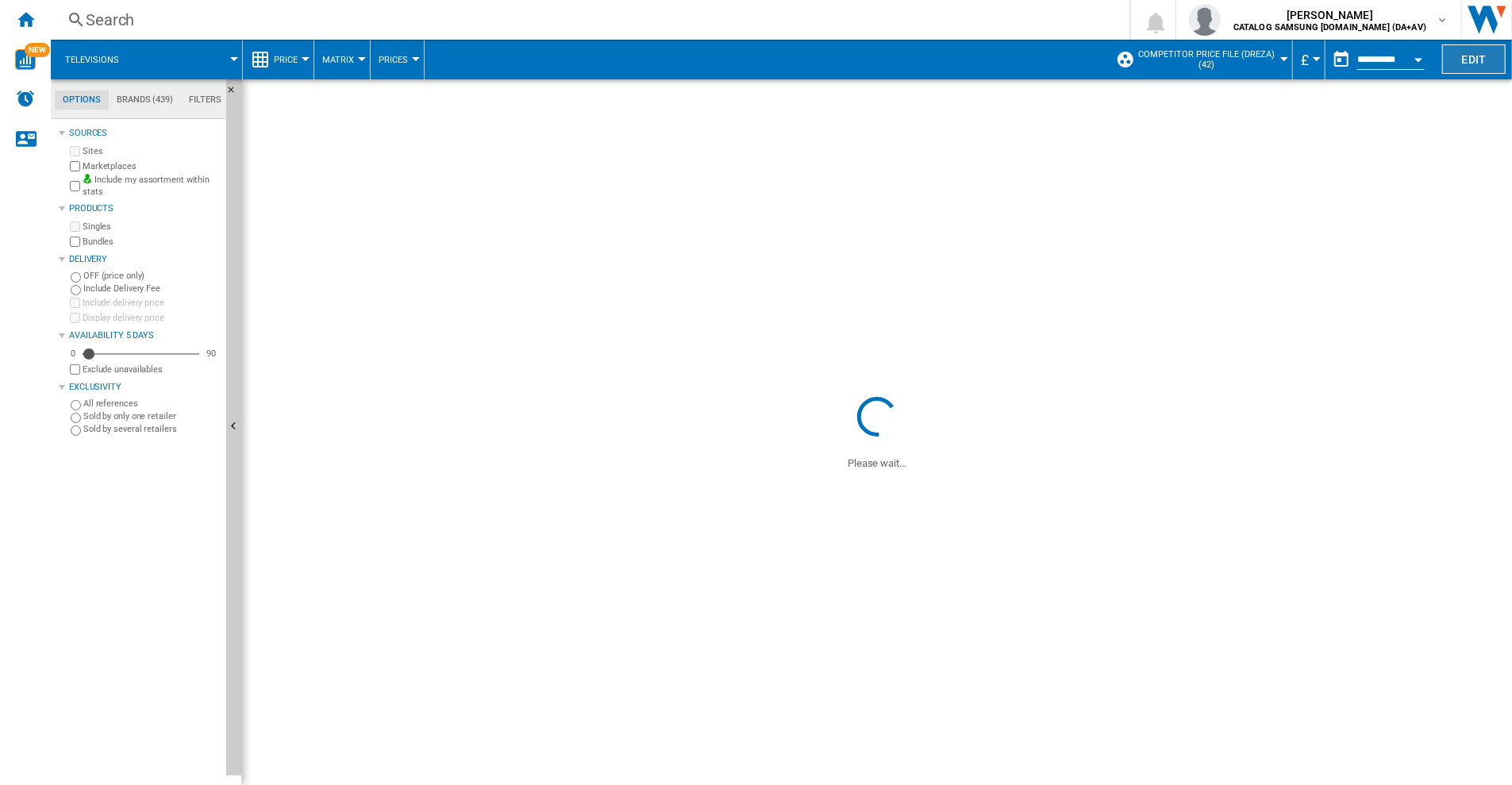
click at [1479, 58] on button "Edit" at bounding box center [1474, 59] width 64 height 29
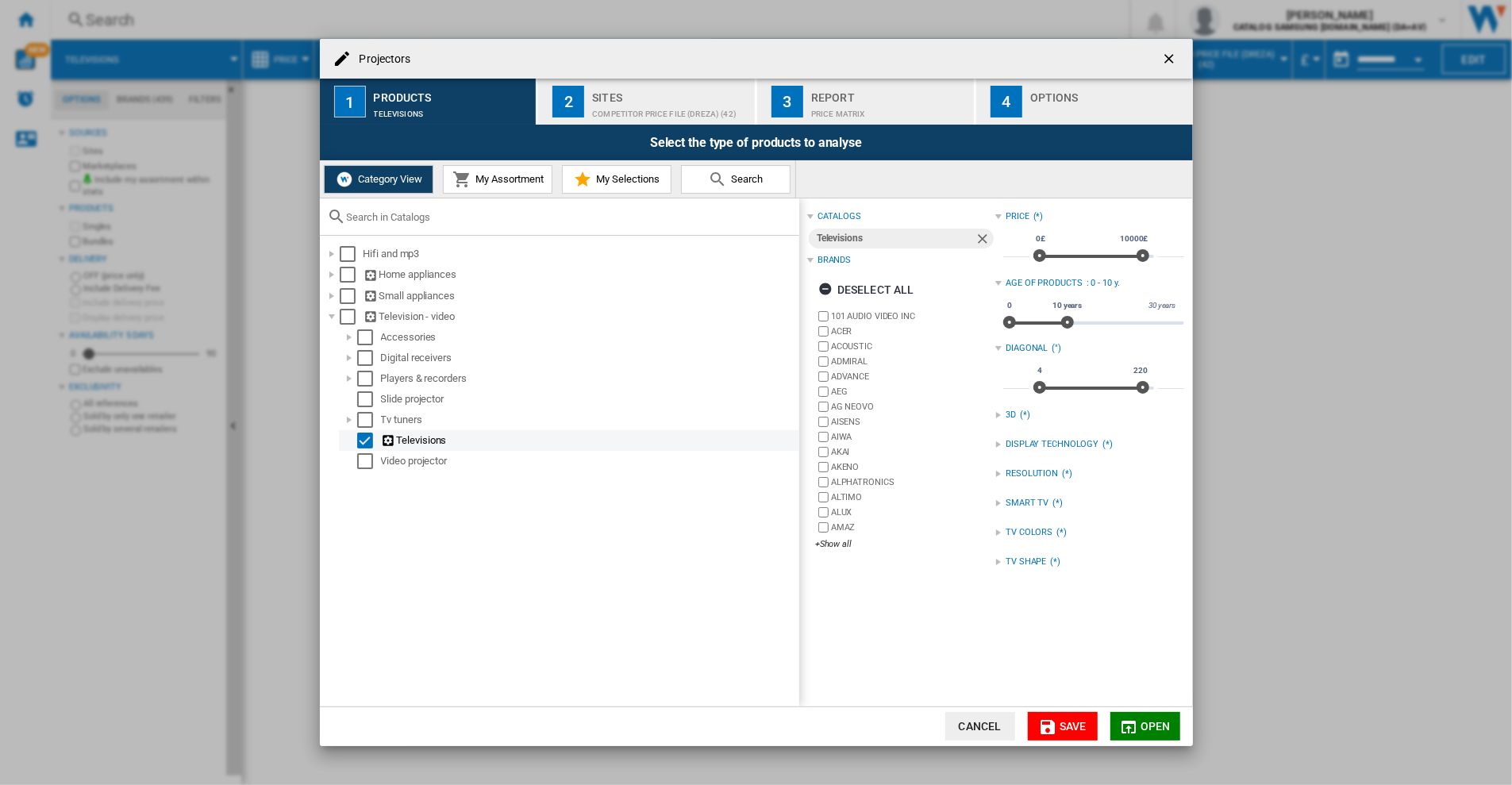
click at [360, 442] on div "Select" at bounding box center [365, 440] width 16 height 16
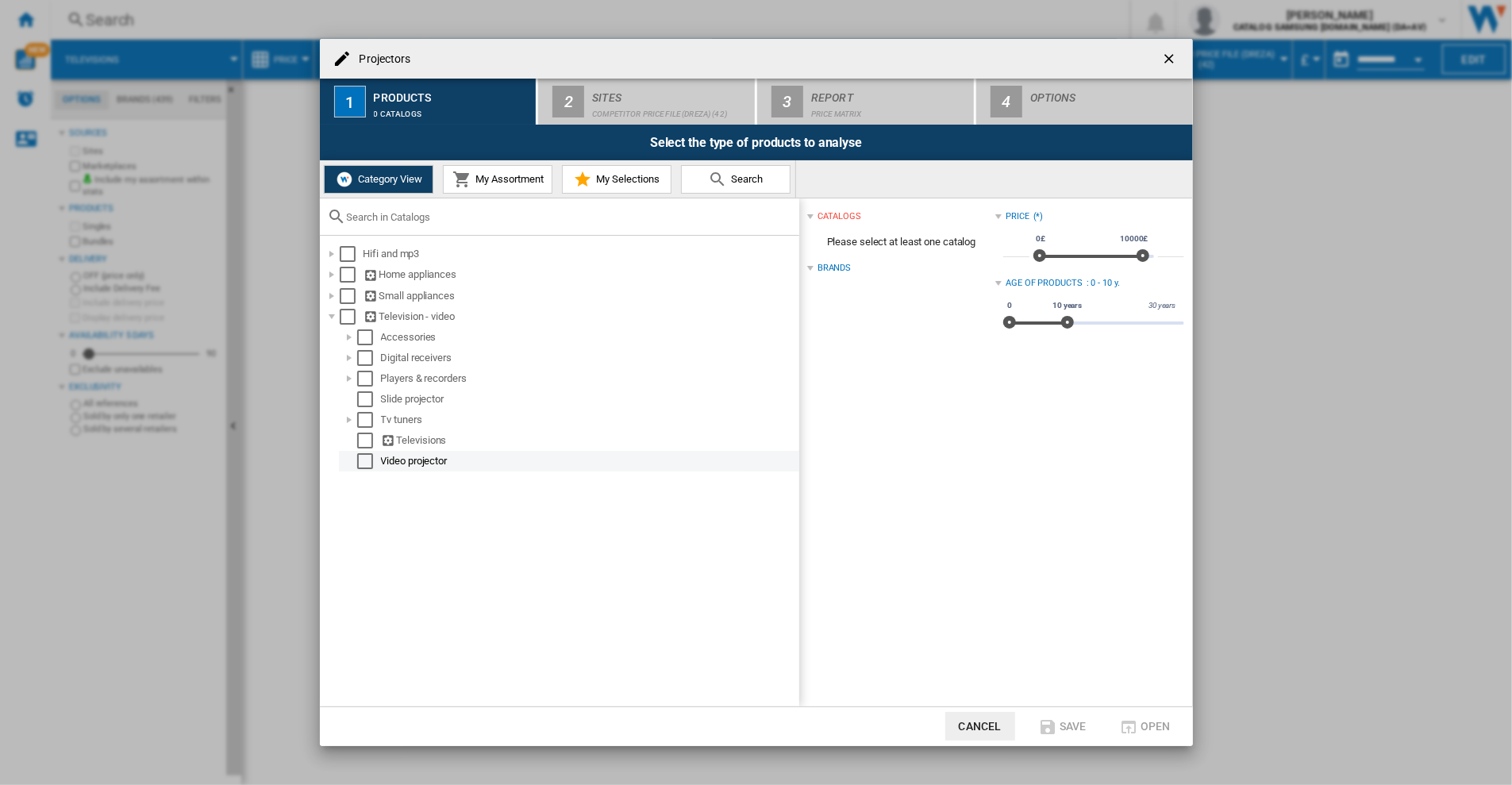
click at [364, 461] on div "Select" at bounding box center [365, 461] width 16 height 16
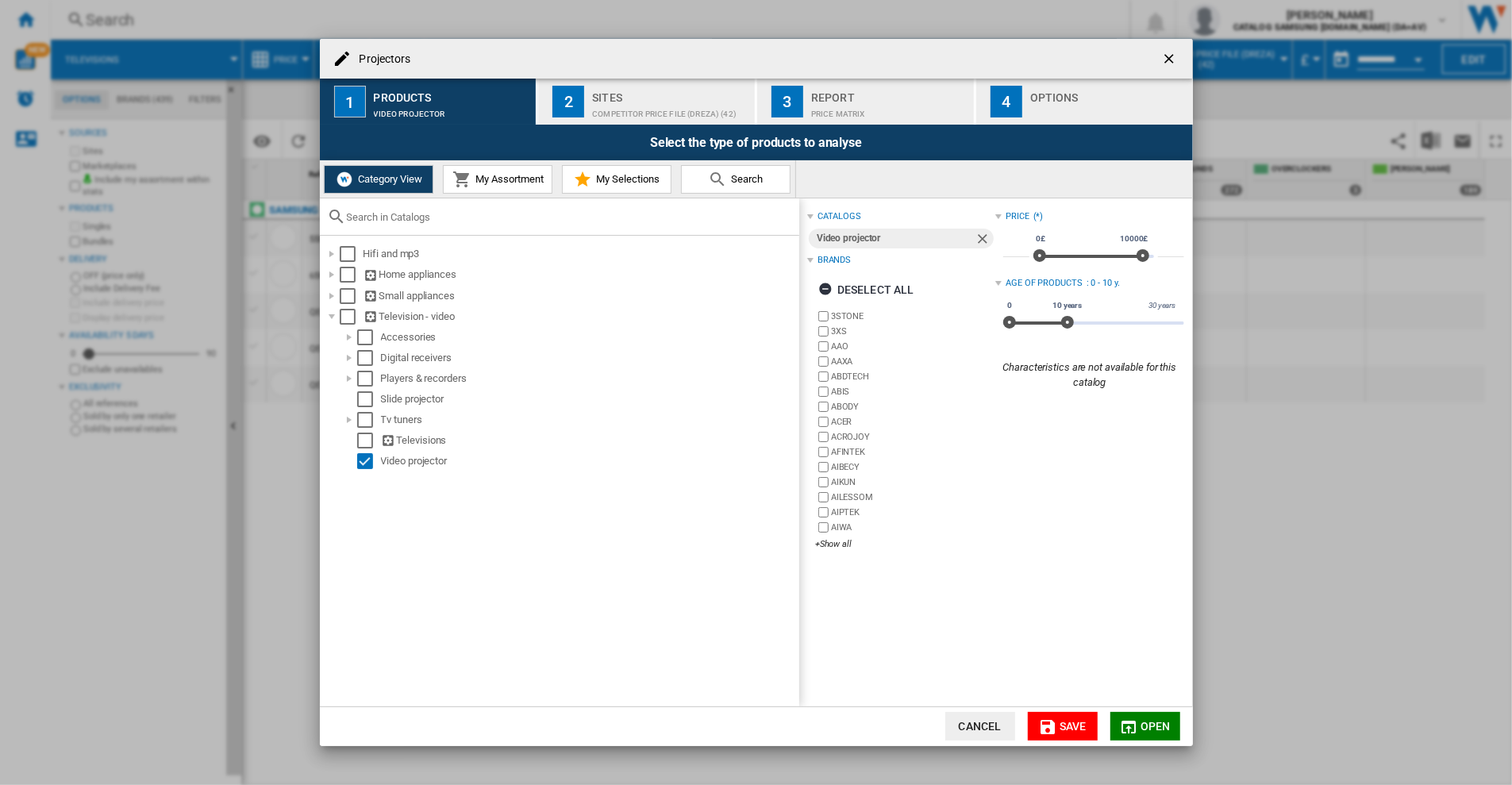
click at [844, 315] on label "3STONE" at bounding box center [913, 316] width 165 height 12
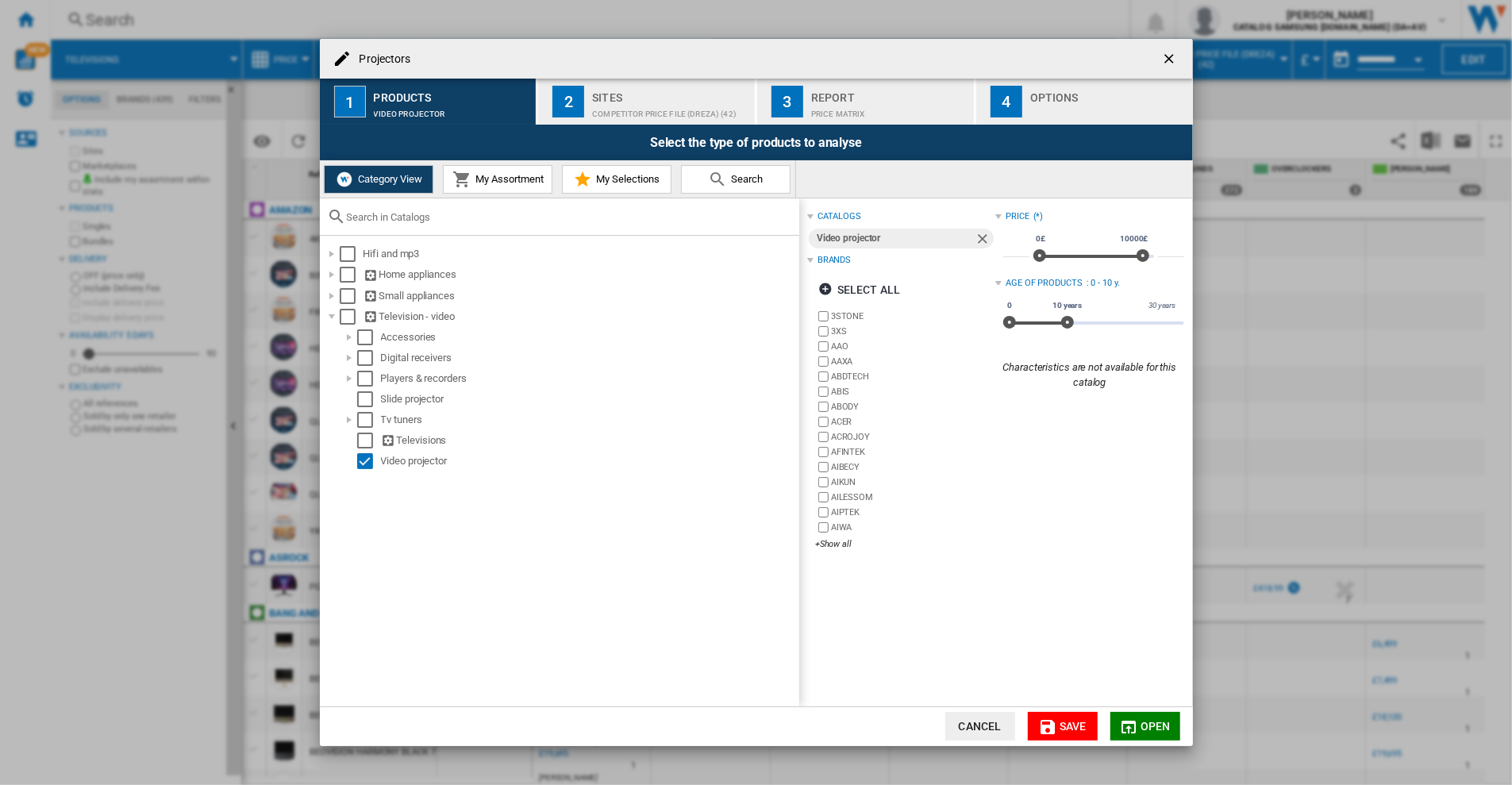
click at [833, 327] on label "3XS" at bounding box center [913, 332] width 165 height 12
click at [833, 349] on label "AAO" at bounding box center [913, 346] width 165 height 12
click at [837, 358] on label "AAXA" at bounding box center [913, 362] width 165 height 12
click at [838, 373] on label "ABDTECH" at bounding box center [913, 377] width 165 height 12
click at [841, 395] on label "ABIS" at bounding box center [913, 392] width 165 height 12
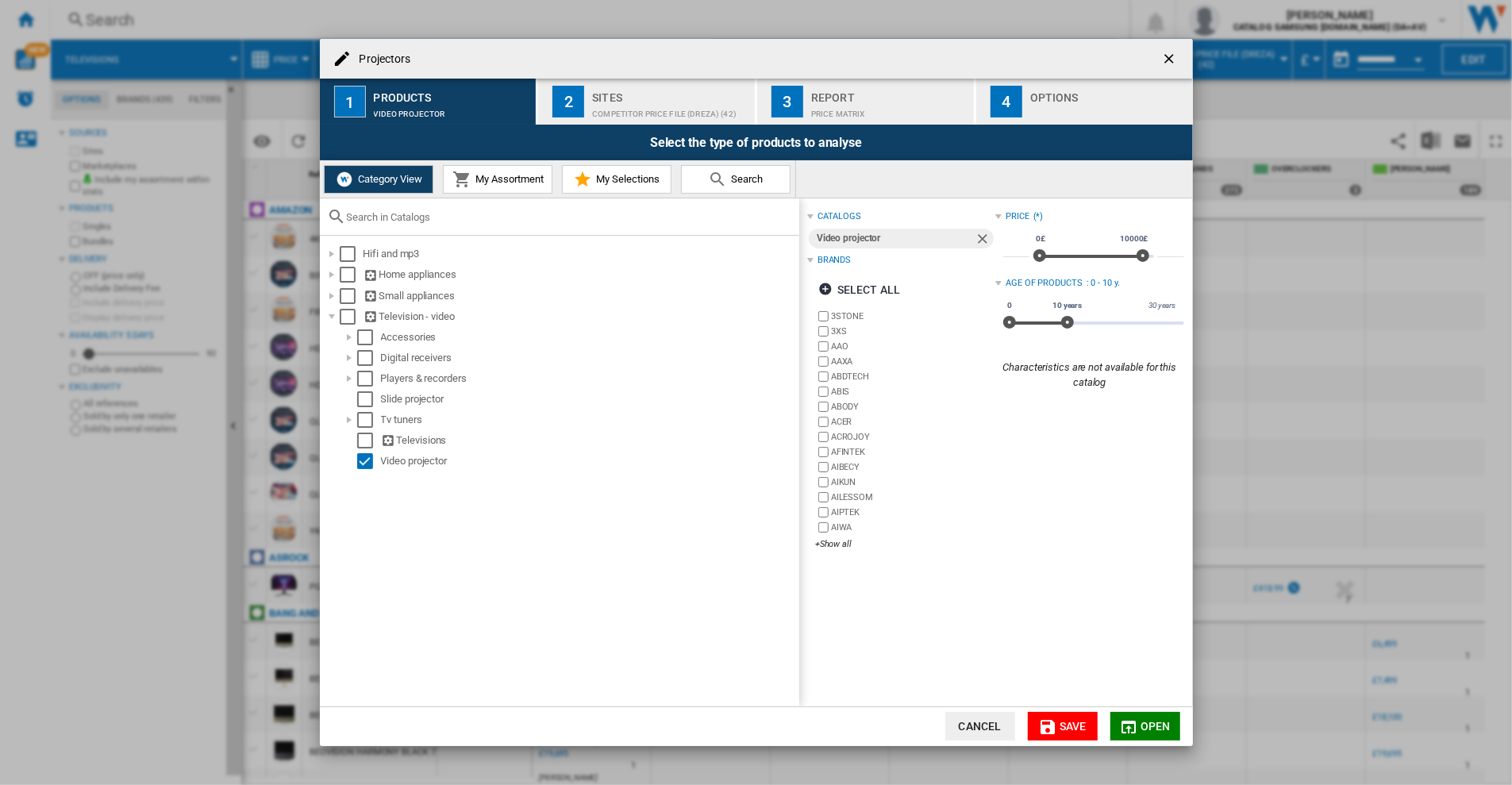
click at [843, 407] on label "ABODY" at bounding box center [913, 407] width 165 height 12
click at [841, 420] on label "ACER" at bounding box center [913, 422] width 165 height 12
click at [831, 544] on div "+Show all" at bounding box center [905, 545] width 180 height 12
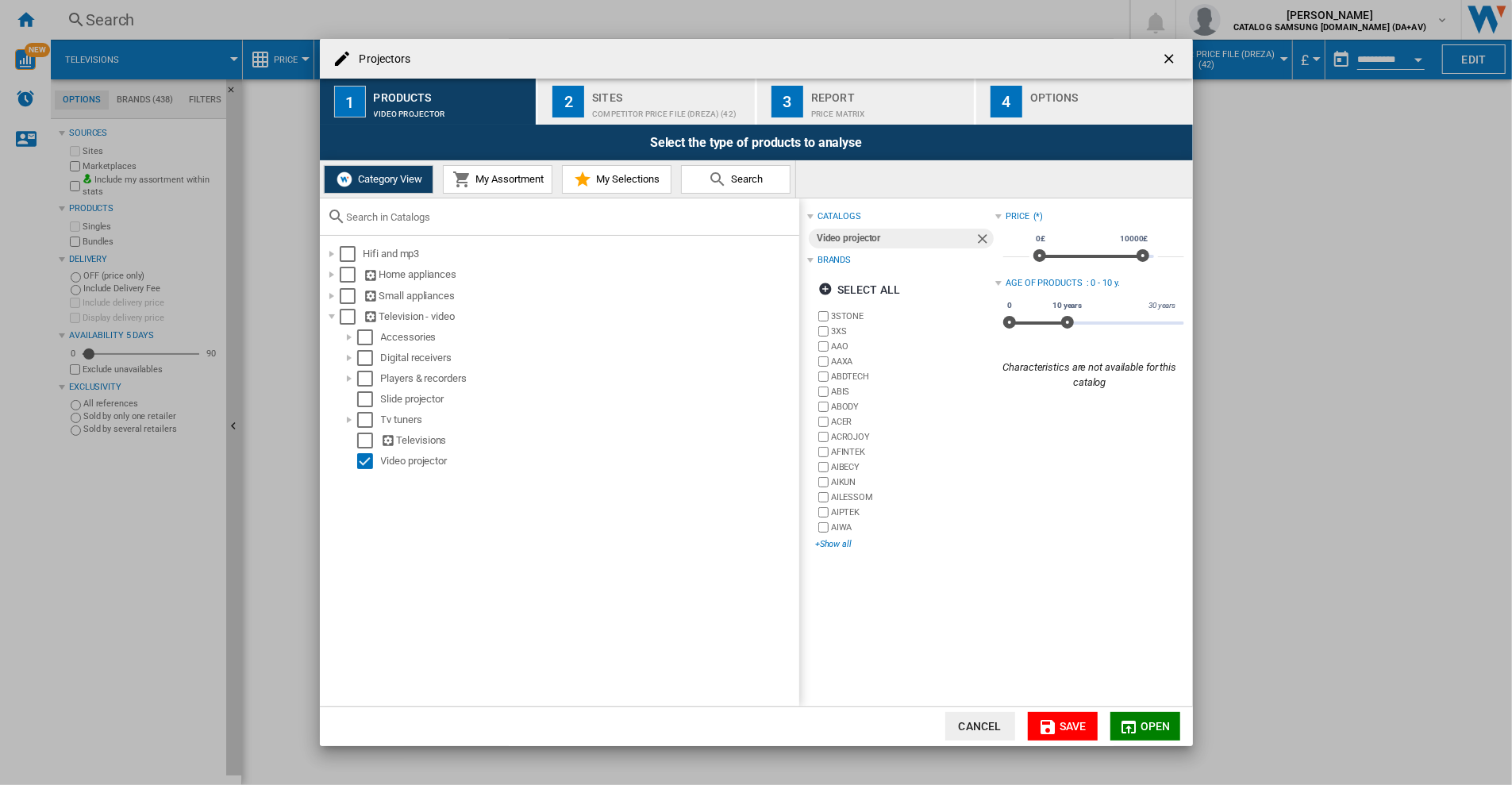
click at [825, 540] on div "+Show all" at bounding box center [905, 545] width 180 height 12
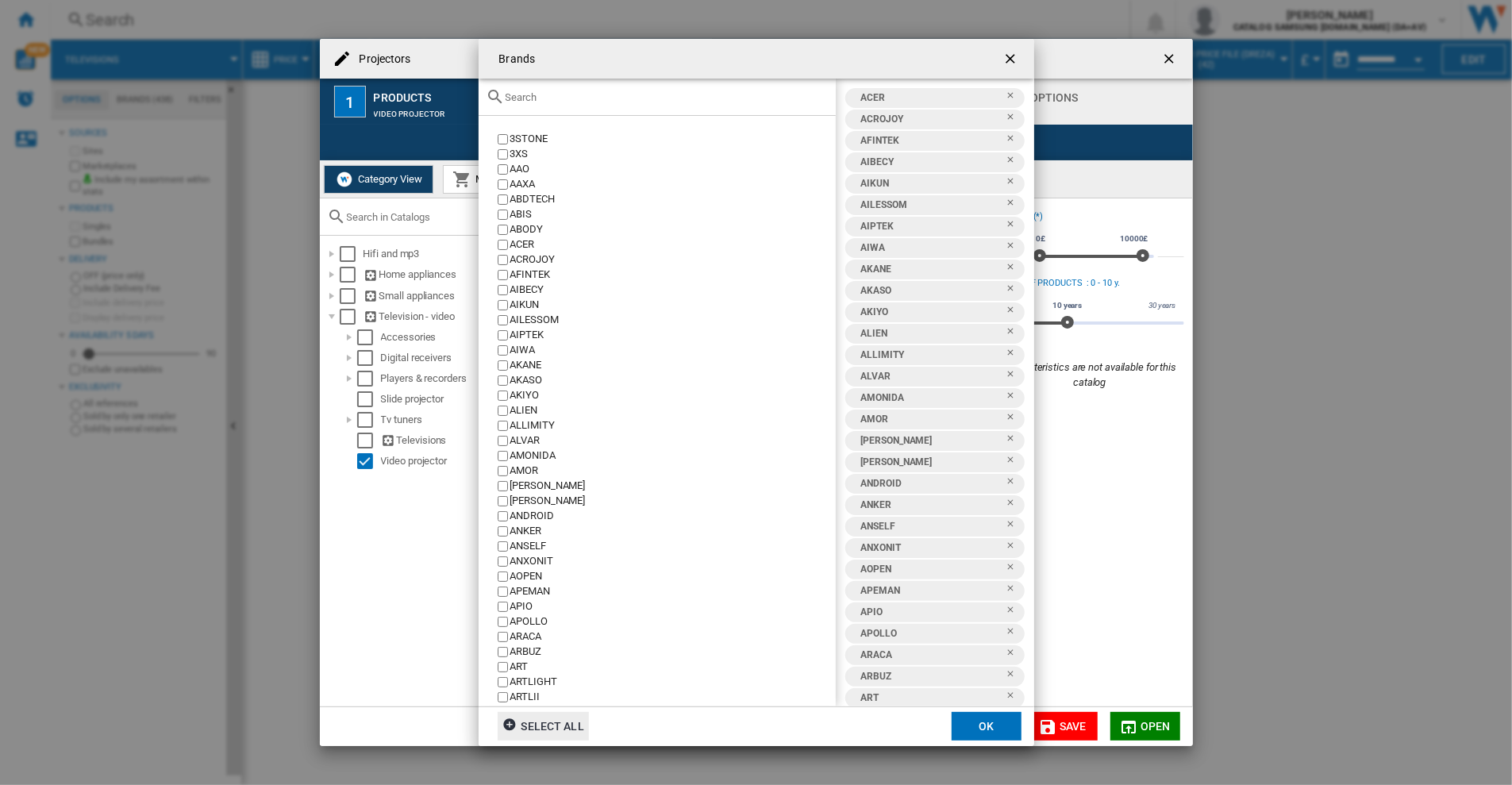
click at [510, 726] on ng-md-icon "Brands 3STONE ..." at bounding box center [512, 727] width 19 height 19
click at [544, 724] on div "Deselect all" at bounding box center [550, 726] width 96 height 28
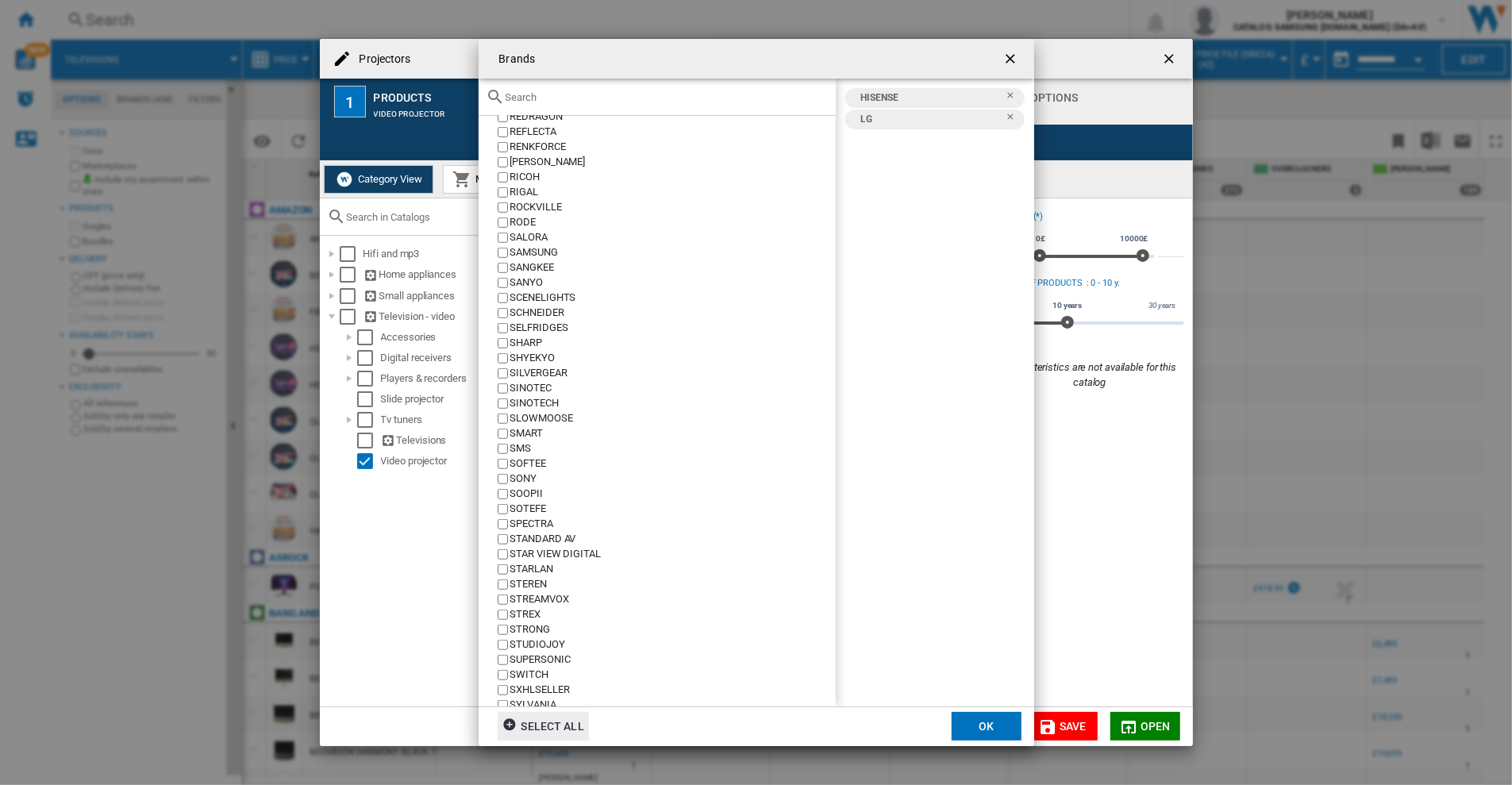
scroll to position [5350, 0]
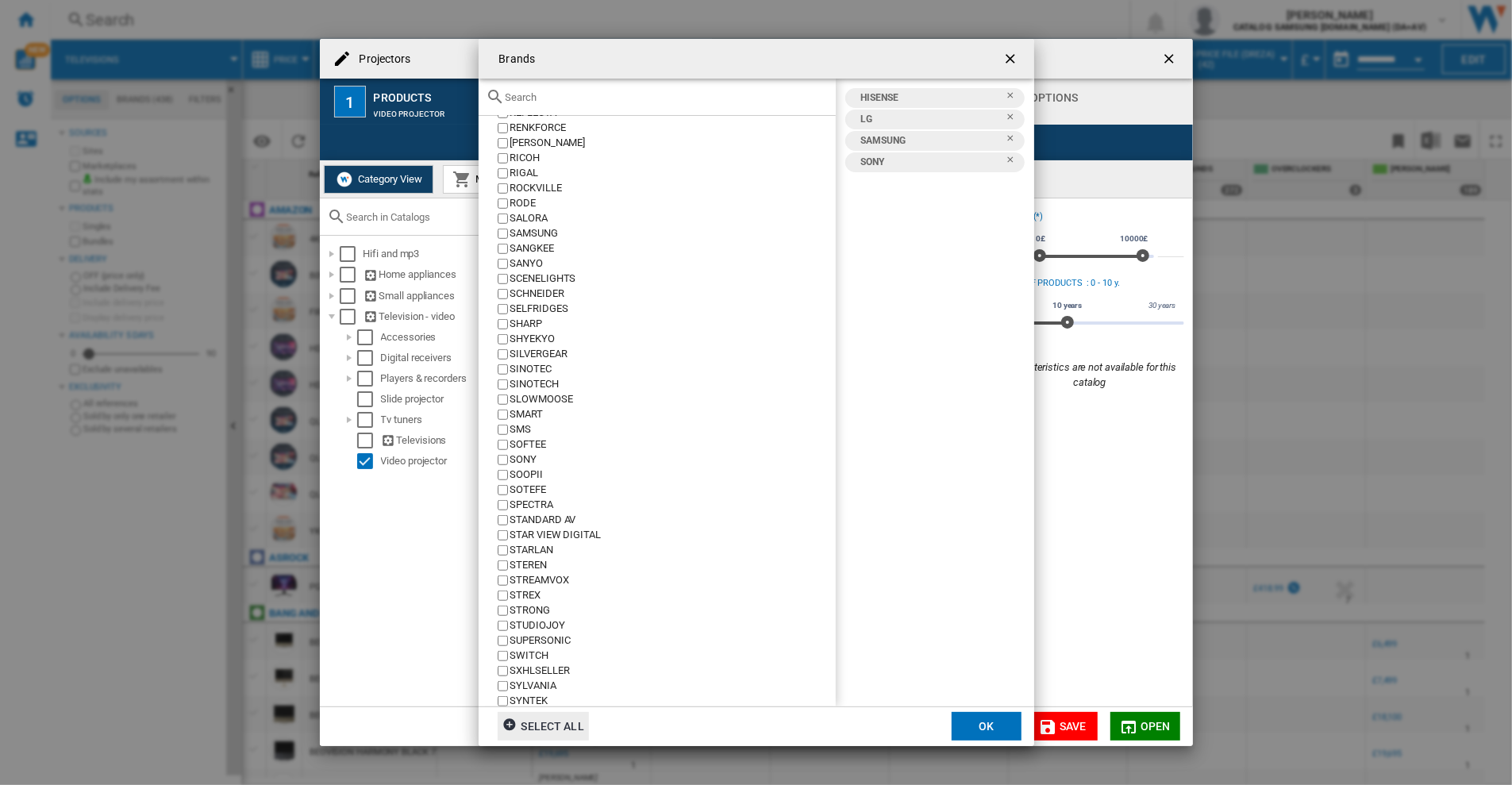
click at [1008, 726] on button "OK" at bounding box center [986, 726] width 70 height 28
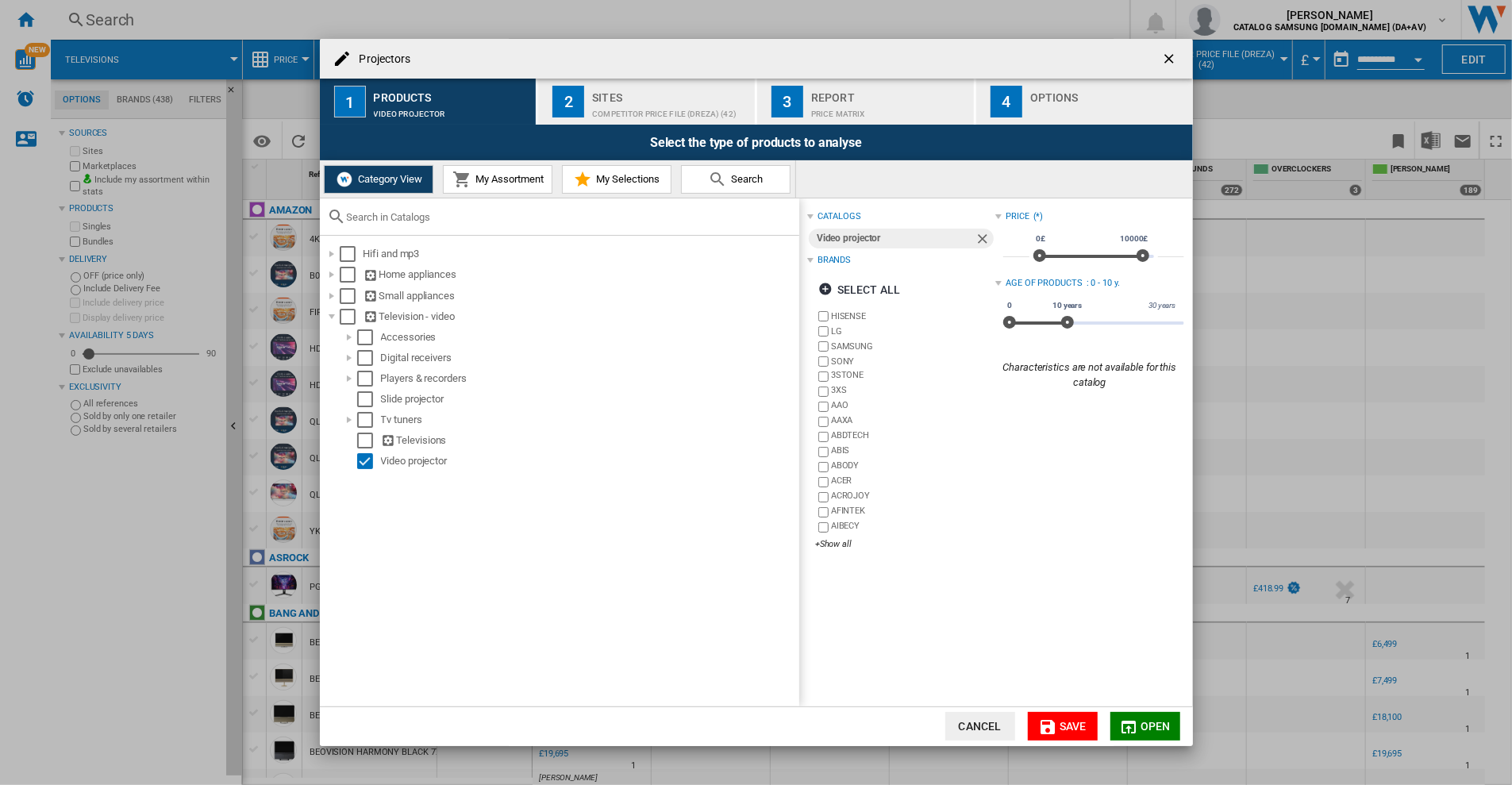
click at [1149, 731] on span "Open" at bounding box center [1155, 726] width 30 height 13
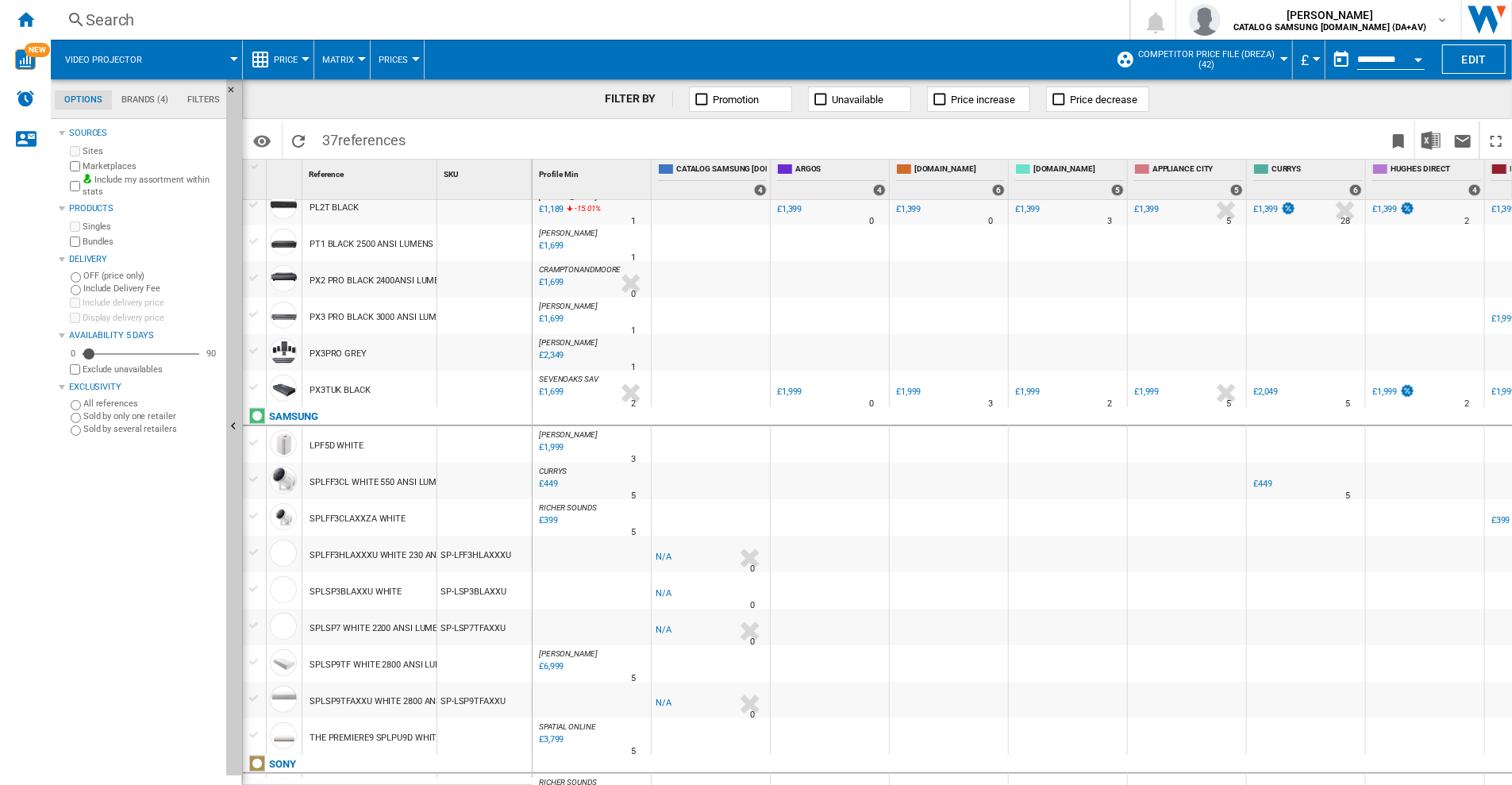
scroll to position [477, 0]
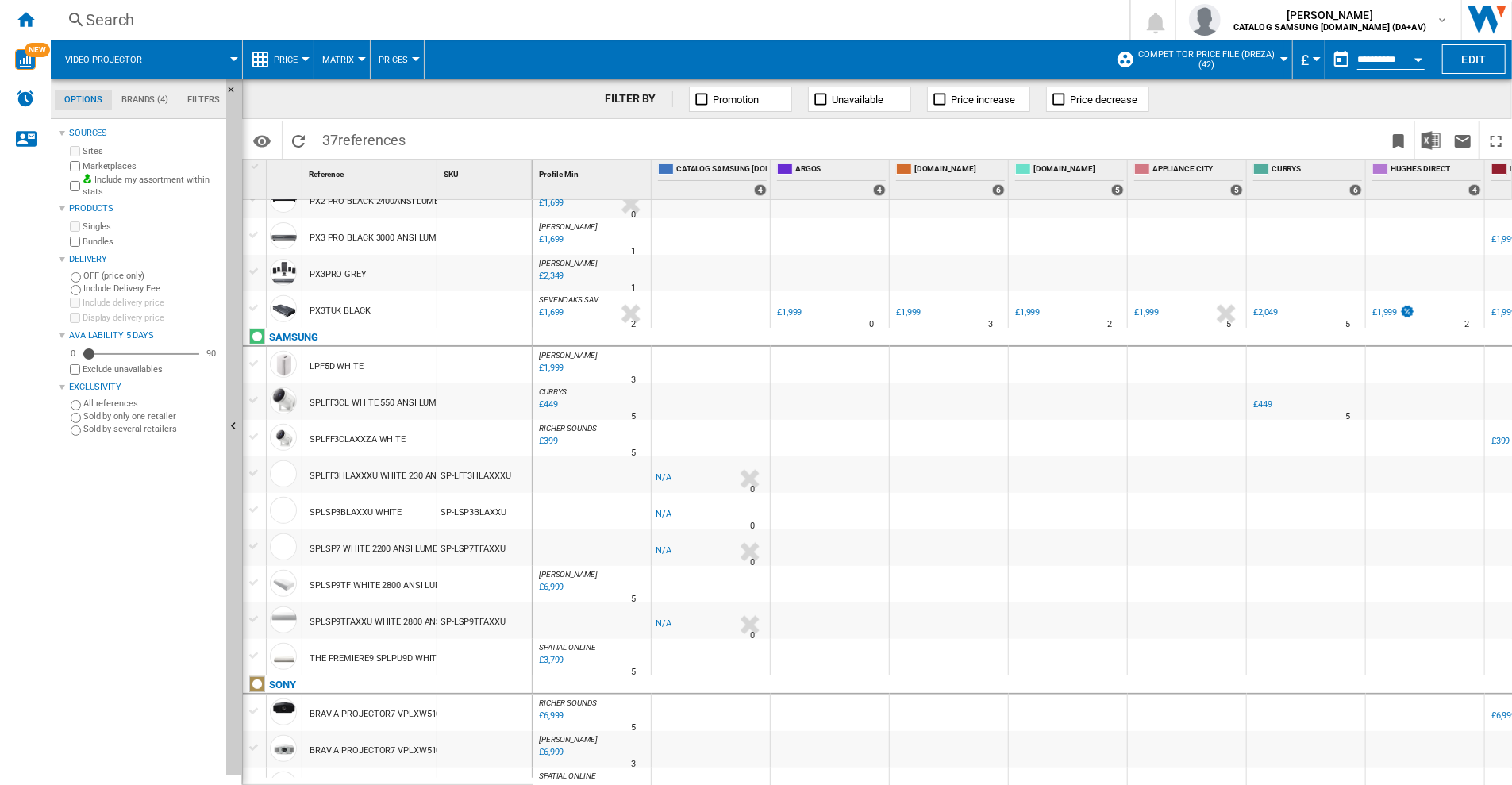
click at [252, 362] on div at bounding box center [254, 364] width 16 height 15
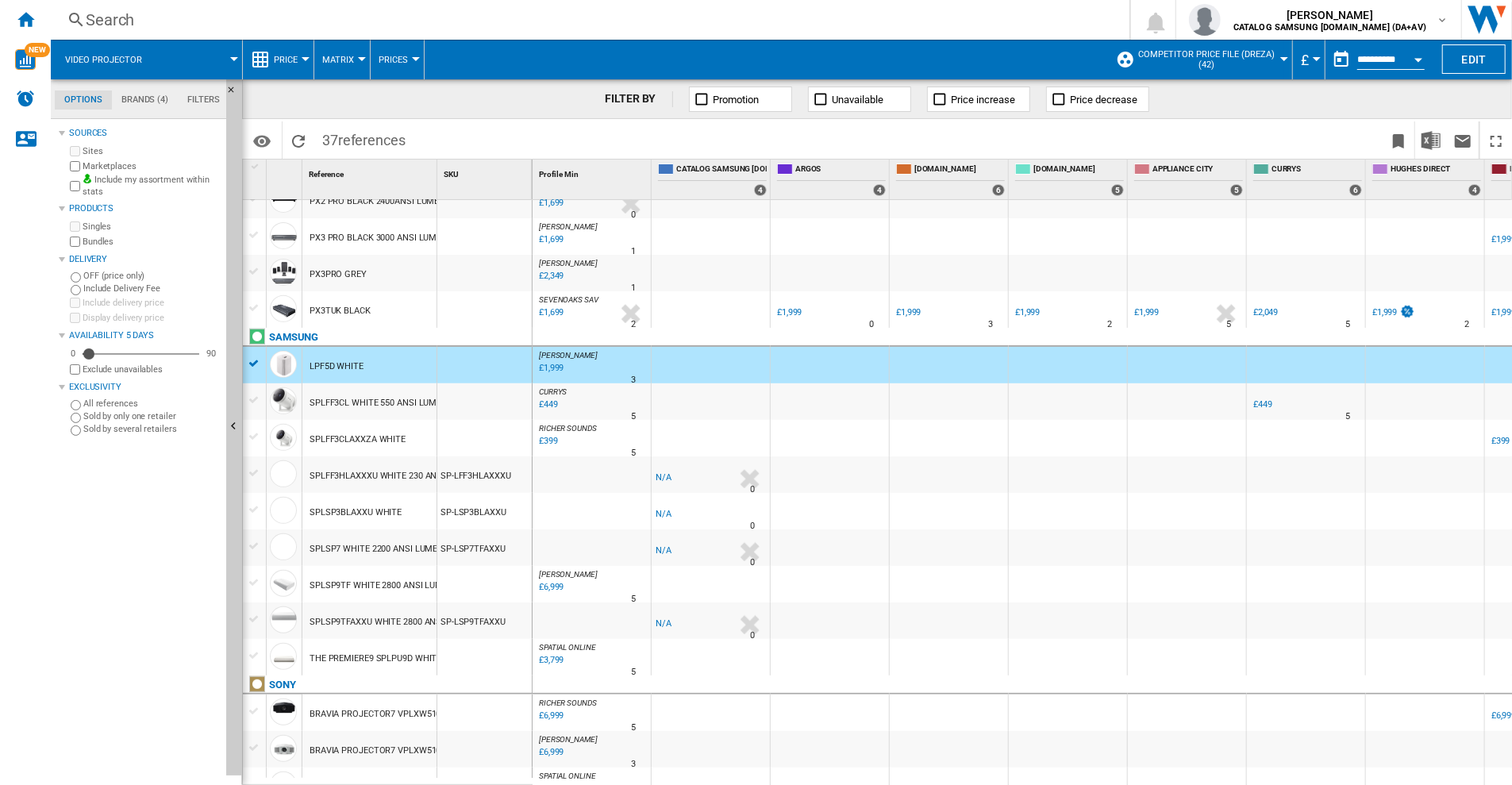
drag, startPoint x: 254, startPoint y: 367, endPoint x: 594, endPoint y: 359, distance: 340.1
click at [594, 359] on div at bounding box center [756, 392] width 1512 height 785
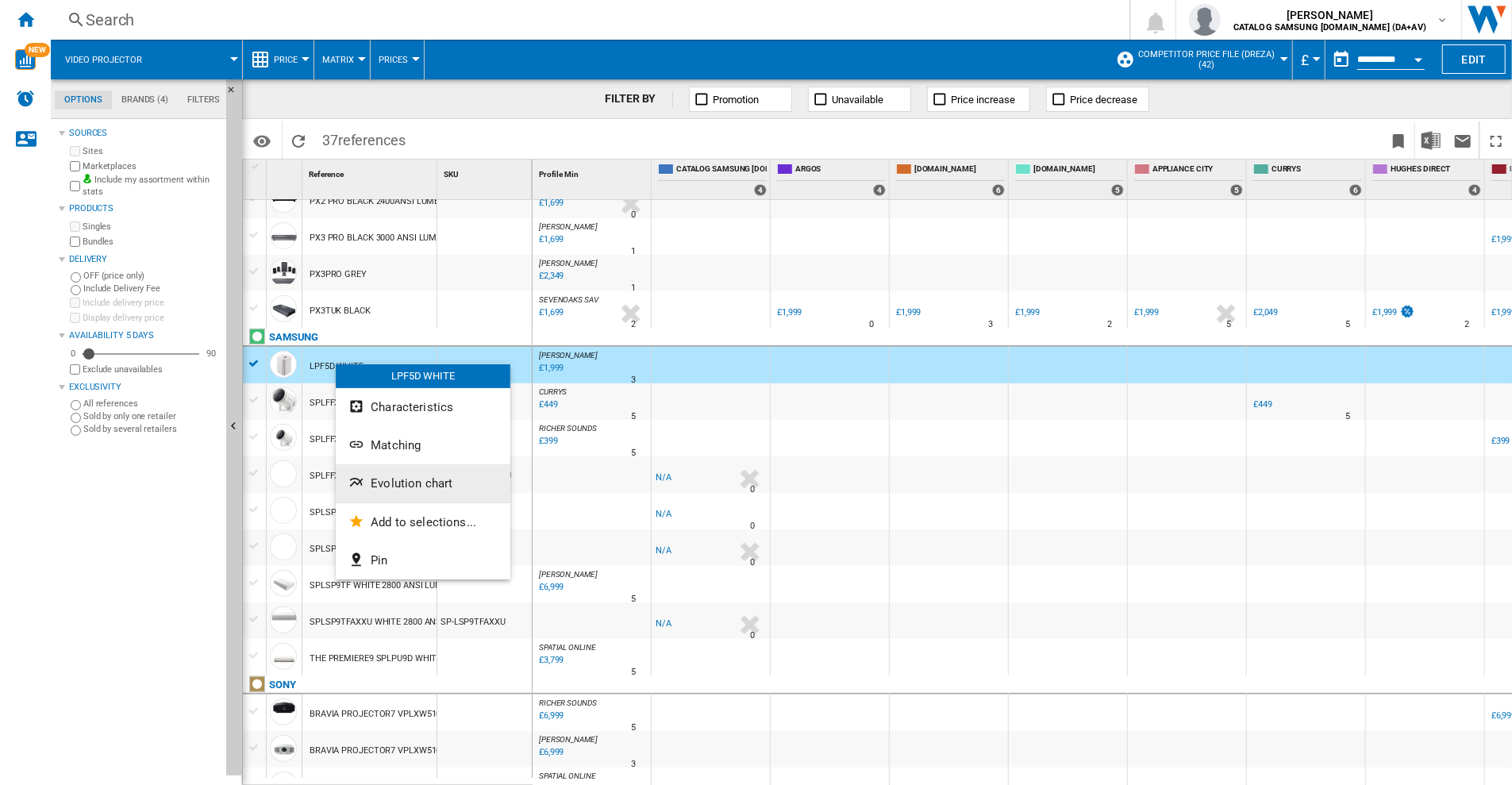
click at [426, 482] on span "Evolution chart" at bounding box center [411, 483] width 82 height 15
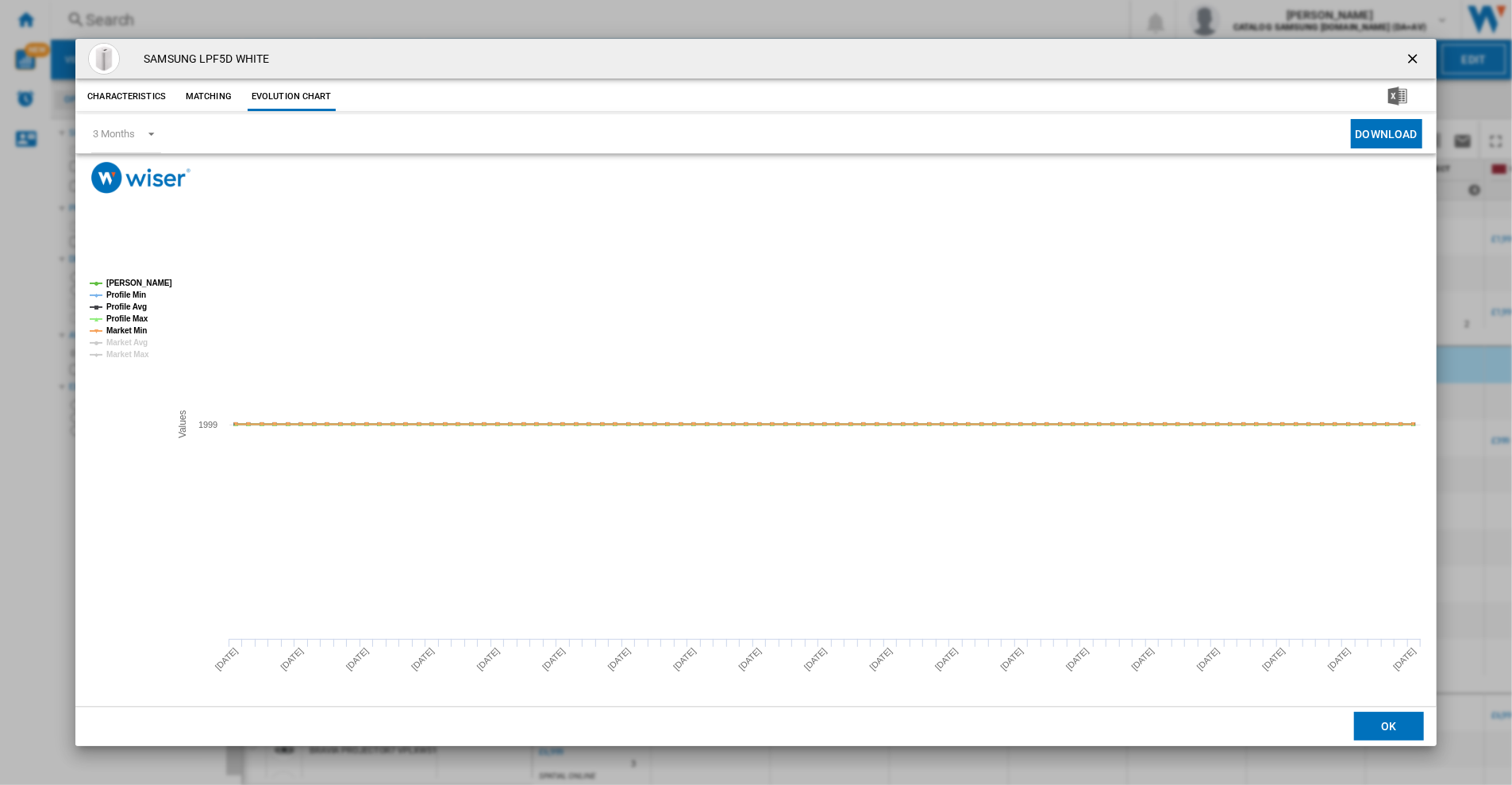
click at [1421, 53] on ng-md-icon "getI18NText('BUTTONS.CLOSE_DIALOG')" at bounding box center [1415, 60] width 19 height 19
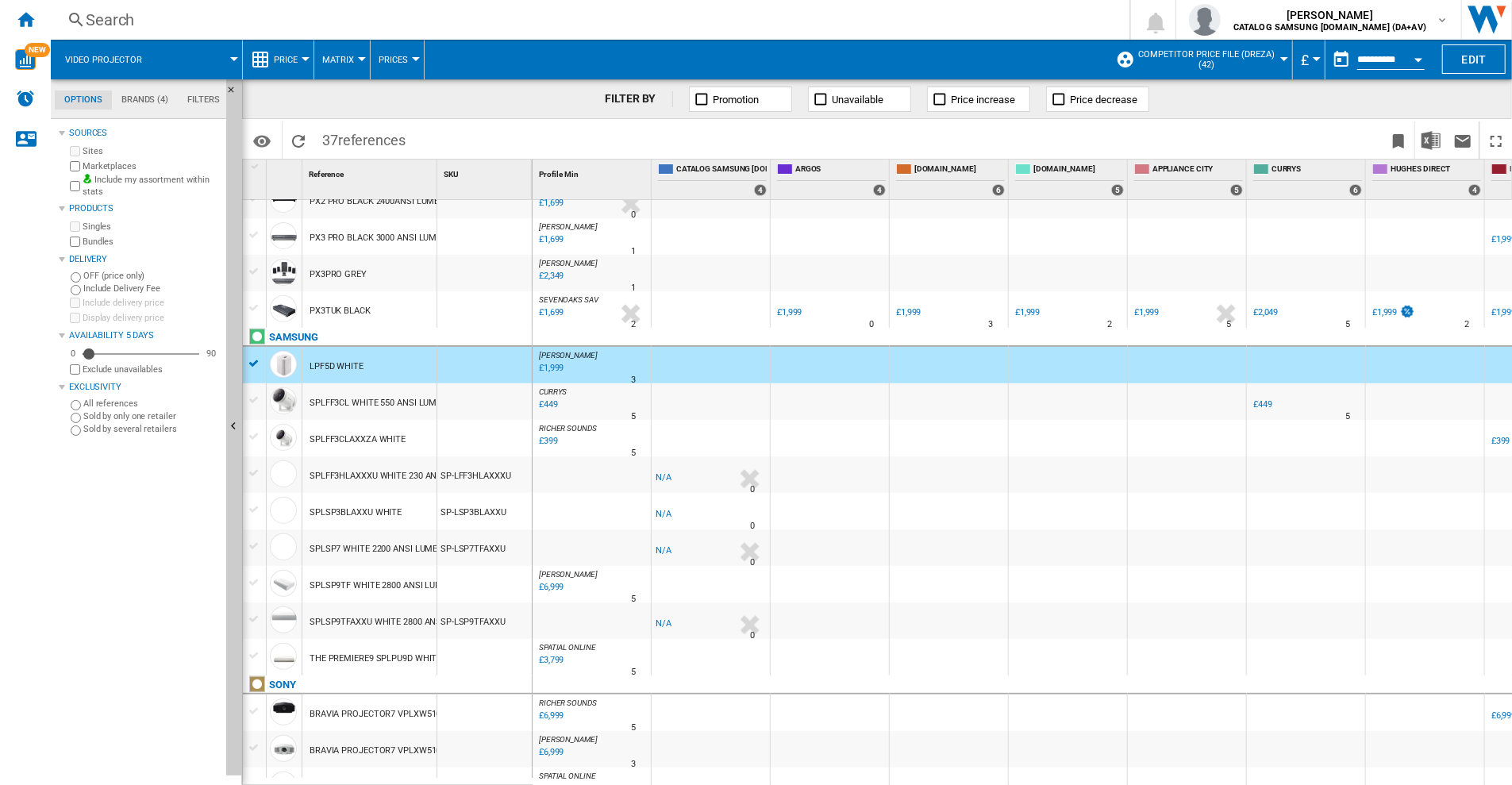
click at [1400, 57] on input "**********" at bounding box center [1391, 62] width 67 height 15
click at [1419, 64] on button "Open calendar" at bounding box center [1418, 57] width 28 height 28
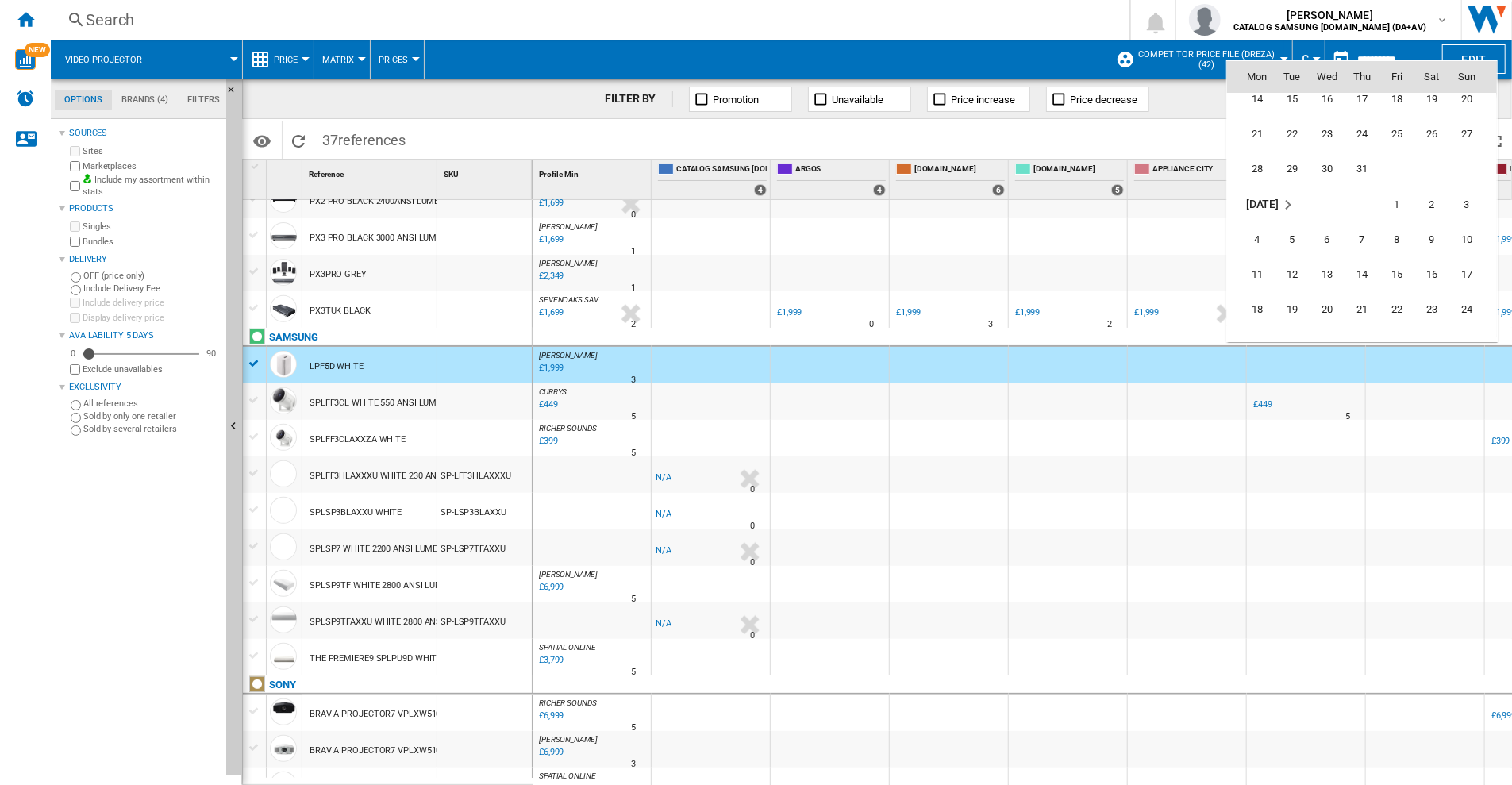
scroll to position [7097, 0]
click at [1454, 304] on span "31" at bounding box center [1466, 306] width 32 height 32
type input "**********"
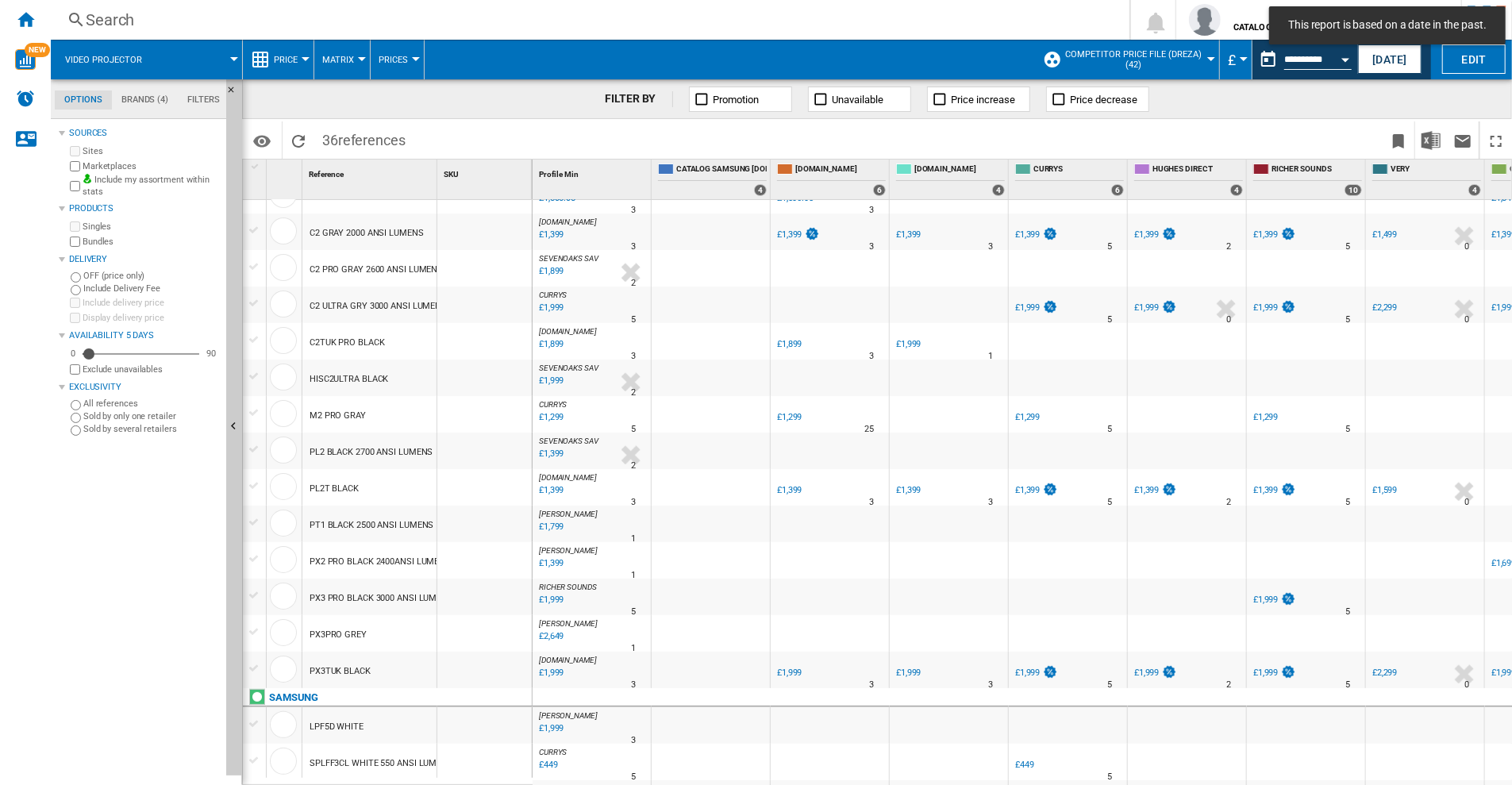
scroll to position [556, 0]
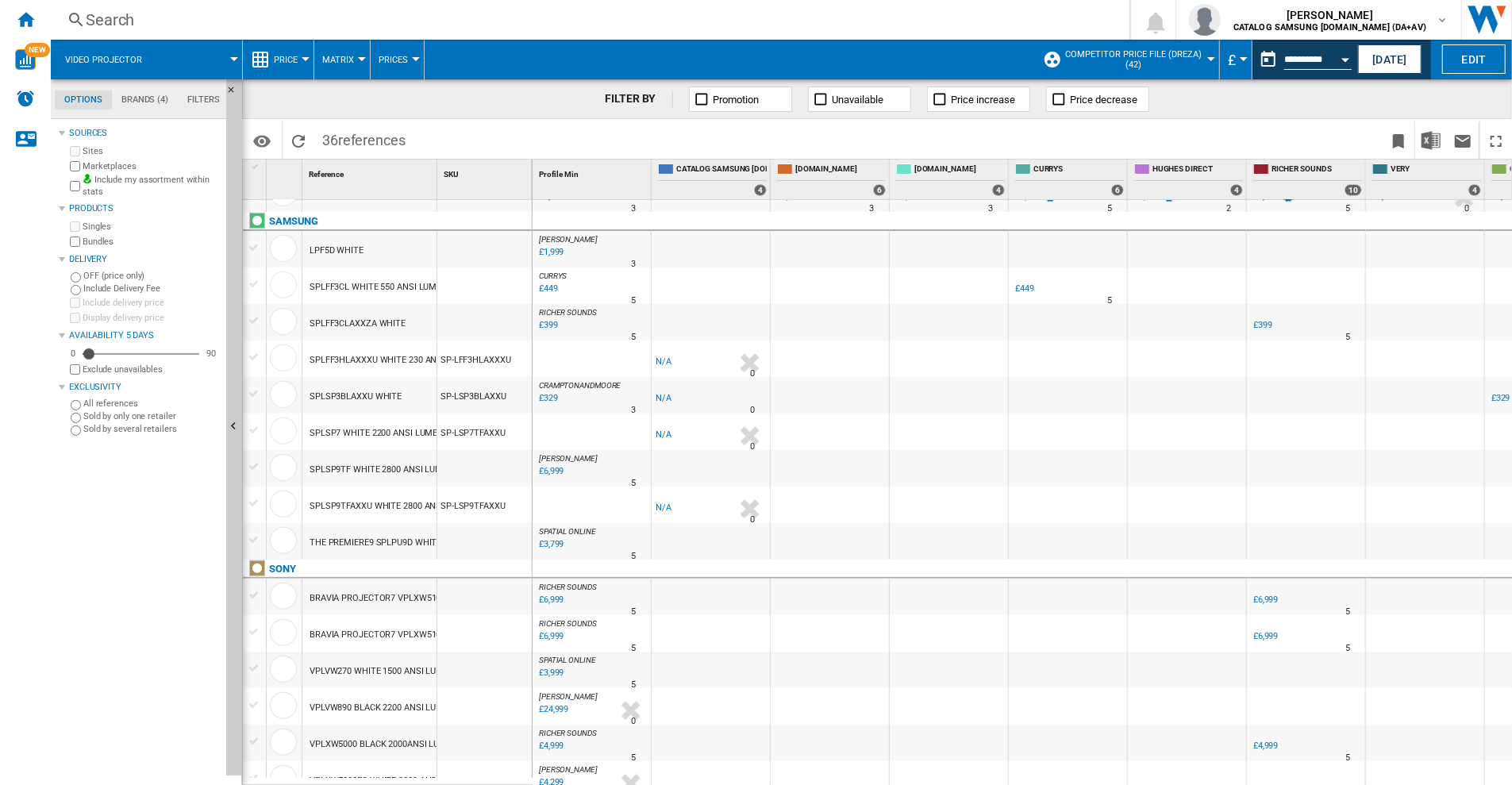
click at [247, 250] on div at bounding box center [254, 247] width 16 height 15
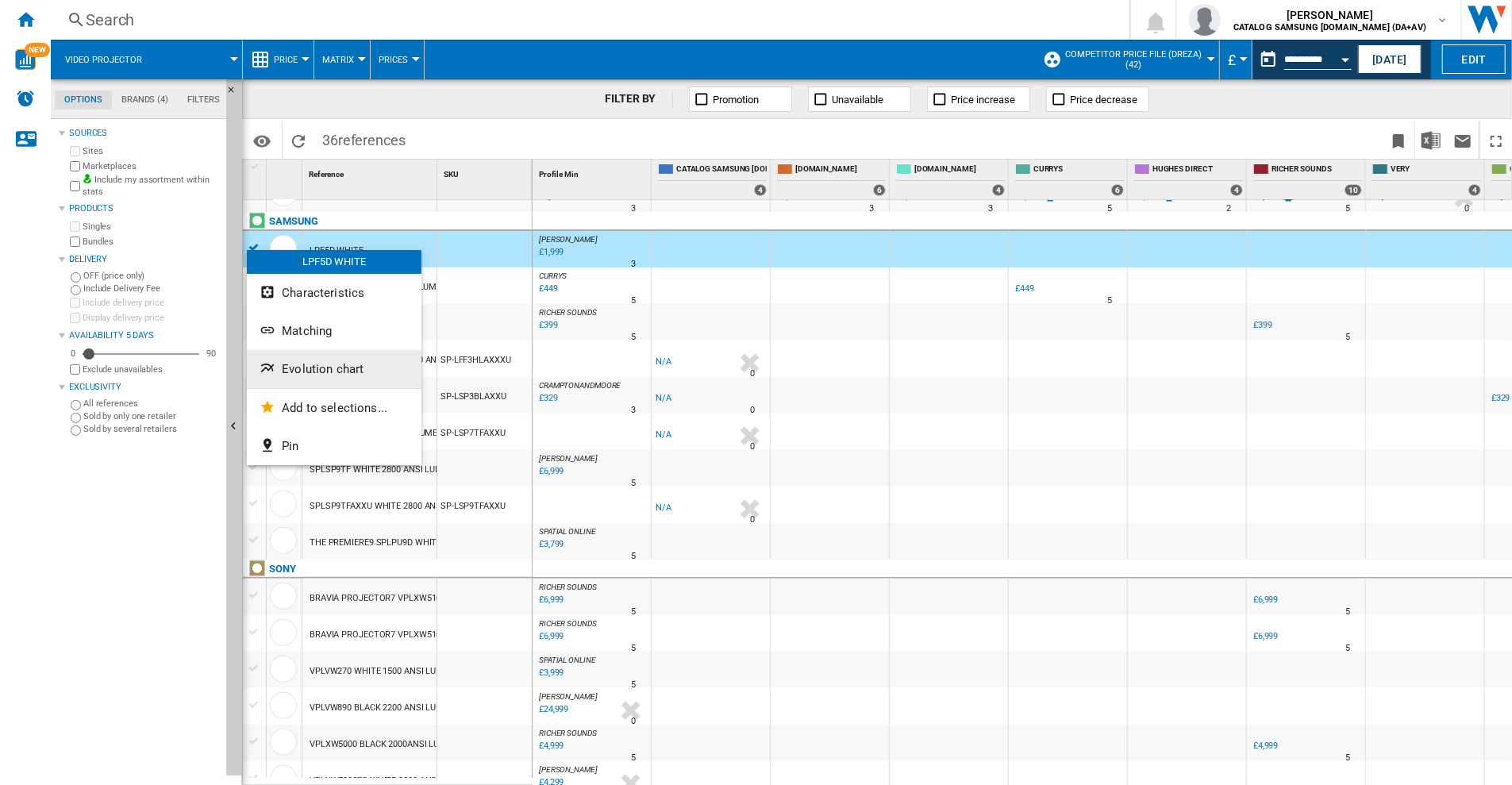
click at [303, 363] on span "Evolution chart" at bounding box center [322, 369] width 82 height 15
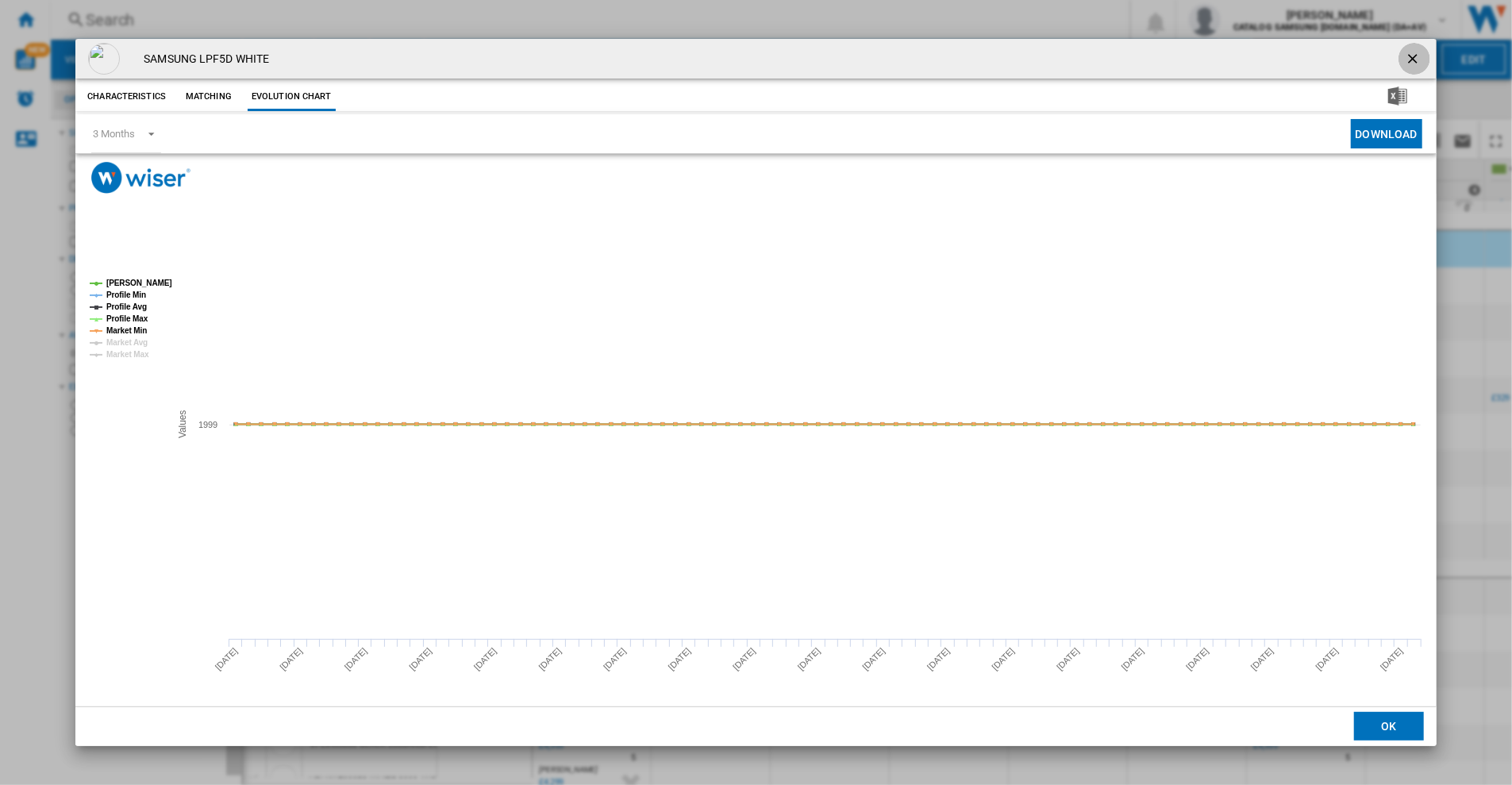
click at [1416, 52] on ng-md-icon "getI18NText('BUTTONS.CLOSE_DIALOG')" at bounding box center [1415, 60] width 19 height 19
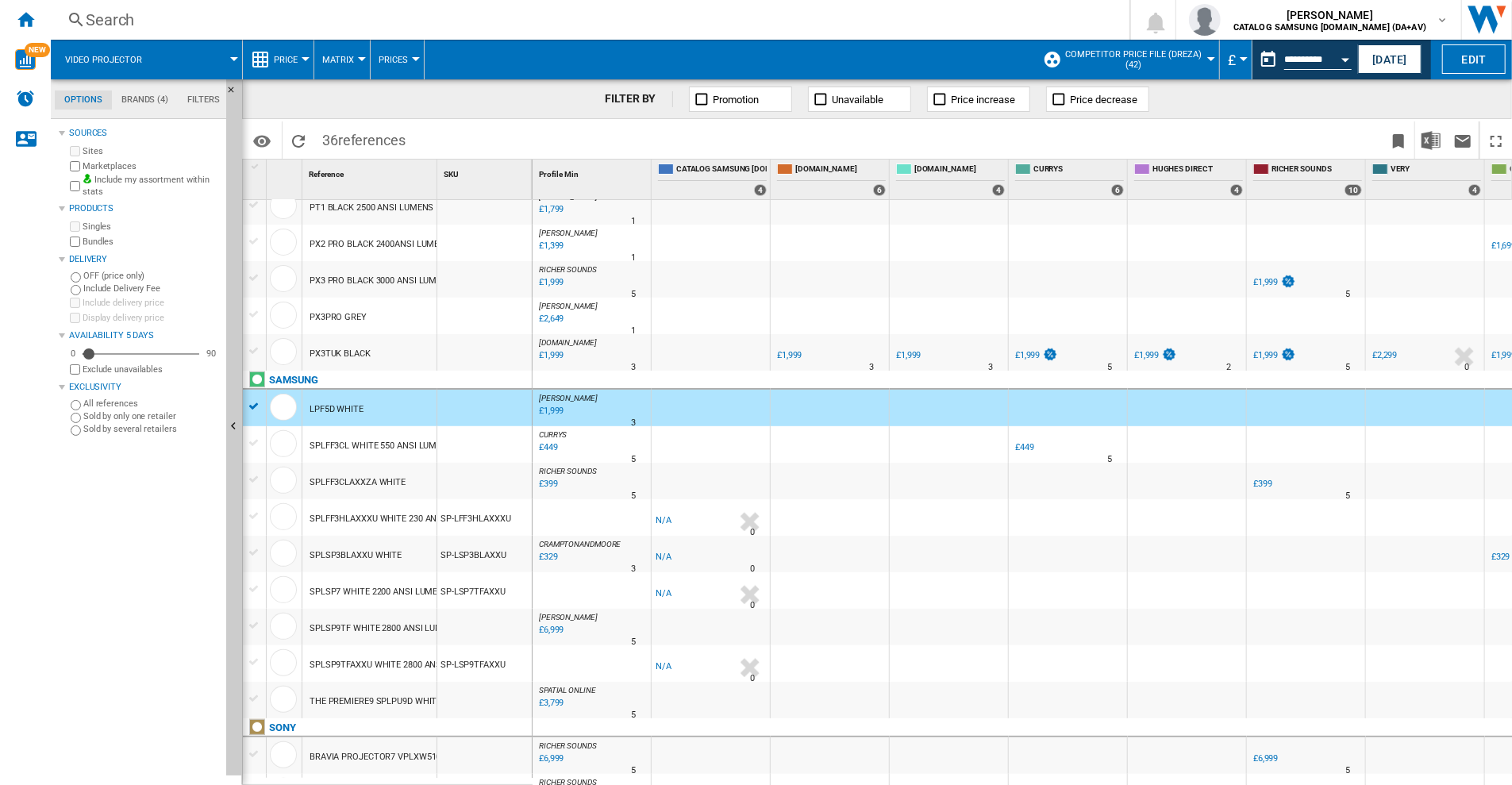
scroll to position [0, 0]
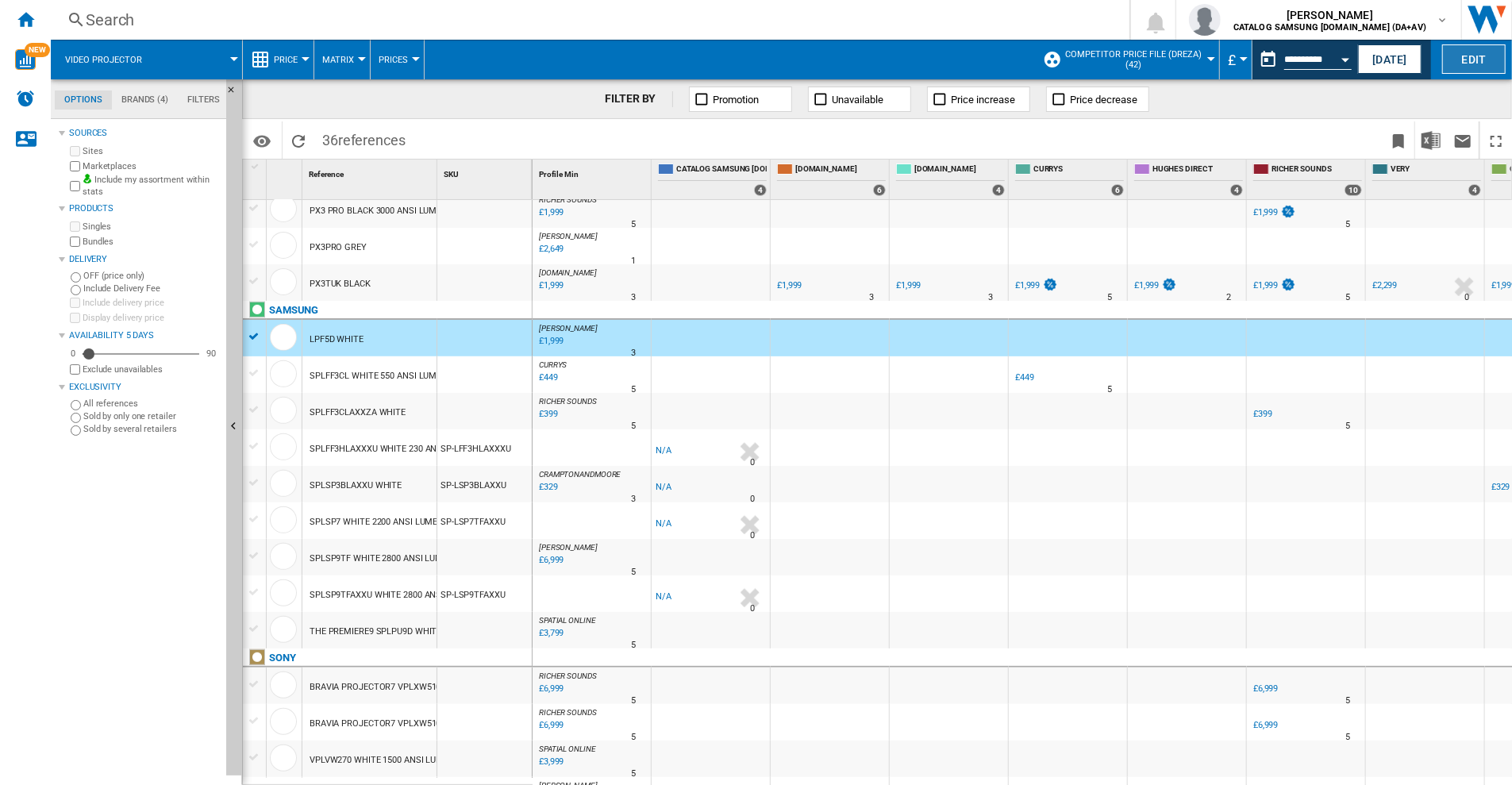
click at [1477, 59] on button "Edit" at bounding box center [1474, 59] width 64 height 29
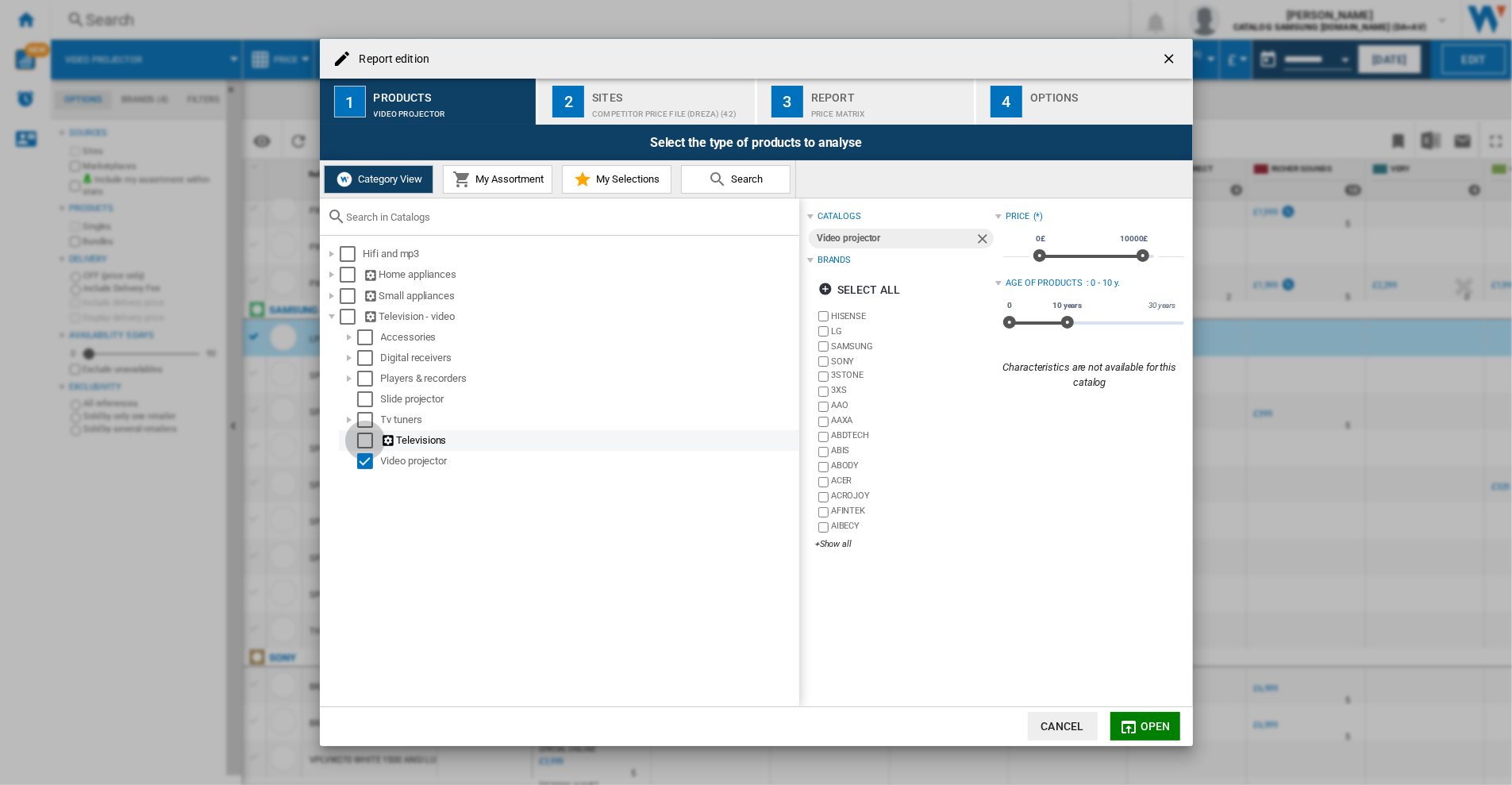
click at [363, 439] on div "Select" at bounding box center [365, 440] width 16 height 16
click at [831, 566] on div "+Show all" at bounding box center [905, 567] width 180 height 12
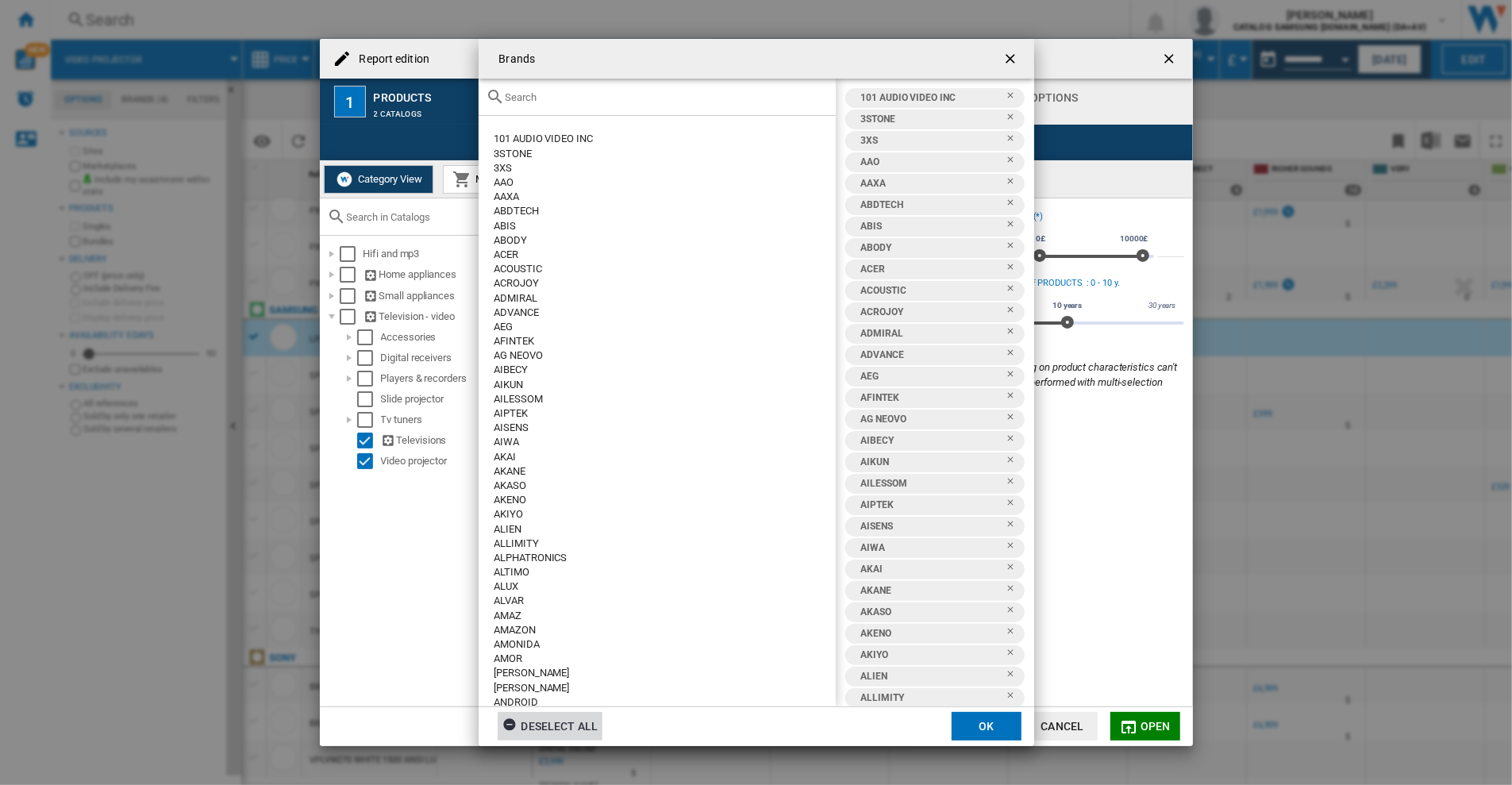
click at [565, 730] on div "Deselect all" at bounding box center [550, 726] width 96 height 28
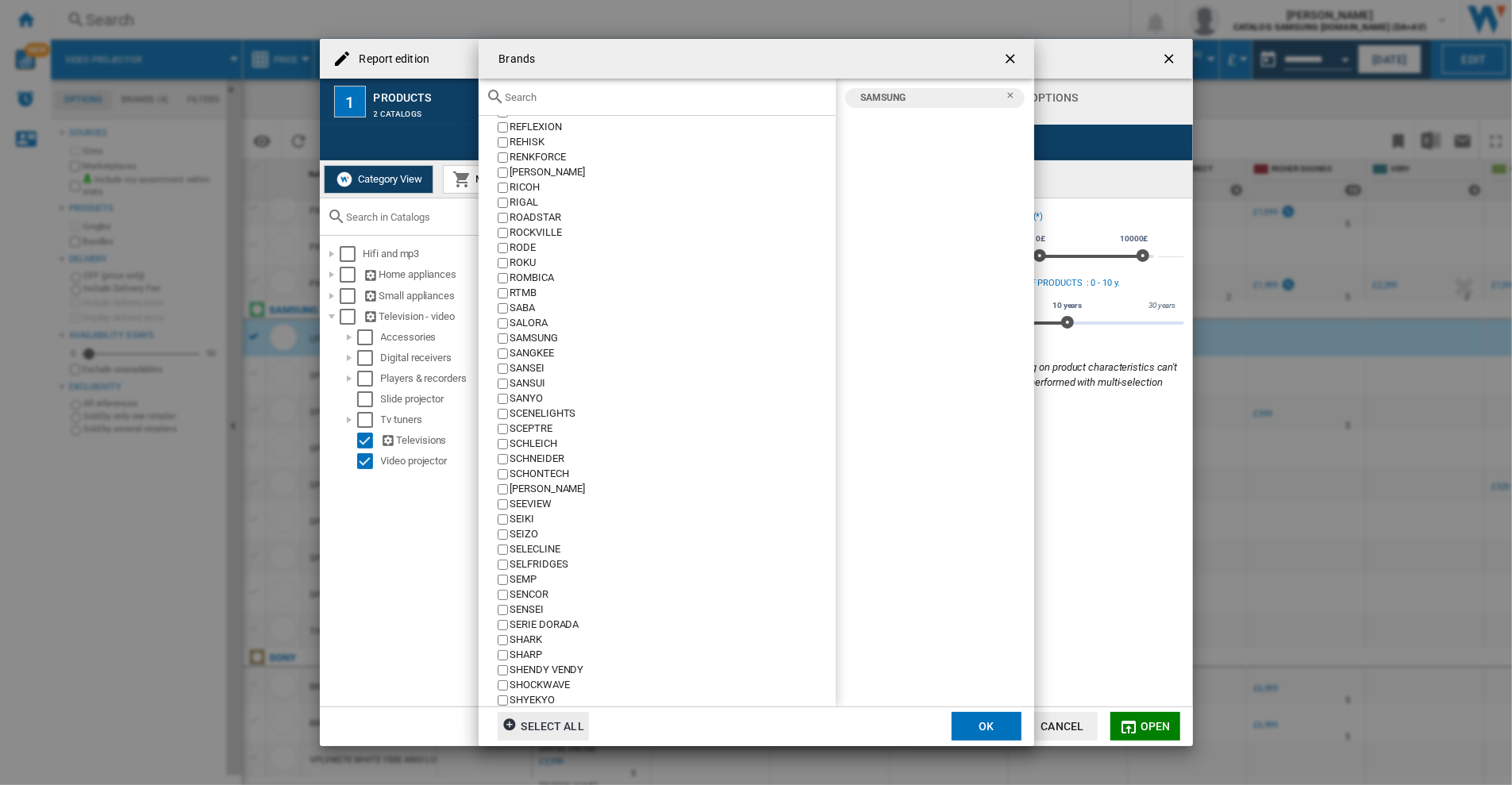
click at [991, 730] on button "OK" at bounding box center [986, 726] width 70 height 28
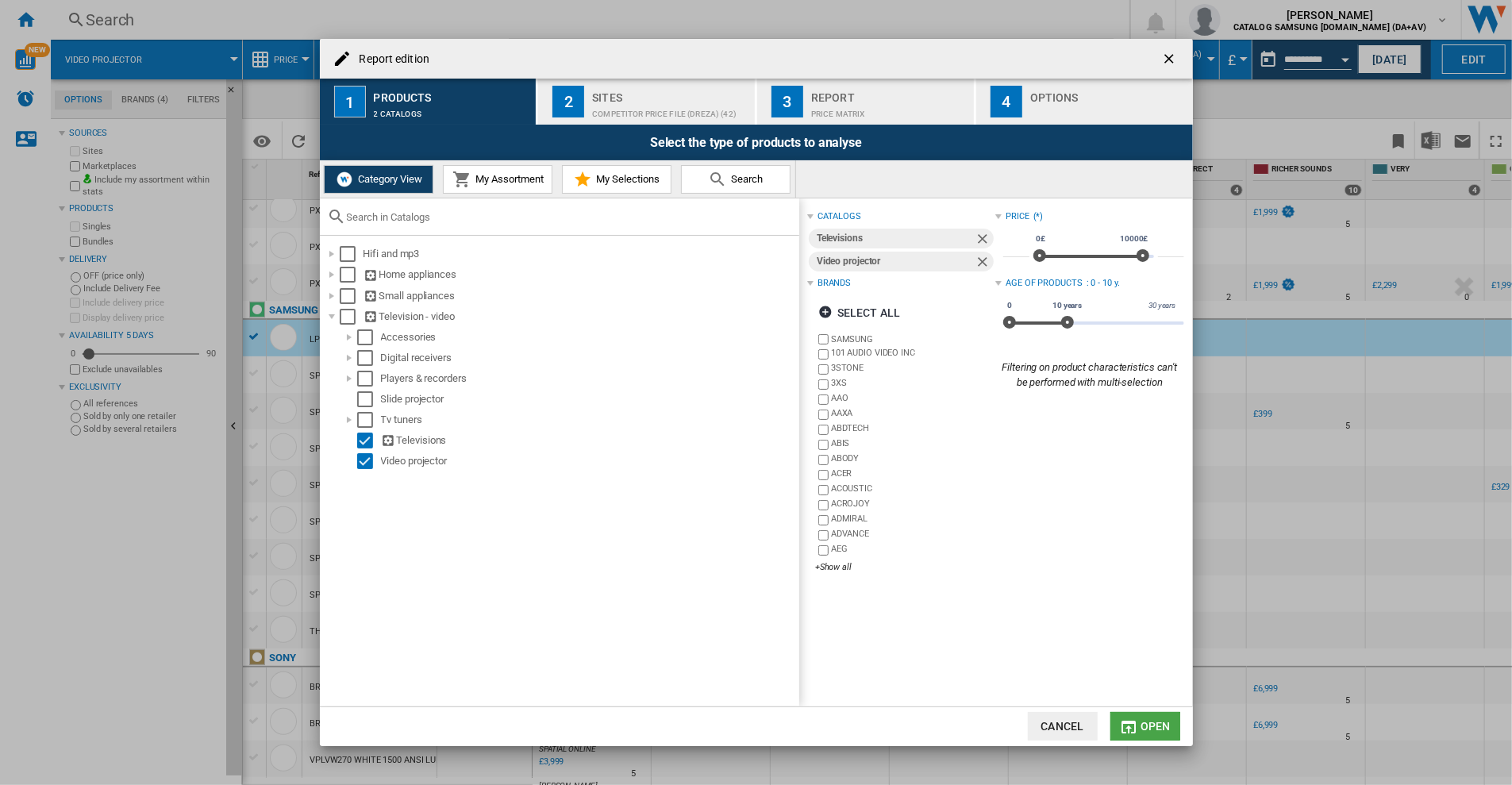
click at [1138, 726] on md-icon "Report edition ..." at bounding box center [1129, 727] width 19 height 19
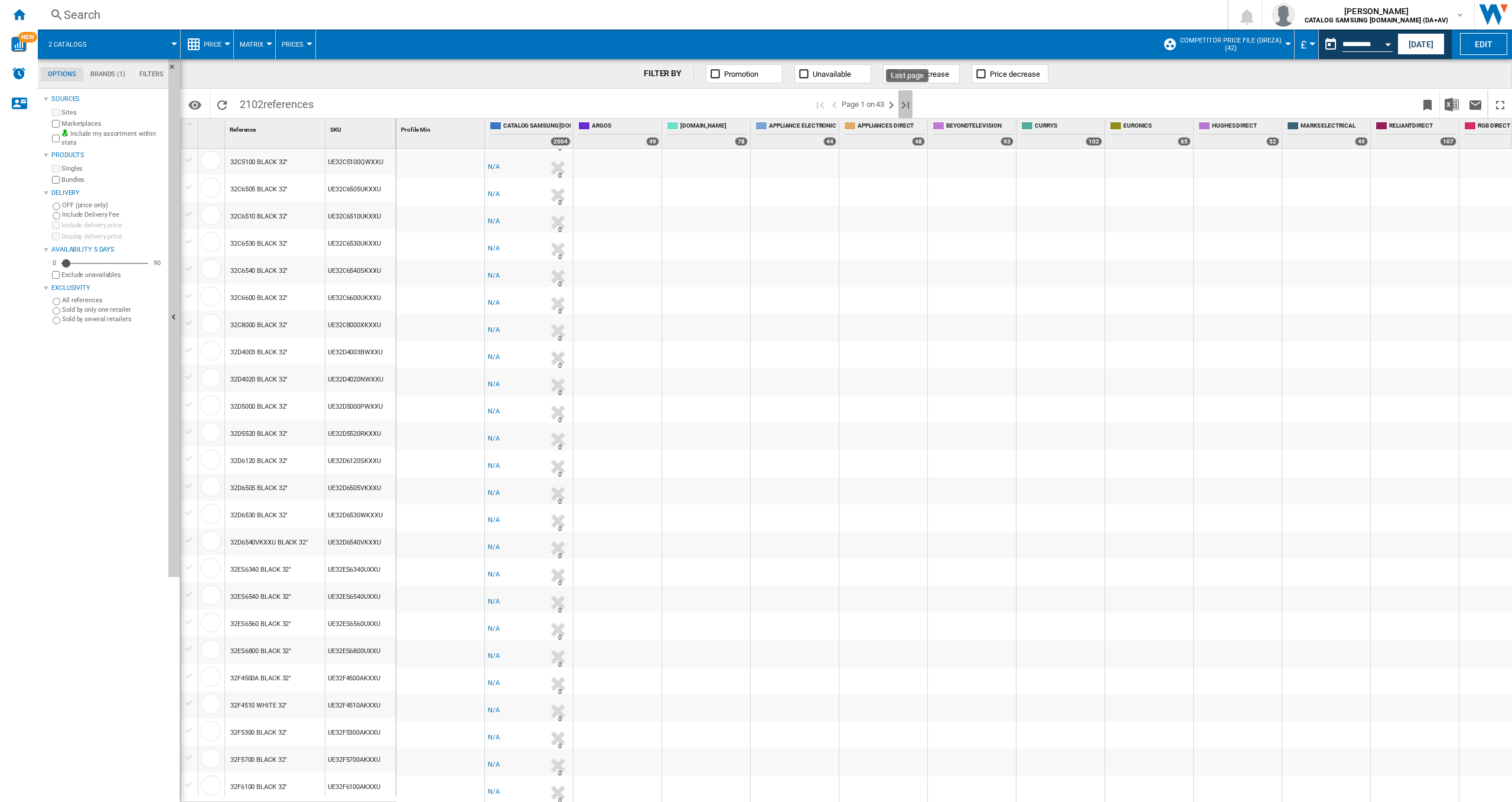
click at [906, 104] on ng-md-icon "Last page" at bounding box center [905, 105] width 14 height 14
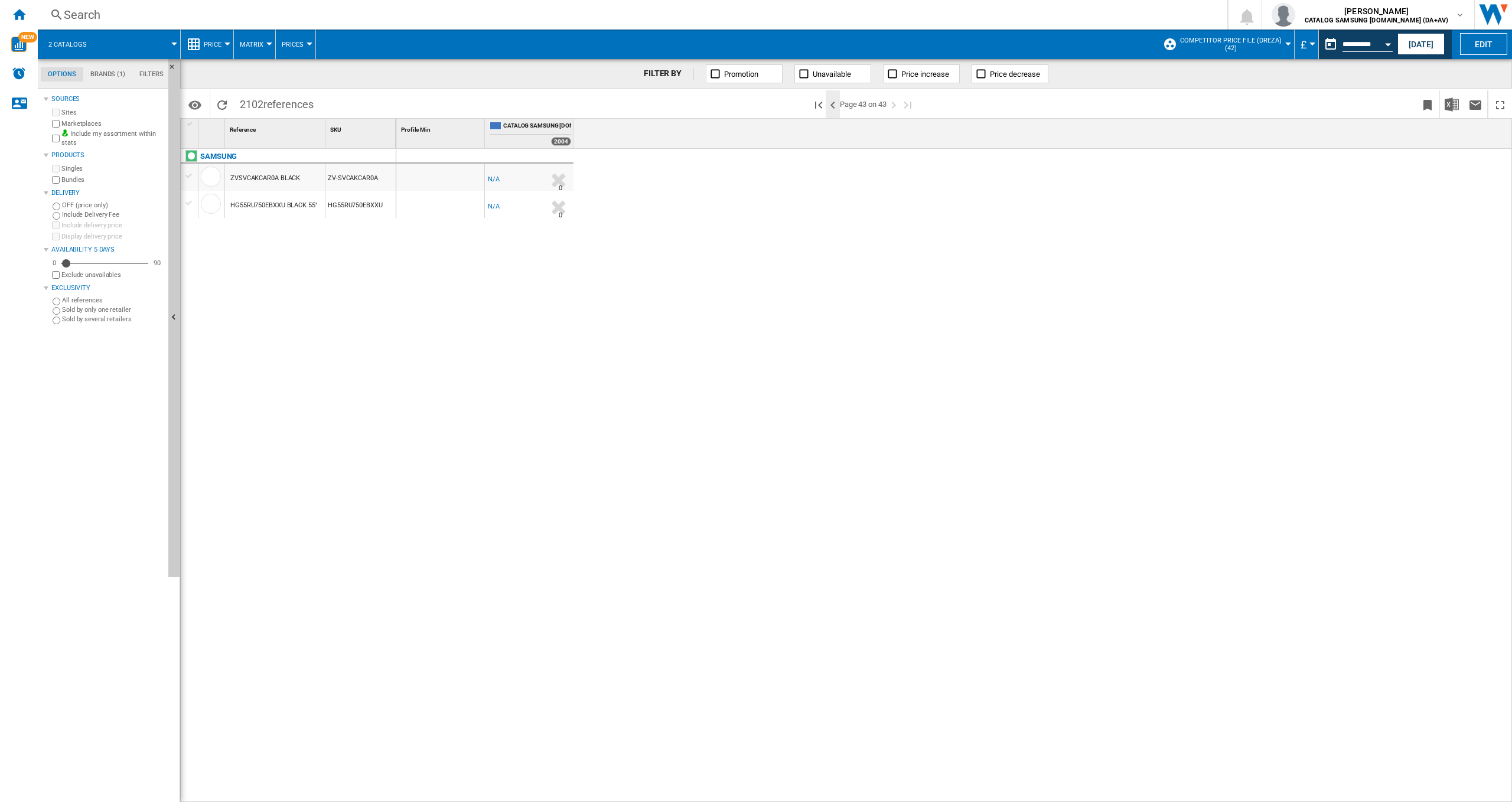
click at [836, 104] on ng-md-icon ">Previous page" at bounding box center [833, 105] width 14 height 14
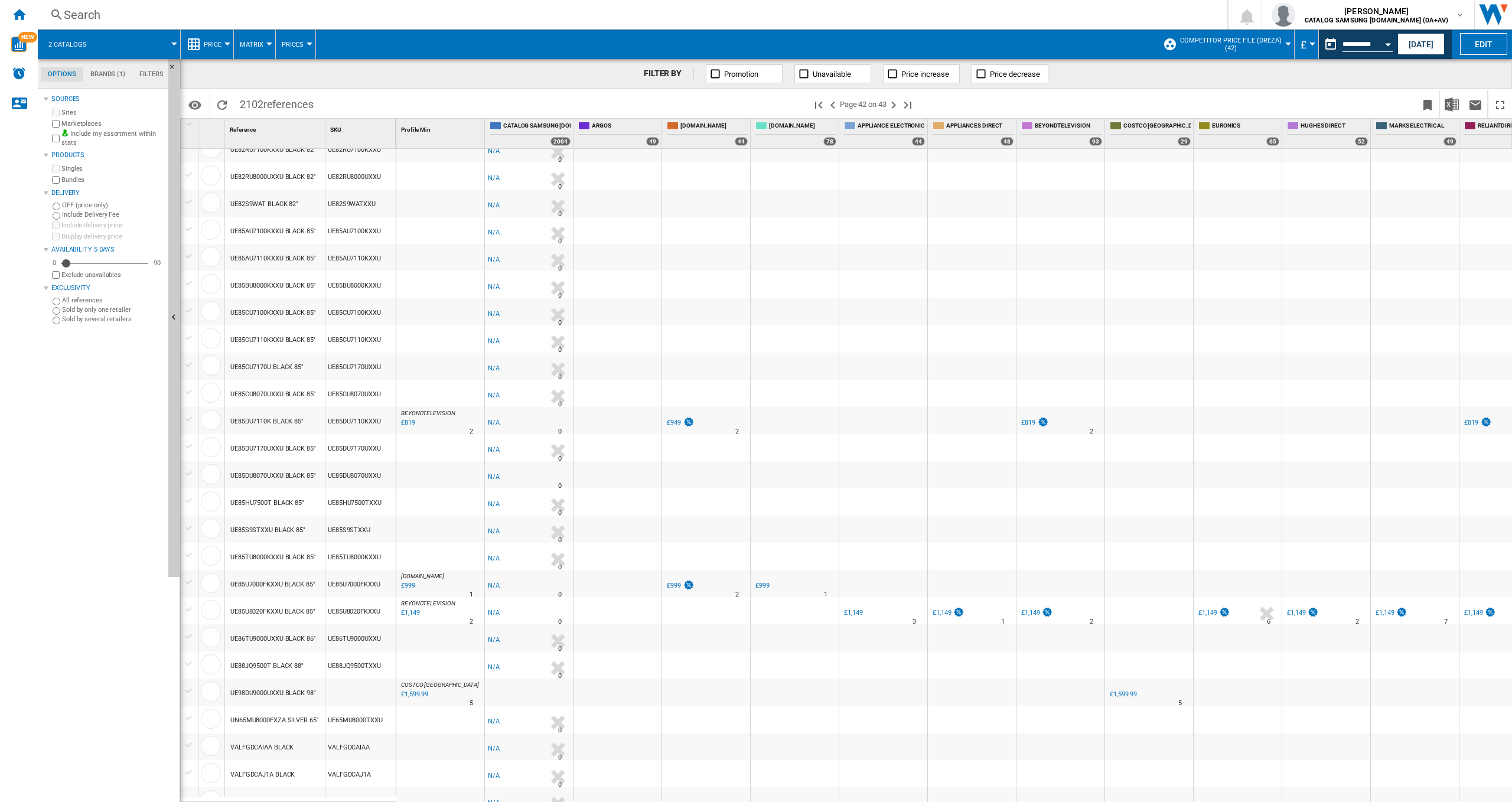
scroll to position [590, 0]
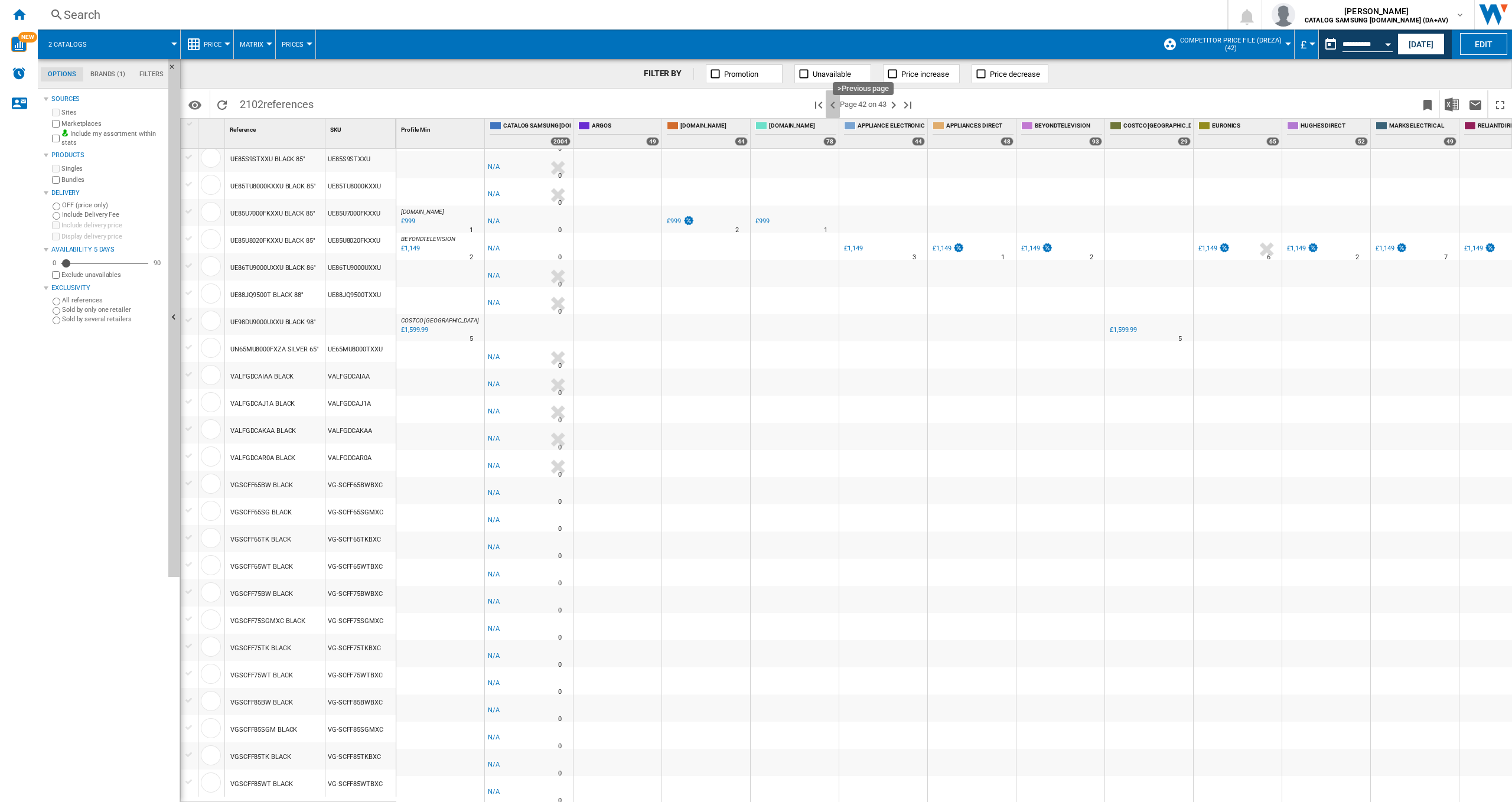
click at [832, 103] on ng-md-icon ">Previous page" at bounding box center [833, 105] width 14 height 14
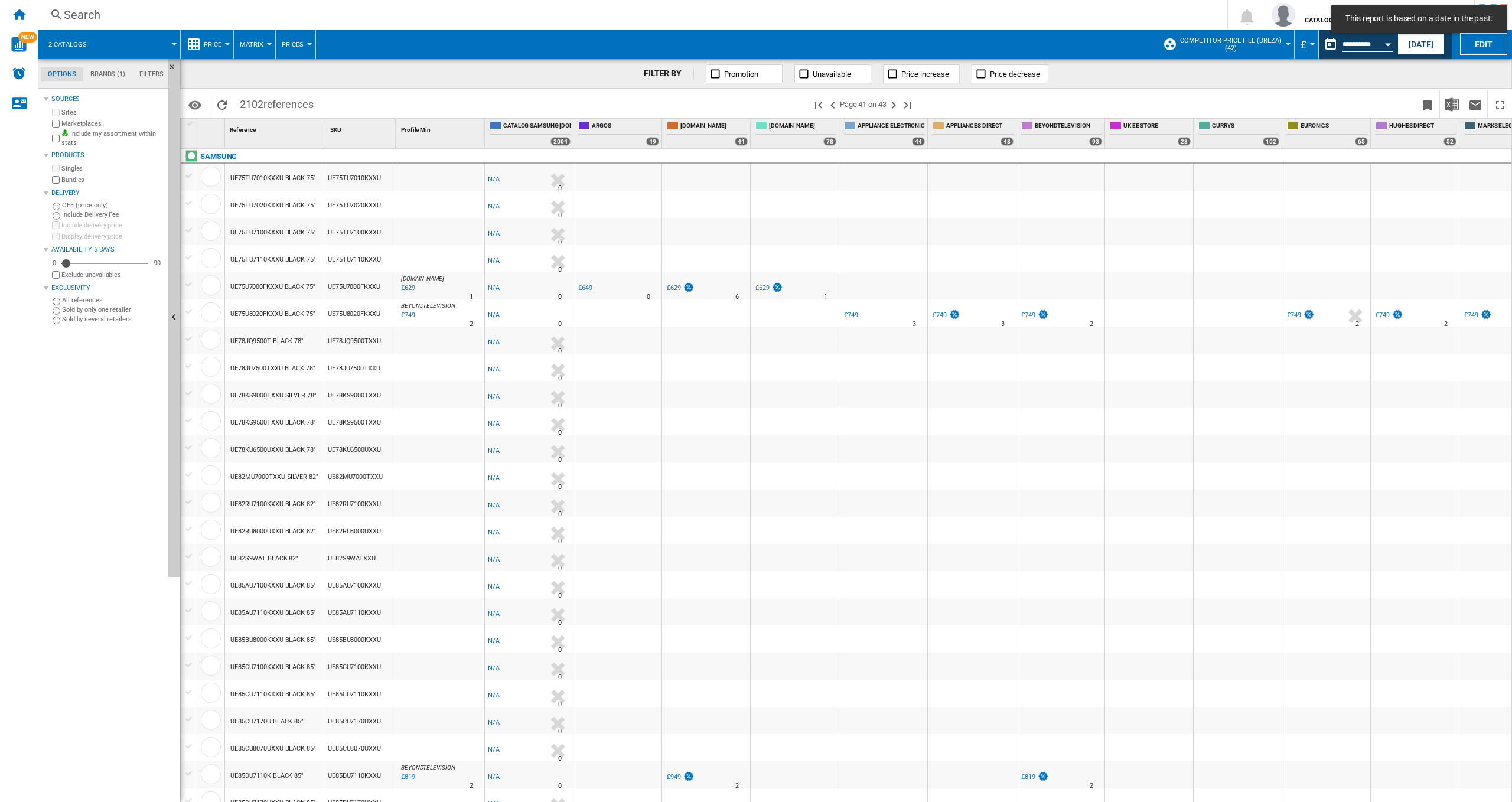
click at [832, 103] on ng-md-icon ">Previous page" at bounding box center [833, 105] width 14 height 14
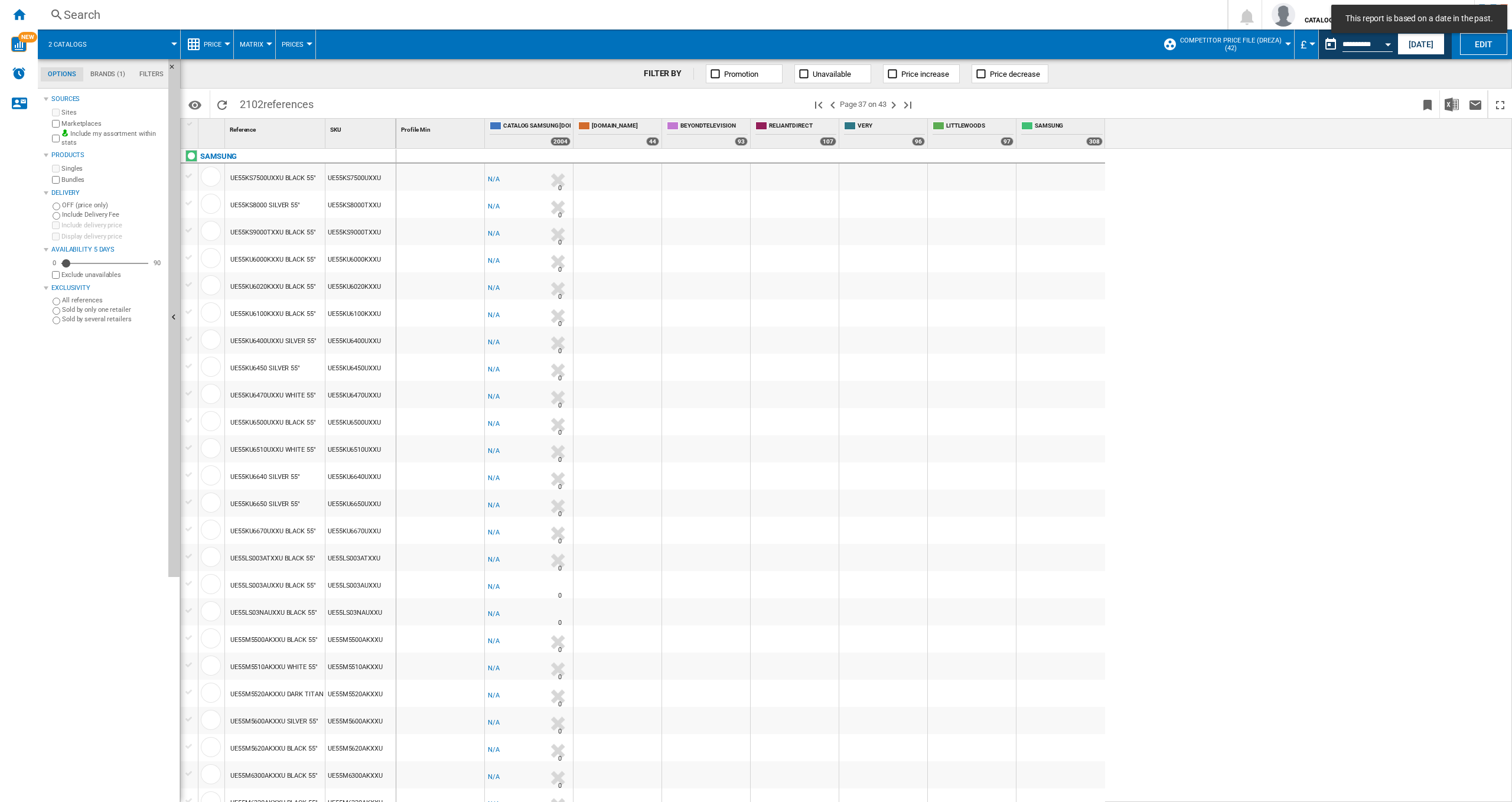
click at [837, 107] on ng-md-icon ">Previous page" at bounding box center [833, 105] width 14 height 14
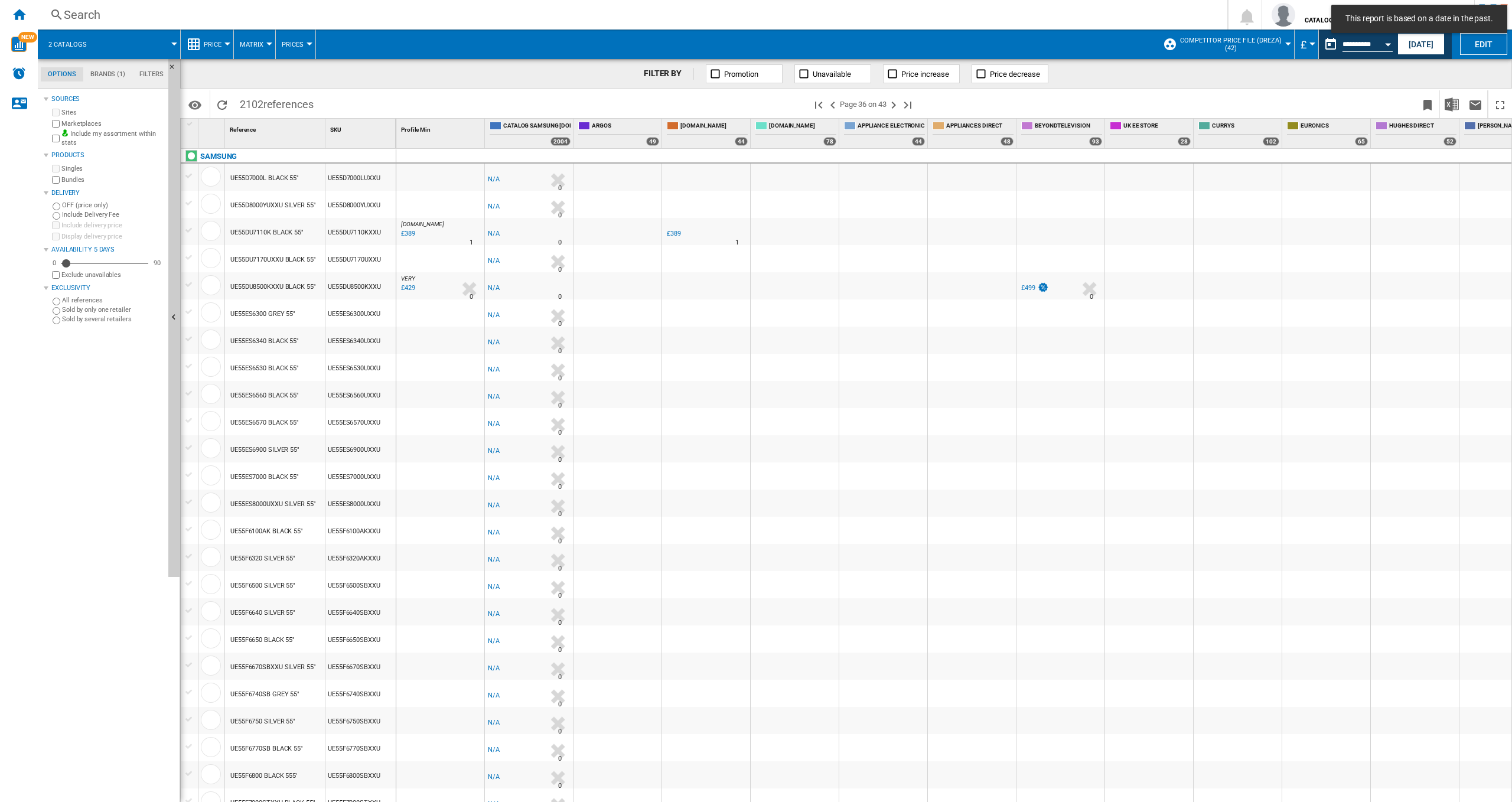
click at [837, 107] on ng-md-icon ">Previous page" at bounding box center [833, 105] width 14 height 14
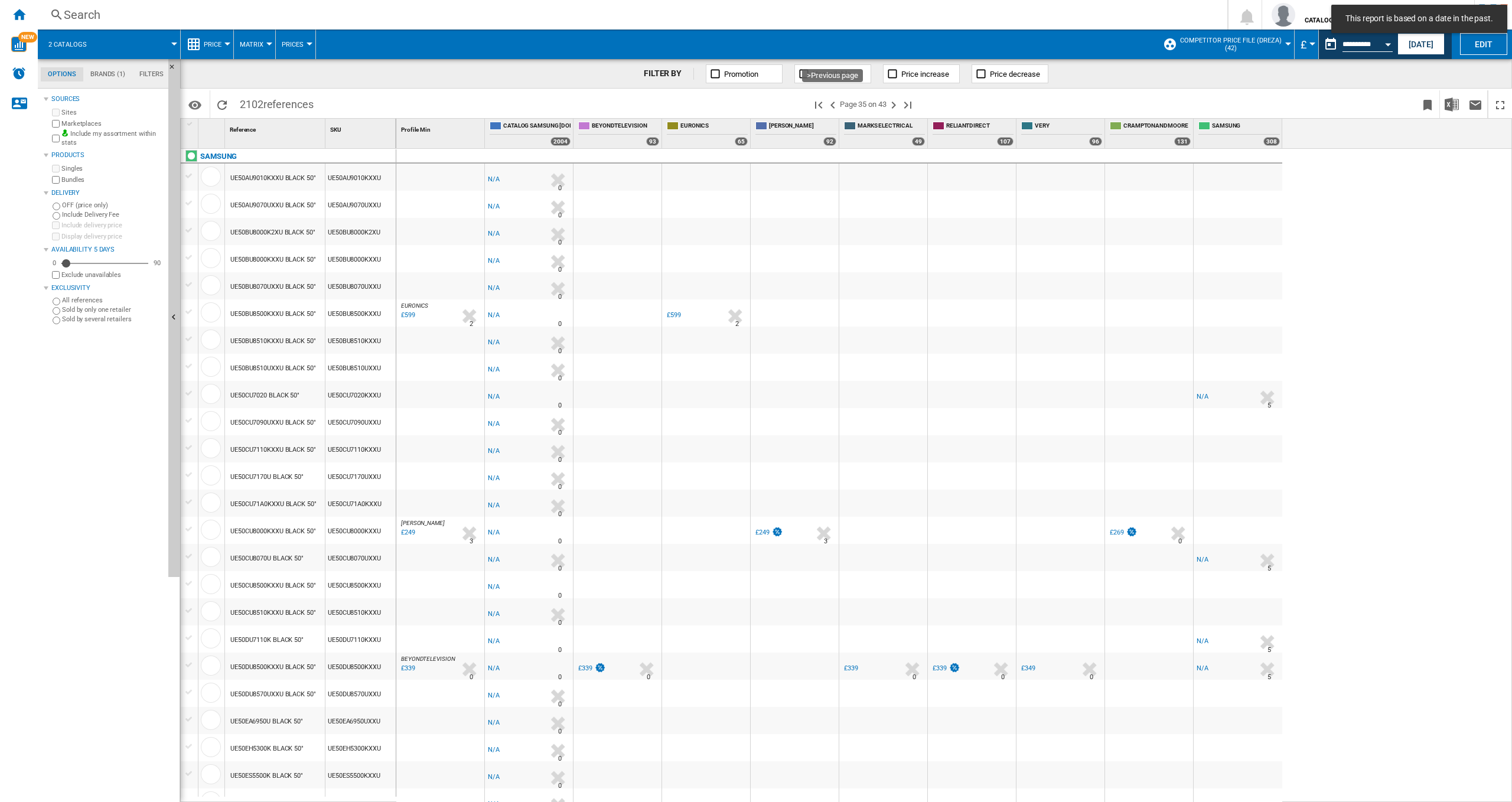
click at [836, 106] on ng-md-icon ">Previous page" at bounding box center [833, 105] width 14 height 14
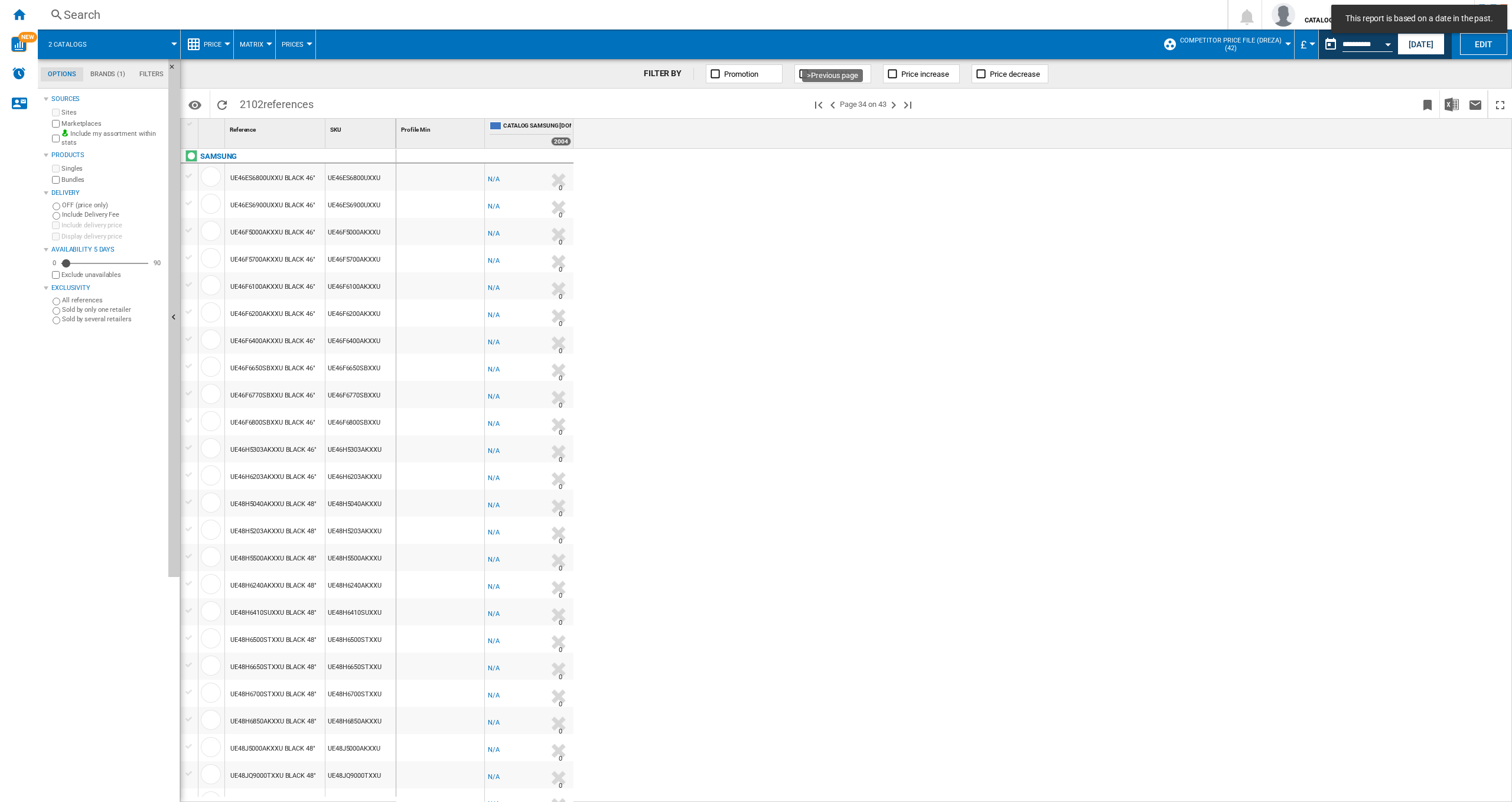
click at [836, 106] on ng-md-icon ">Previous page" at bounding box center [833, 105] width 14 height 14
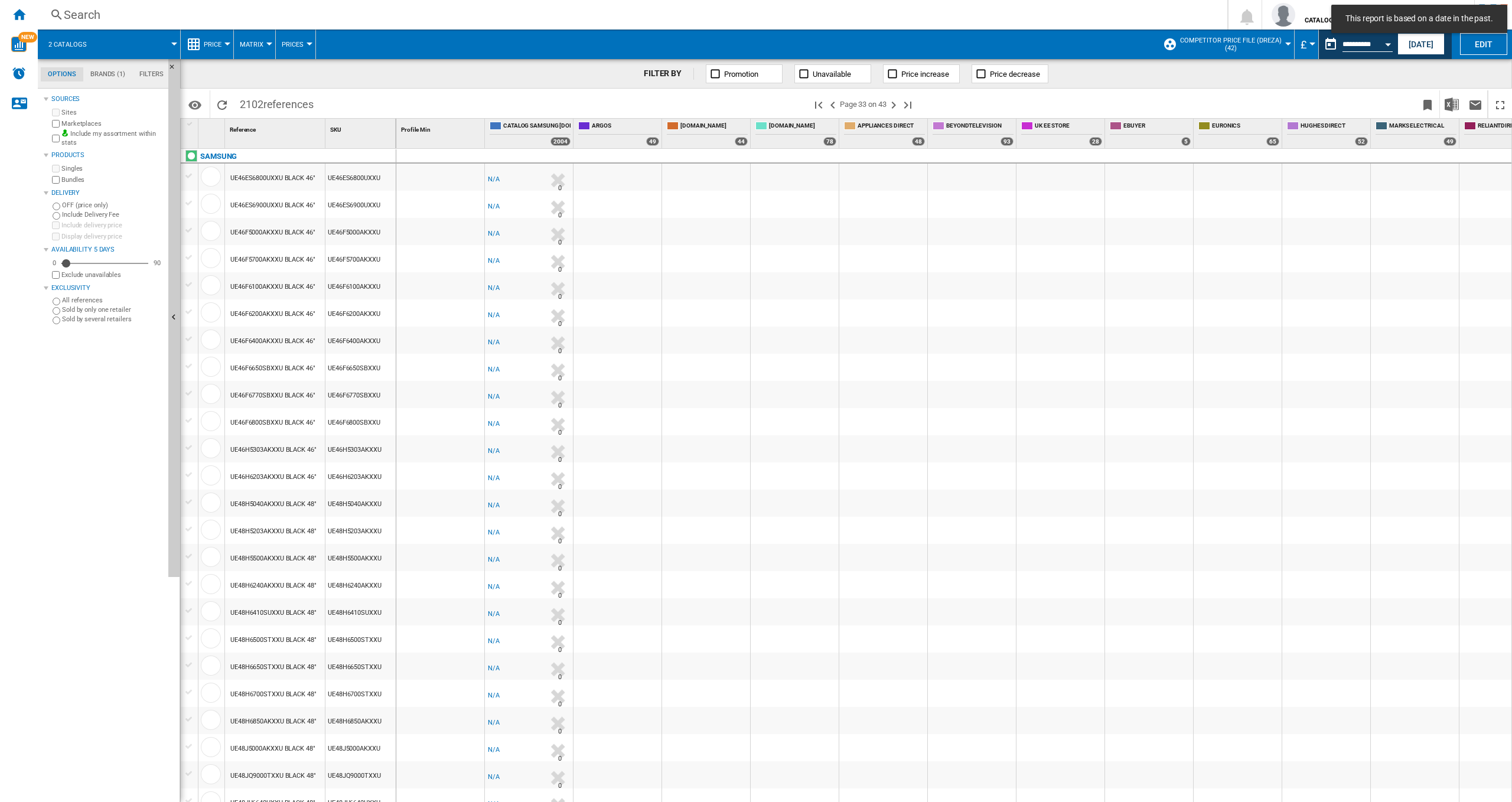
click at [836, 106] on ng-md-icon ">Previous page" at bounding box center [833, 105] width 14 height 14
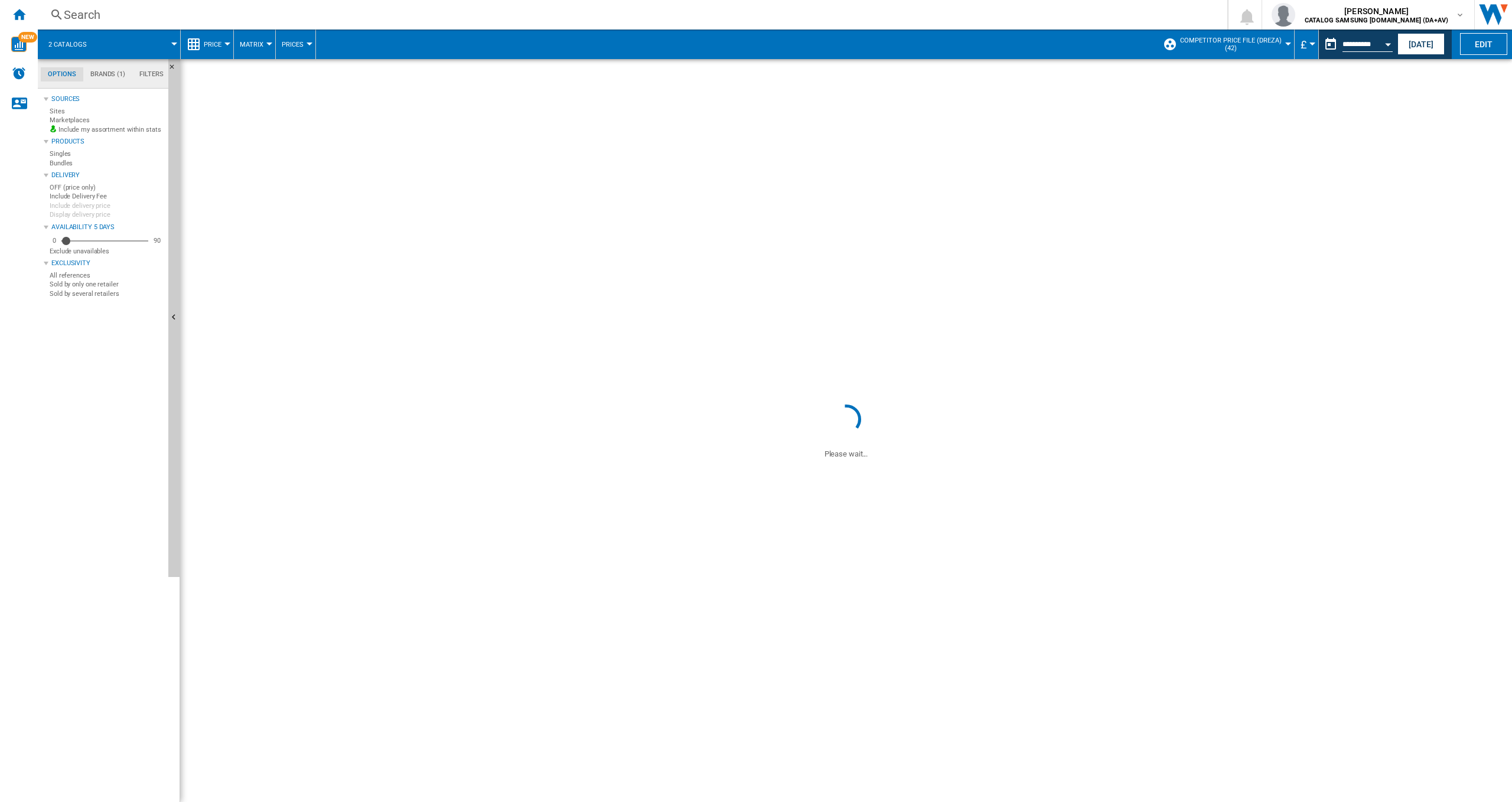
click at [836, 106] on ng-md-icon ">Previous page" at bounding box center [833, 105] width 14 height 14
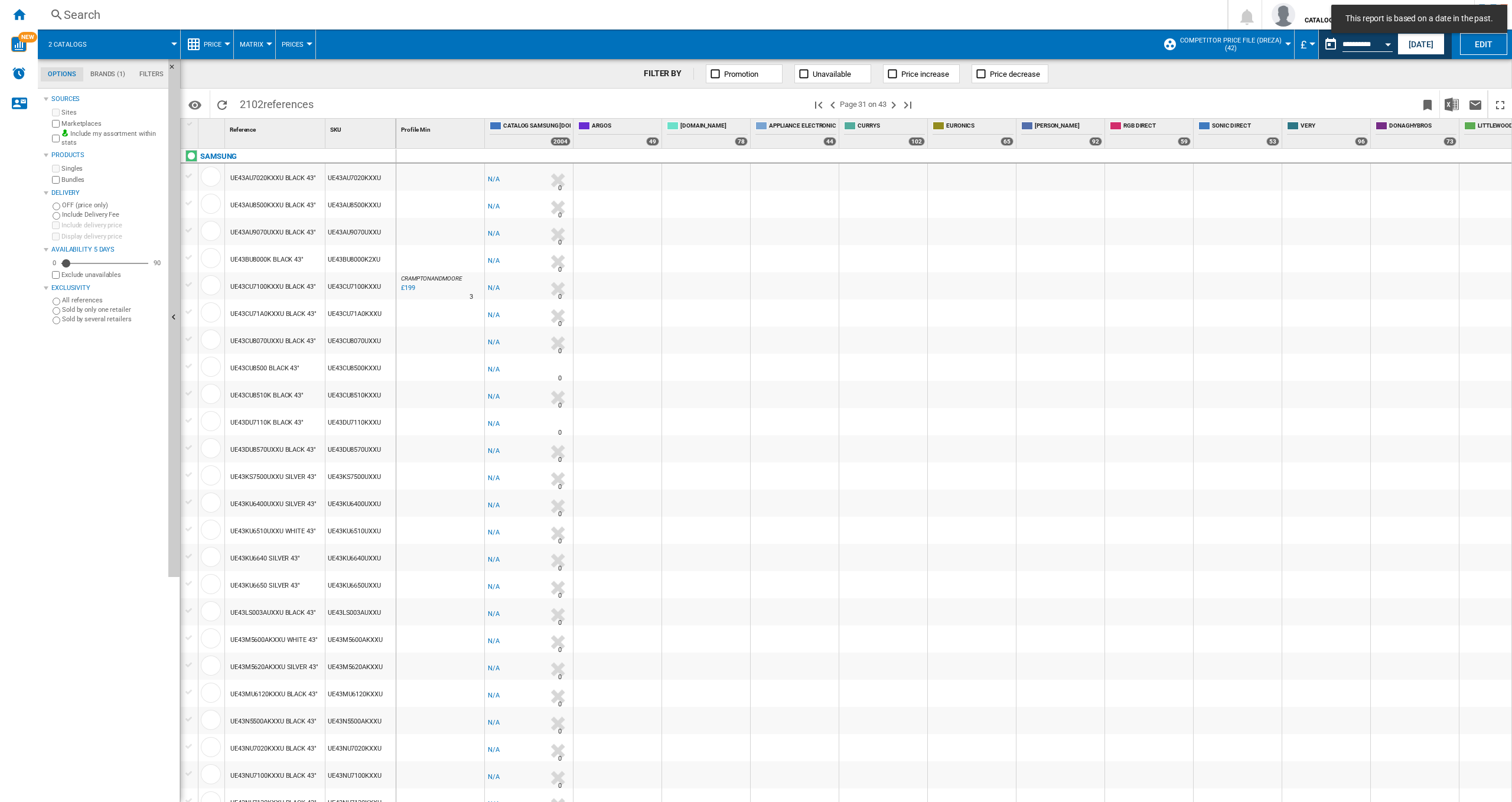
click at [836, 106] on ng-md-icon ">Previous page" at bounding box center [833, 105] width 14 height 14
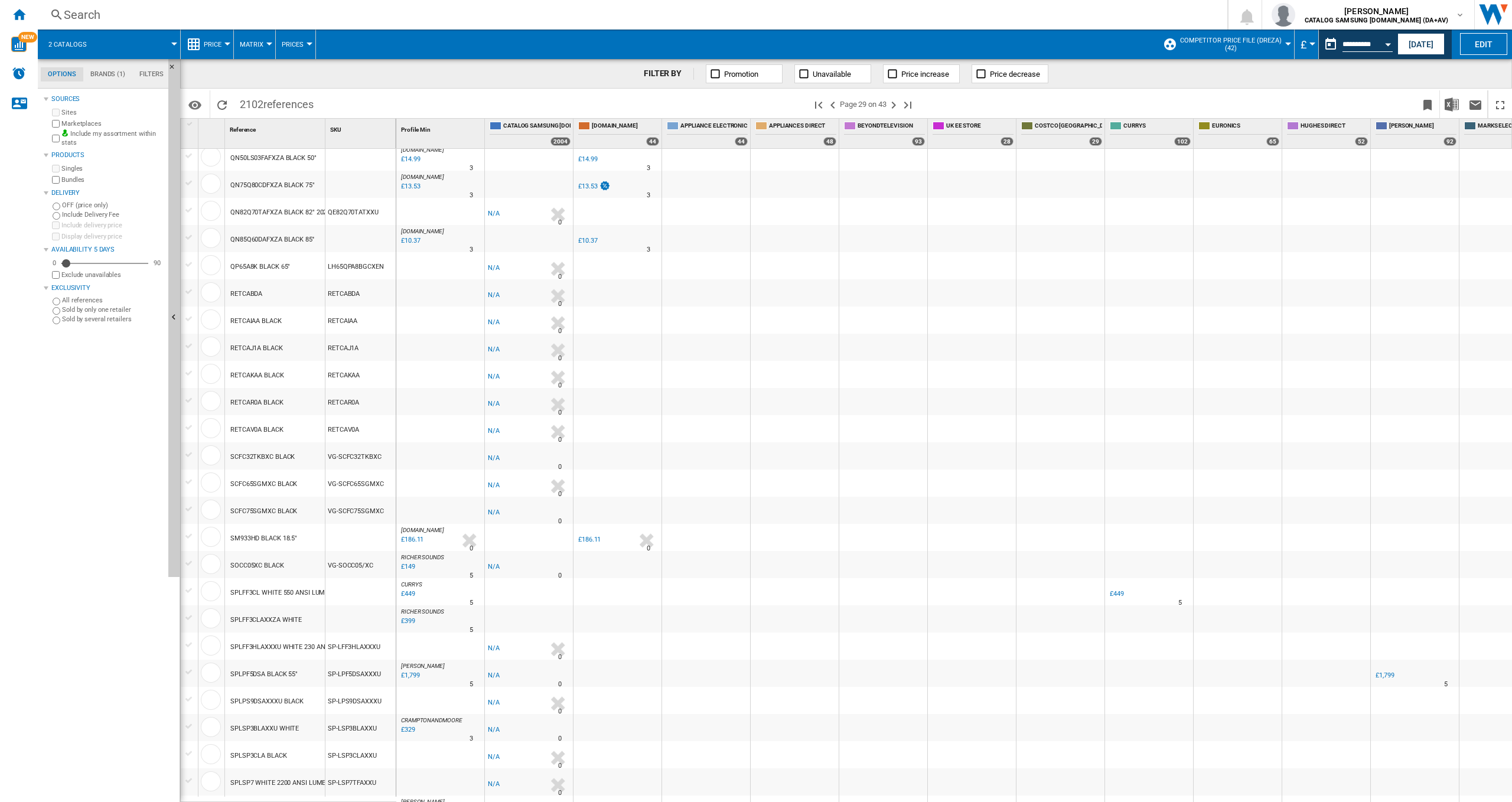
scroll to position [649, 0]
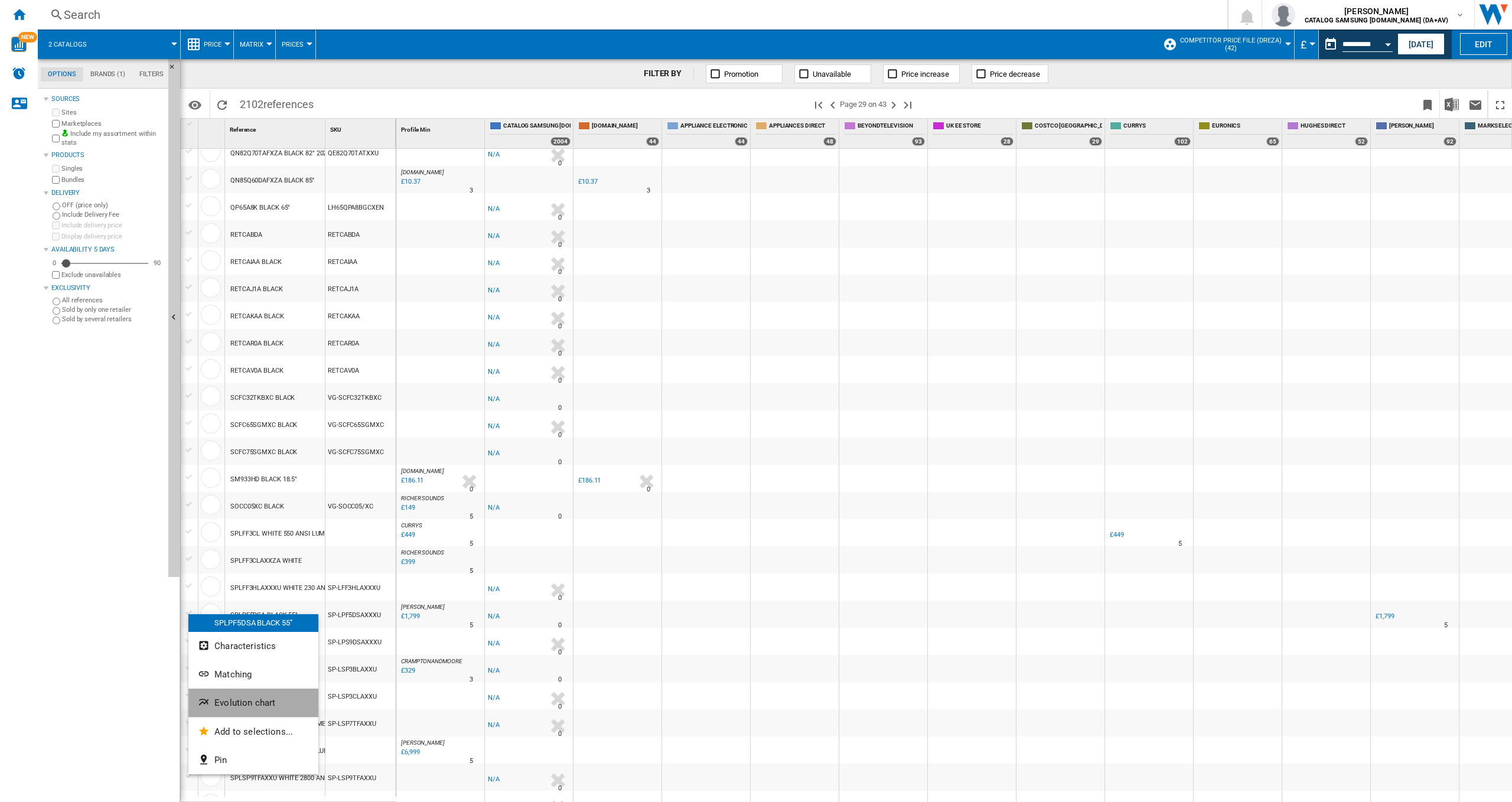
click at [256, 701] on span "Evolution chart" at bounding box center [244, 703] width 61 height 11
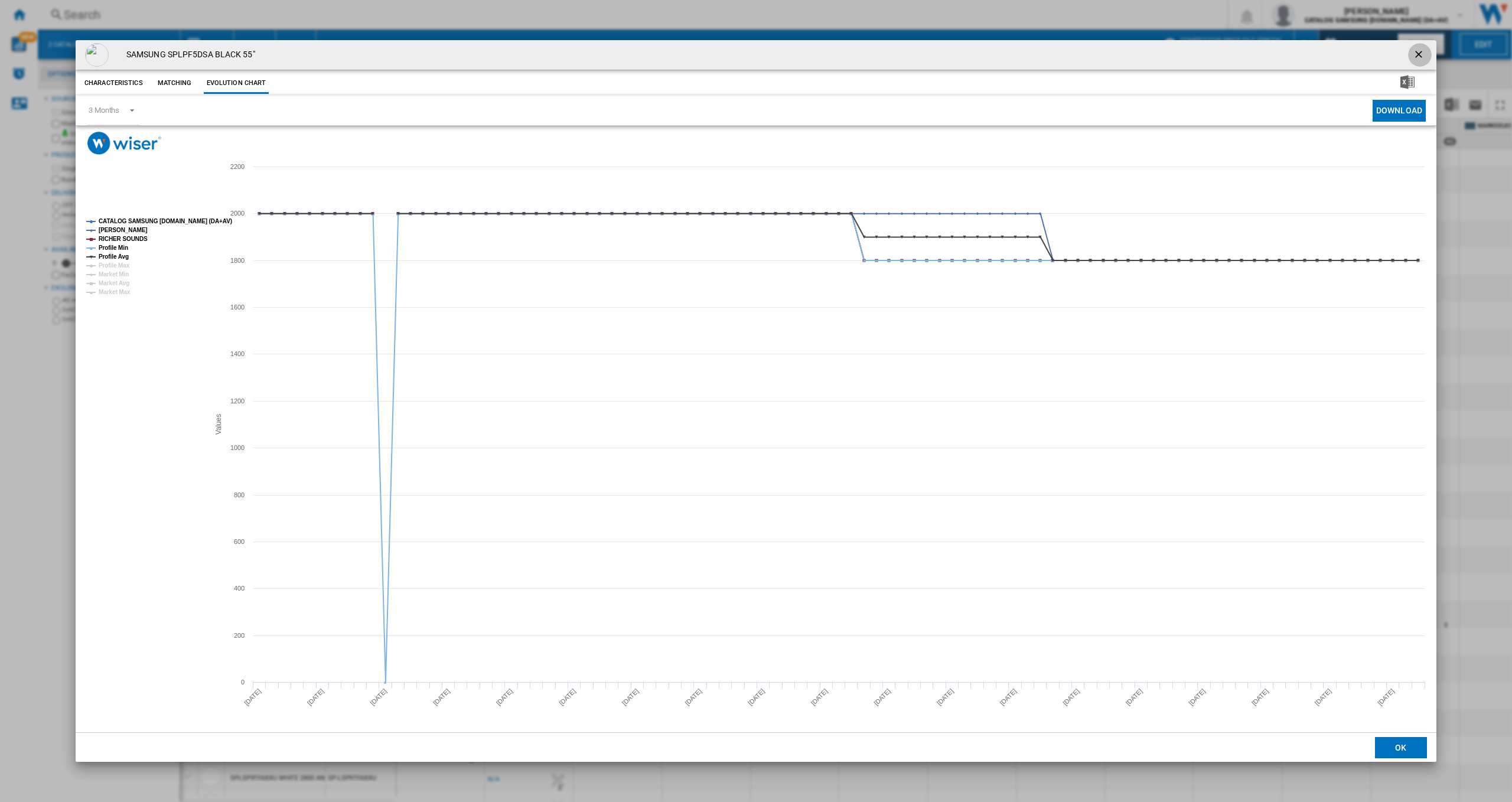
click at [1421, 49] on ng-md-icon "getI18NText('BUTTONS.CLOSE_DIALOG')" at bounding box center [1420, 56] width 14 height 14
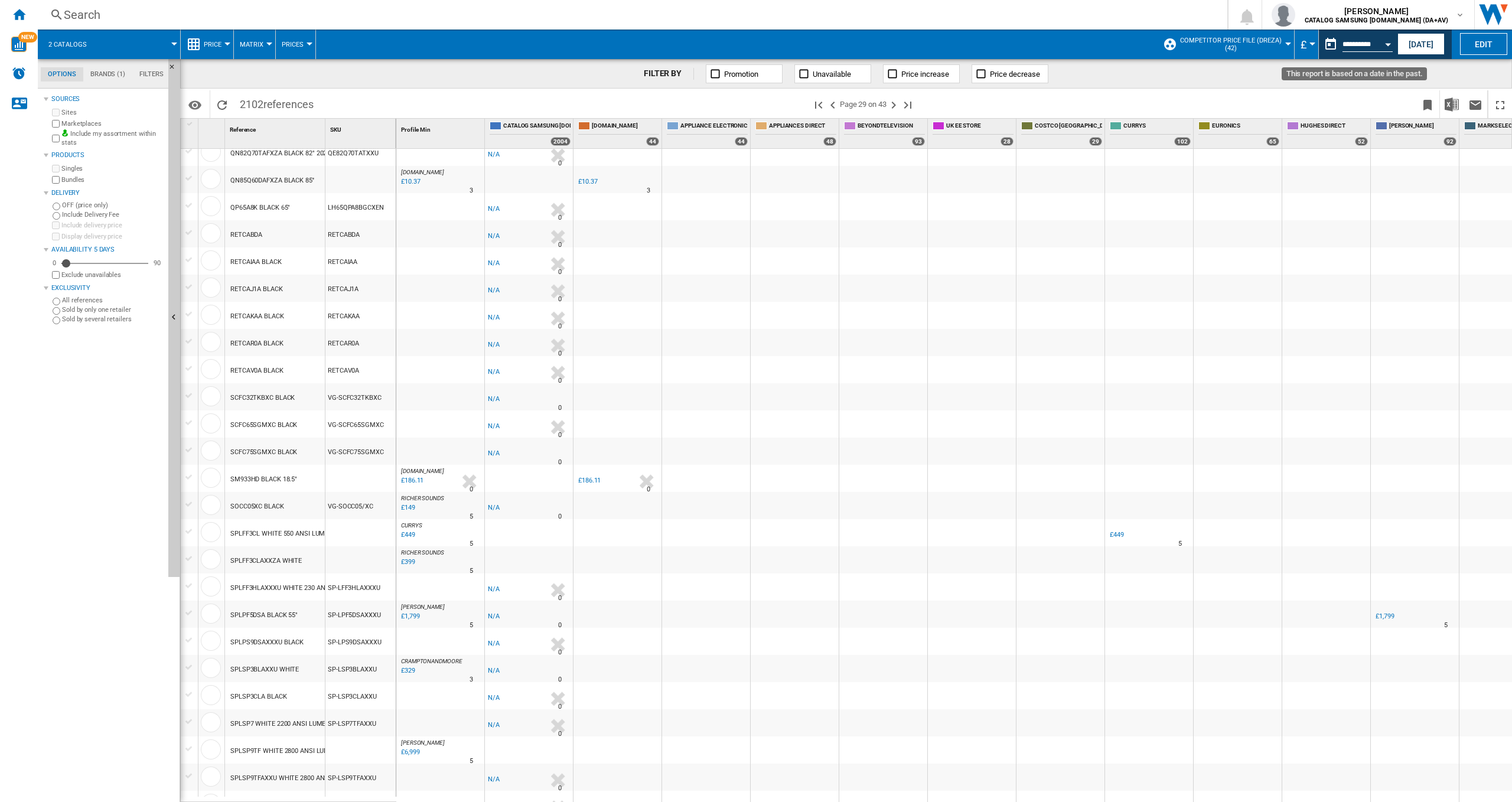
click at [1378, 41] on button "Open calendar" at bounding box center [1388, 42] width 21 height 21
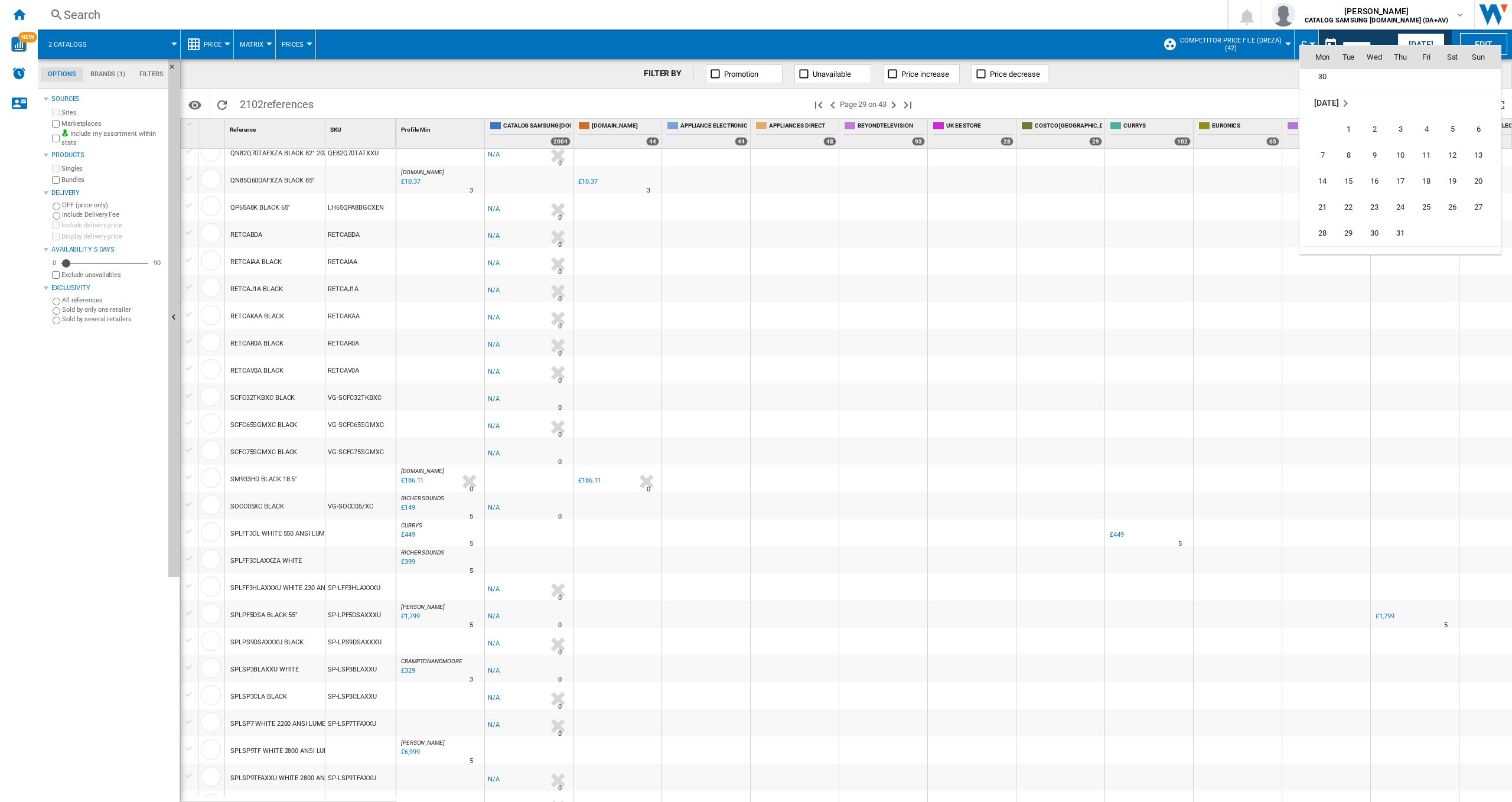
scroll to position [5144, 0]
click at [602, 45] on div at bounding box center [756, 401] width 1512 height 802
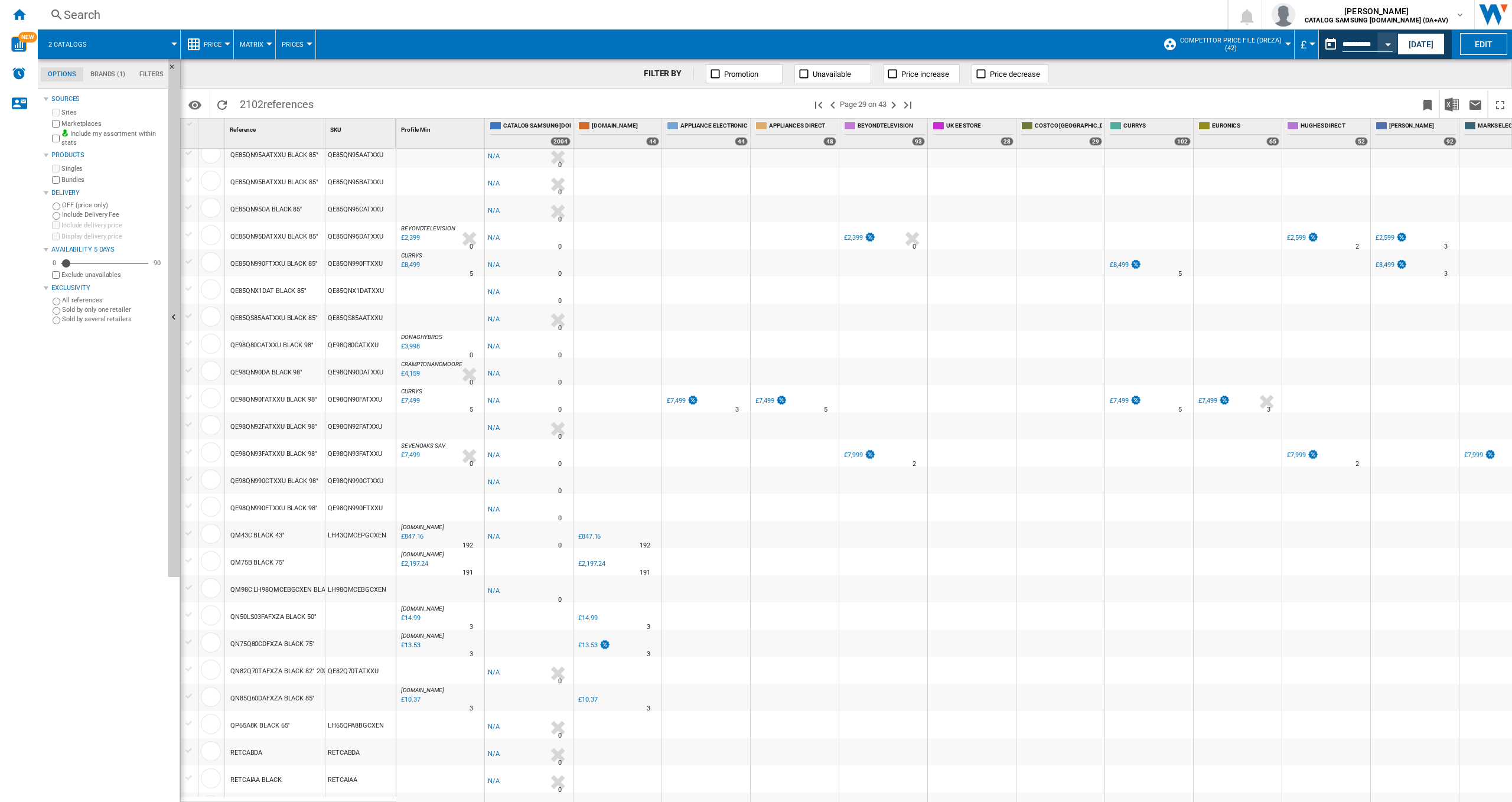
scroll to position [0, 0]
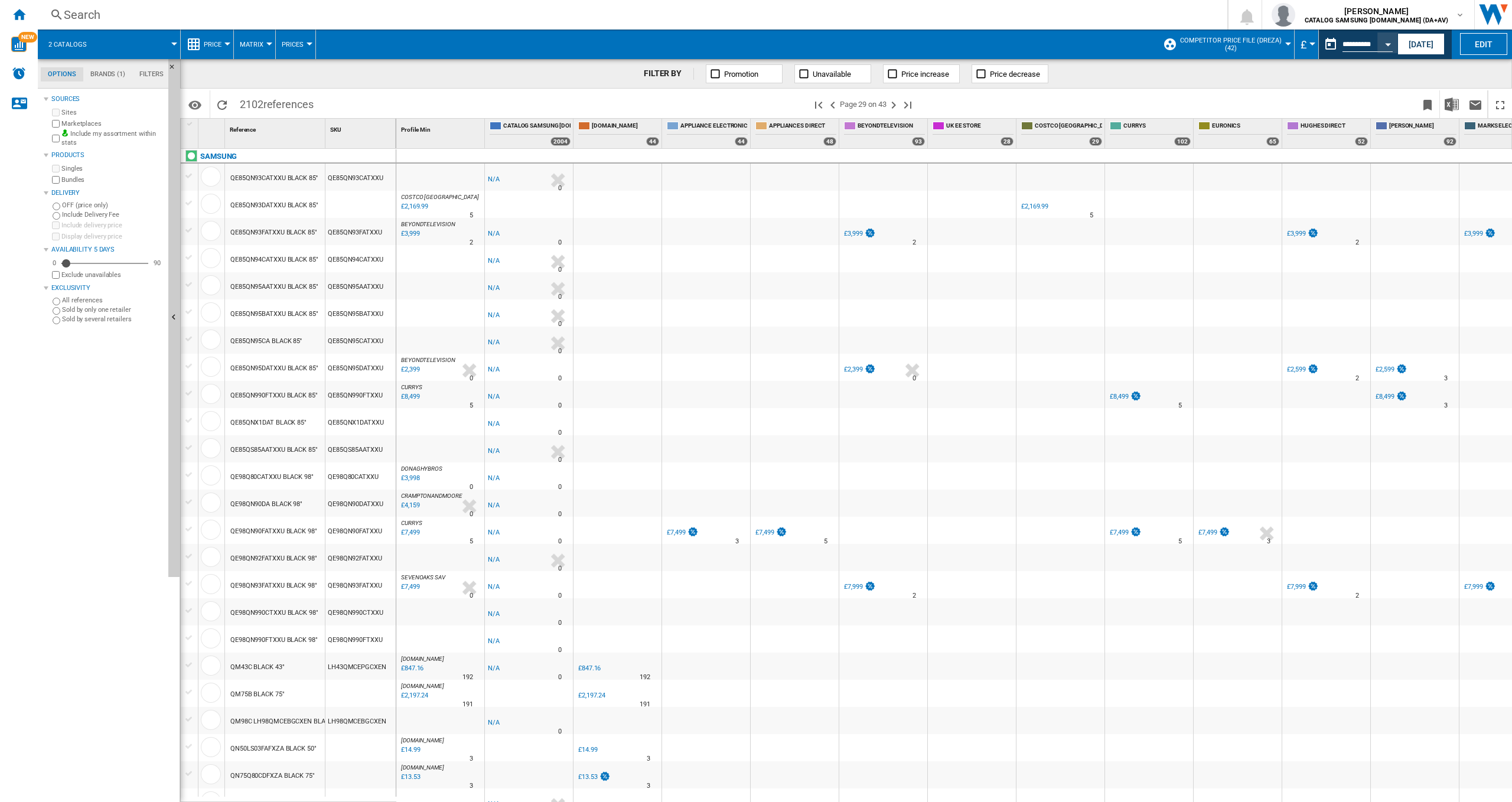
click at [62, 13] on ng-md-icon at bounding box center [56, 15] width 14 height 15
click at [56, 15] on ng-md-icon at bounding box center [56, 15] width 14 height 15
click at [76, 15] on div "Search" at bounding box center [630, 15] width 1133 height 17
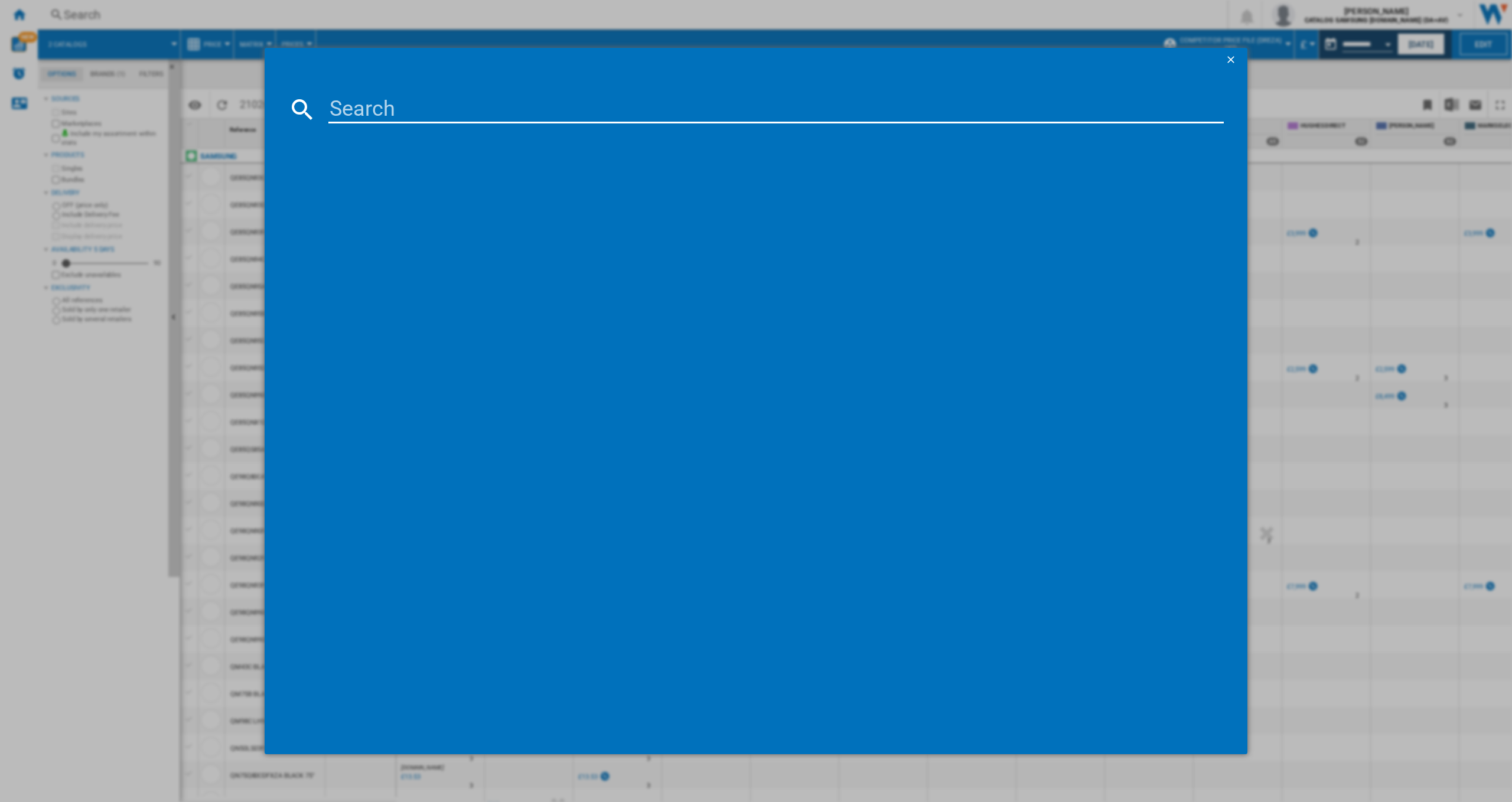
click at [367, 116] on input at bounding box center [776, 109] width 896 height 28
type input "P"
type input "LPF5"
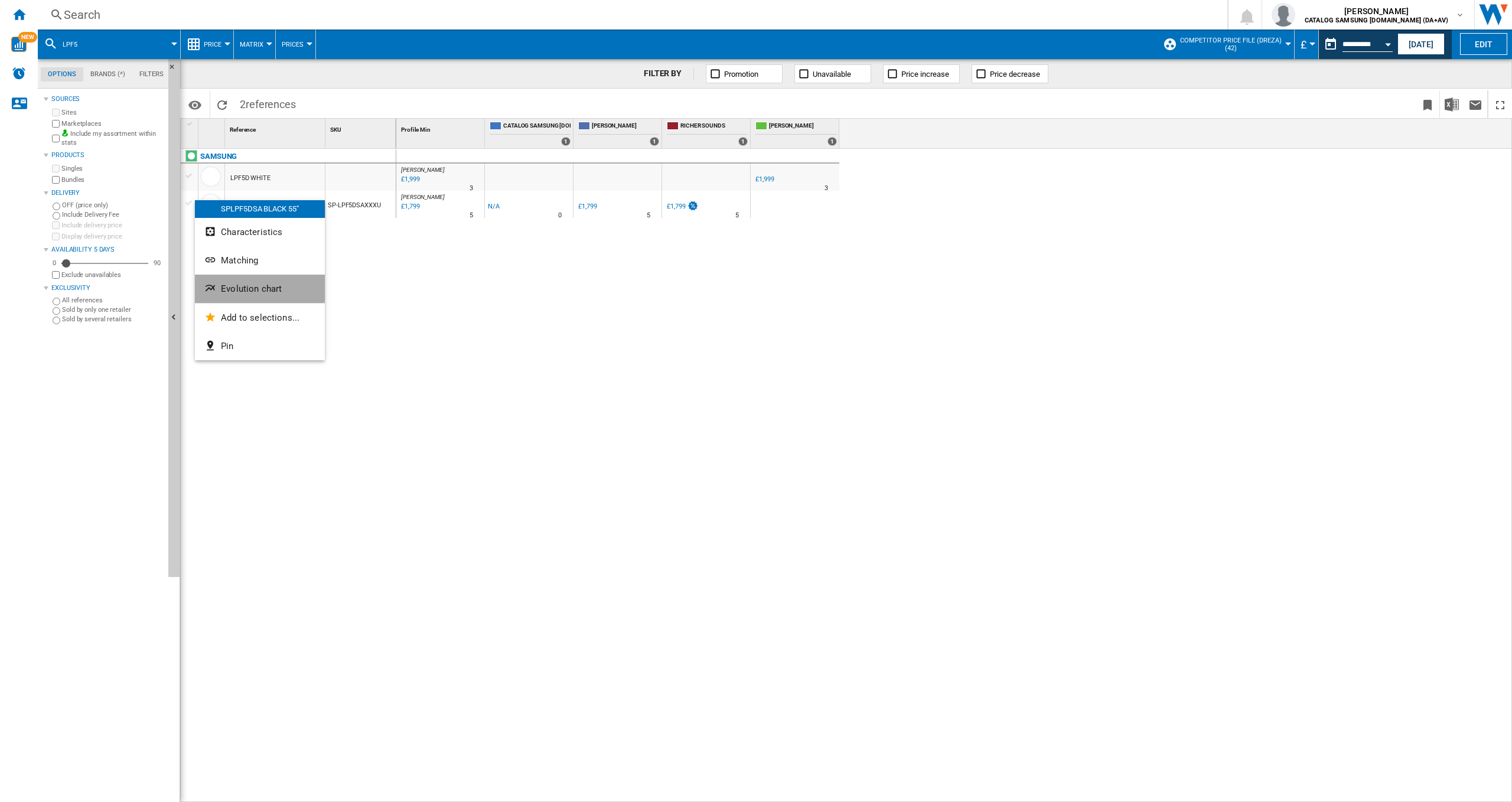
click at [238, 285] on span "Evolution chart" at bounding box center [251, 288] width 61 height 11
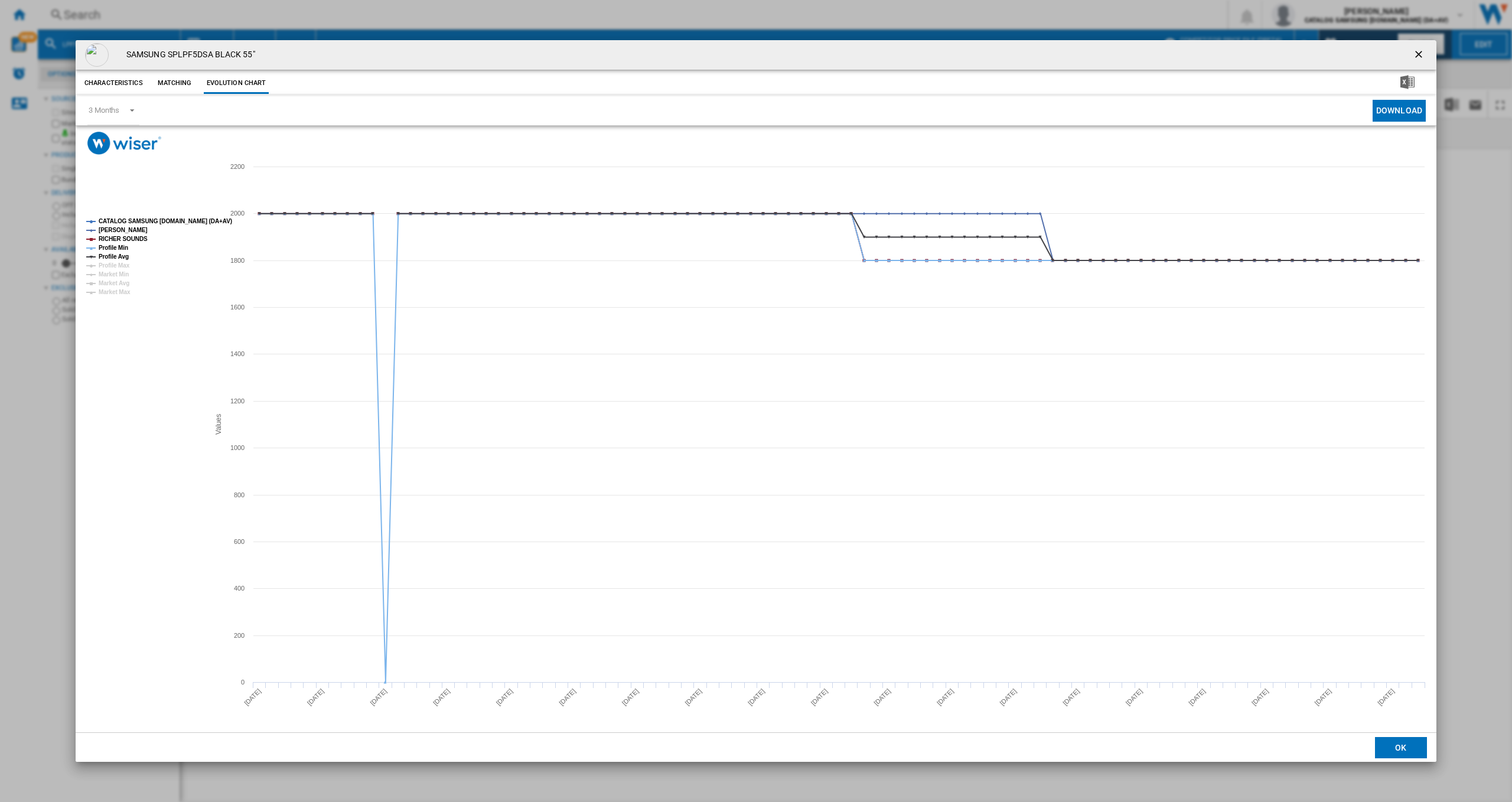
click at [1421, 53] on ng-md-icon "getI18NText('BUTTONS.CLOSE_DIALOG')" at bounding box center [1420, 56] width 14 height 14
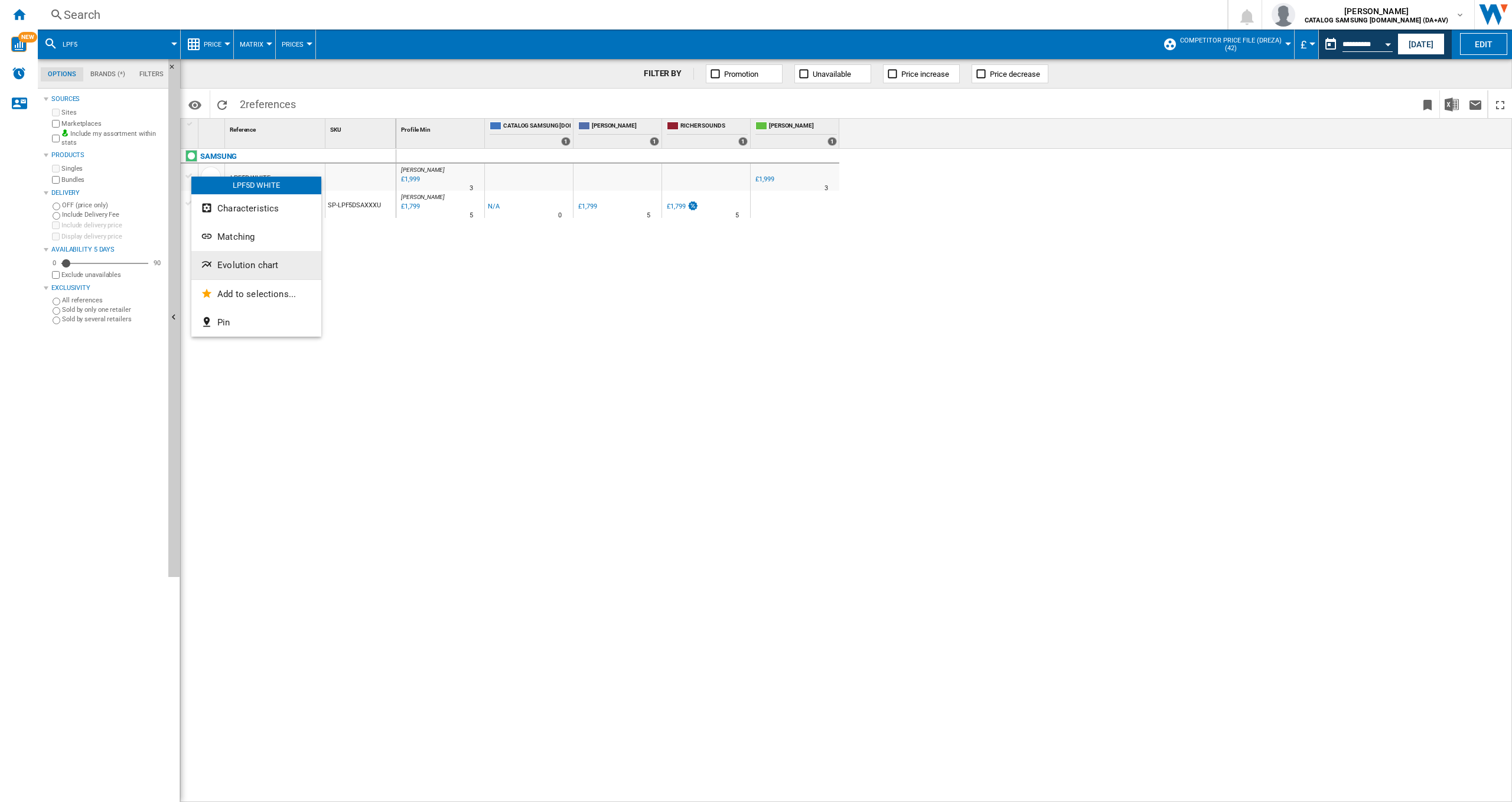
click at [230, 264] on span "Evolution chart" at bounding box center [248, 265] width 61 height 11
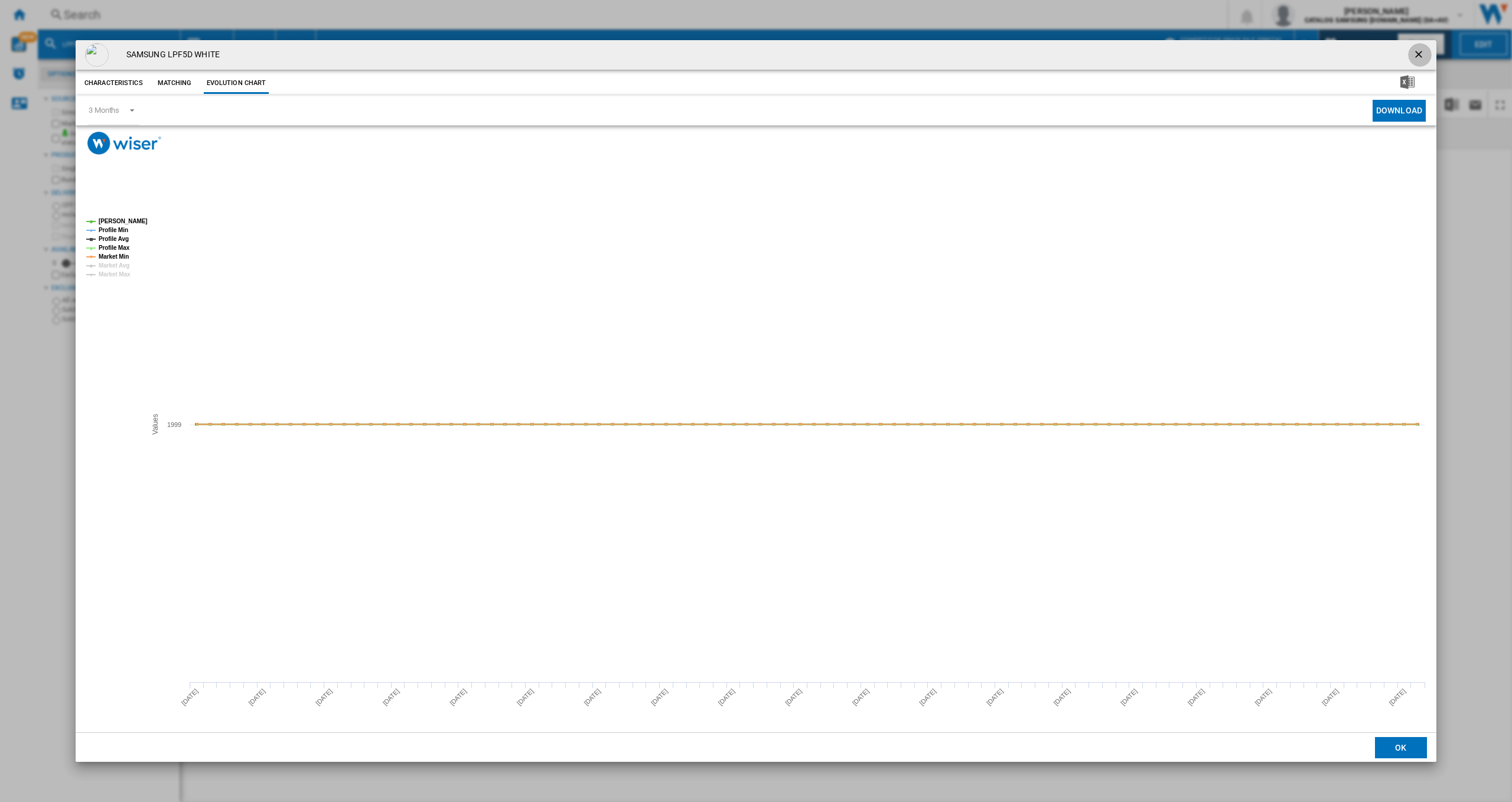
click at [1418, 54] on ng-md-icon "getI18NText('BUTTONS.CLOSE_DIALOG')" at bounding box center [1420, 56] width 14 height 14
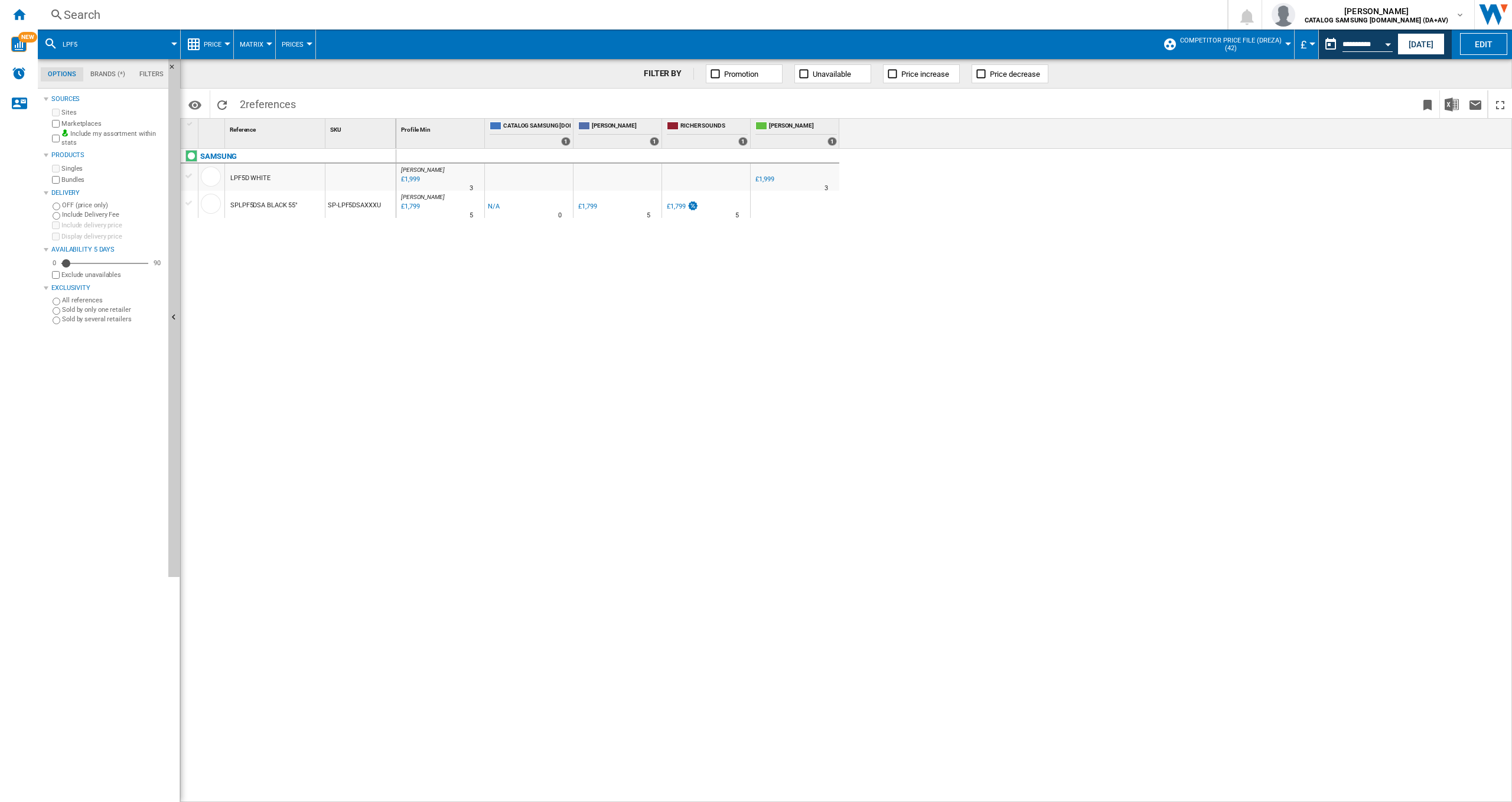
click at [187, 201] on div at bounding box center [189, 203] width 12 height 11
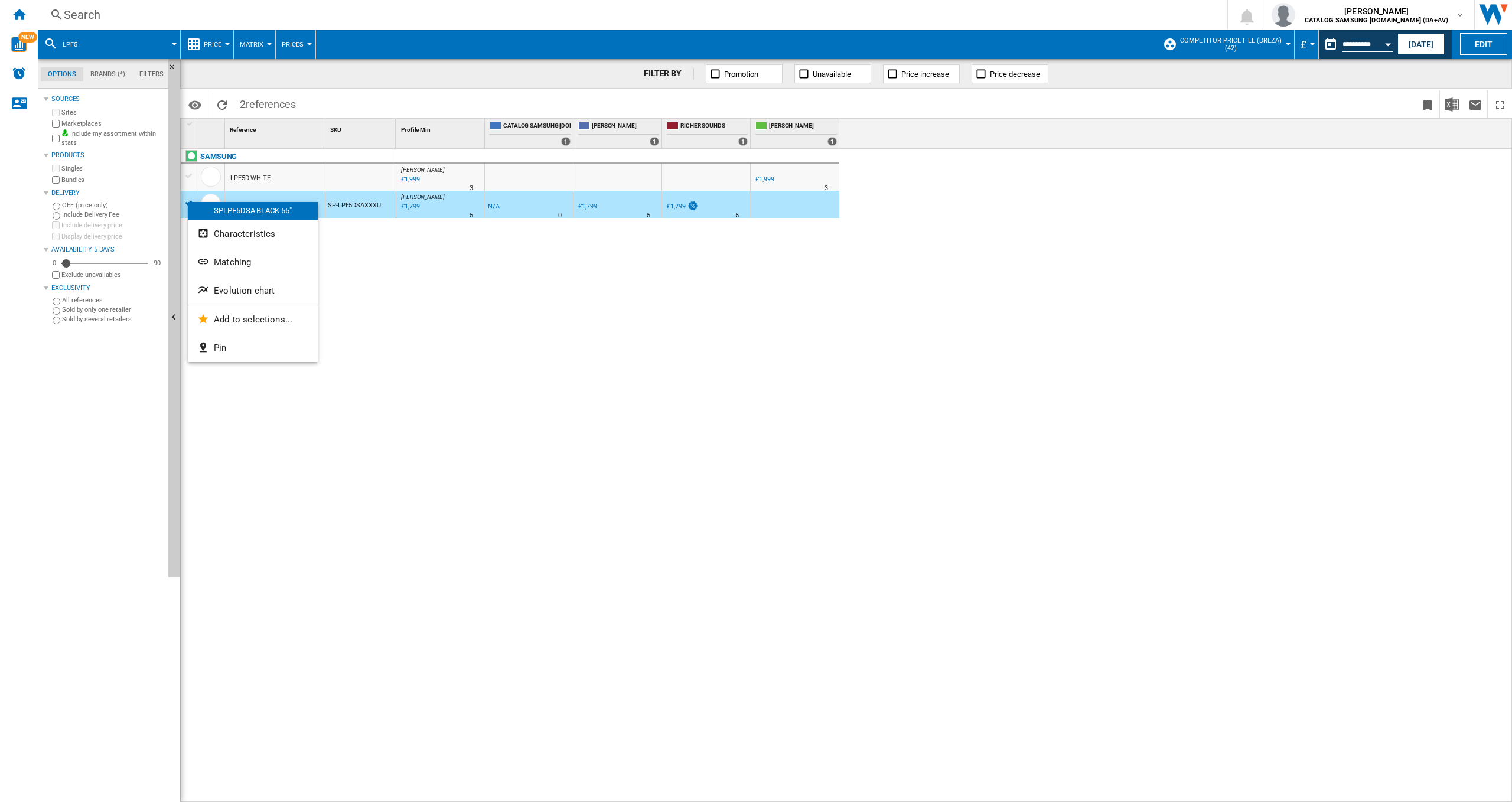
click at [909, 372] on div at bounding box center [756, 401] width 1512 height 802
